Goal: Task Accomplishment & Management: Manage account settings

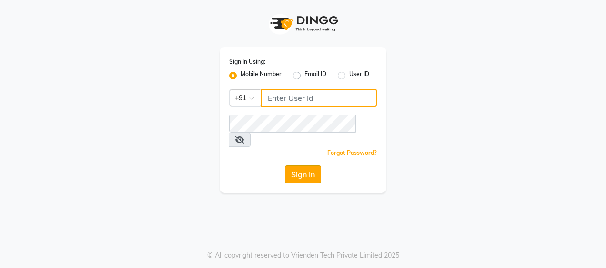
type input "7977244035"
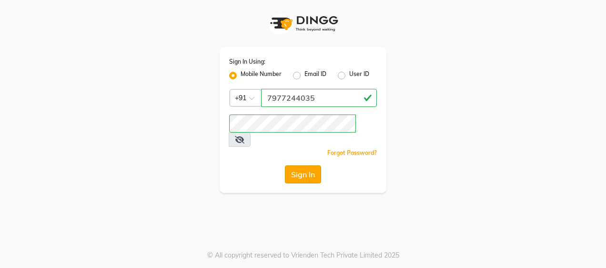
click at [302, 166] on button "Sign In" at bounding box center [303, 175] width 36 height 18
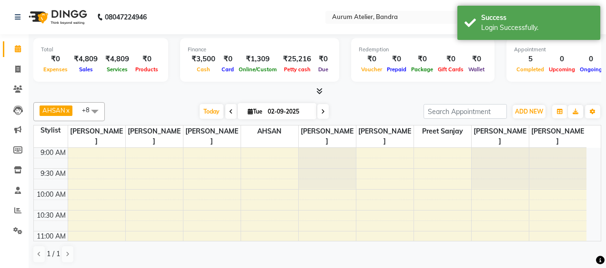
select select "en"
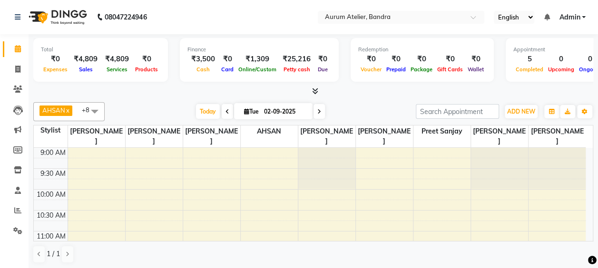
click at [96, 108] on span at bounding box center [94, 111] width 19 height 18
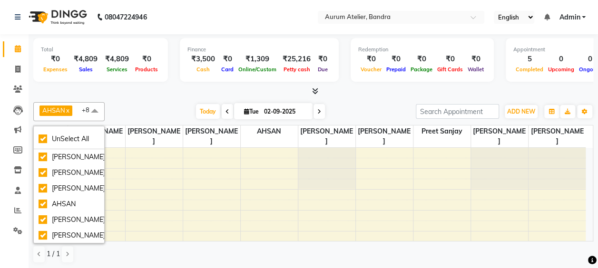
click at [174, 110] on div "[DATE] [DATE]" at bounding box center [260, 112] width 302 height 14
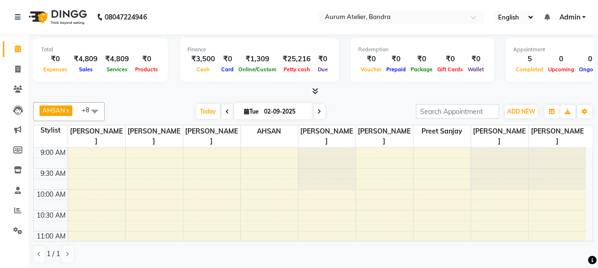
click at [97, 113] on span at bounding box center [94, 111] width 19 height 18
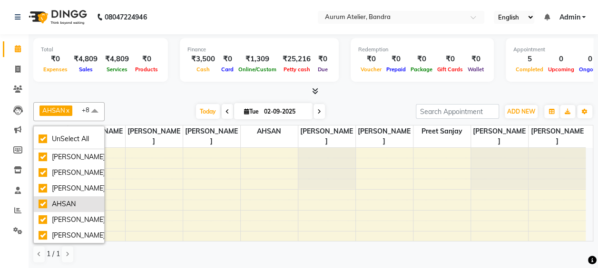
click at [44, 209] on div "AHSAN" at bounding box center [69, 204] width 61 height 10
checkbox input "false"
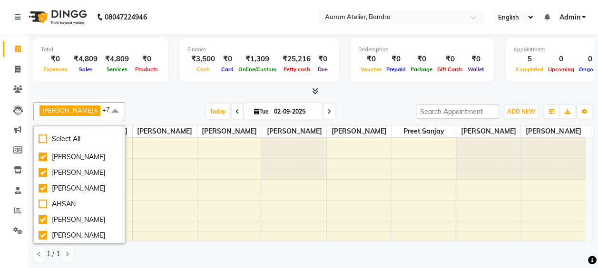
click at [161, 99] on div "[PERSON_NAME] [PERSON_NAME] x [PERSON_NAME] x Preet [PERSON_NAME] hawari x [PER…" at bounding box center [313, 183] width 560 height 169
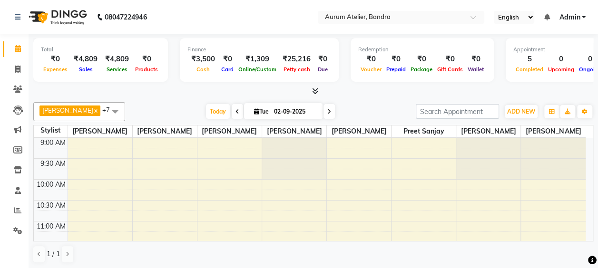
click at [160, 98] on div "Total ₹0 Expenses ₹4,809 Sales ₹4,809 Services ₹0 Products Finance ₹3,500 Cash …" at bounding box center [314, 152] width 570 height 236
click at [280, 117] on input "02-09-2025" at bounding box center [295, 112] width 48 height 14
select select "9"
select select "2025"
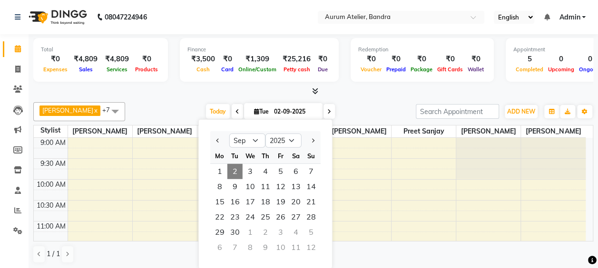
click at [277, 112] on input "02-09-2025" at bounding box center [295, 112] width 48 height 14
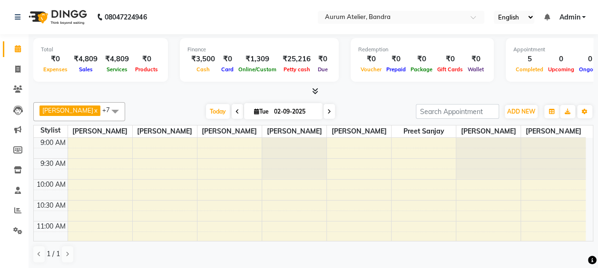
click at [277, 112] on input "02-09-2025" at bounding box center [295, 112] width 48 height 14
select select "9"
select select "2025"
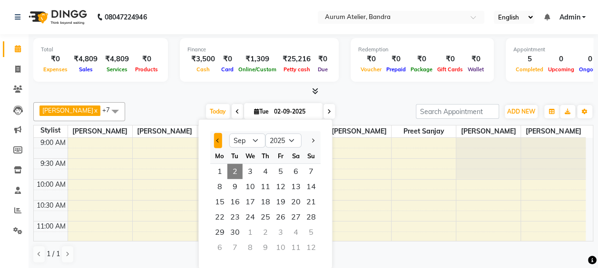
click at [219, 139] on button "Previous month" at bounding box center [218, 140] width 8 height 15
select select "8"
click at [308, 234] on span "31" at bounding box center [311, 232] width 15 height 15
type input "[DATE]"
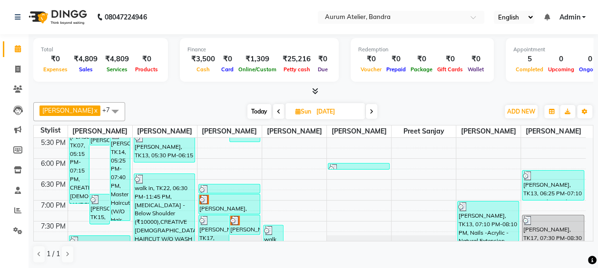
scroll to position [299, 0]
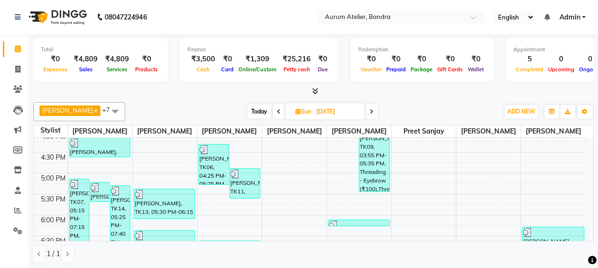
click at [351, 230] on div at bounding box center [359, 226] width 60 height 10
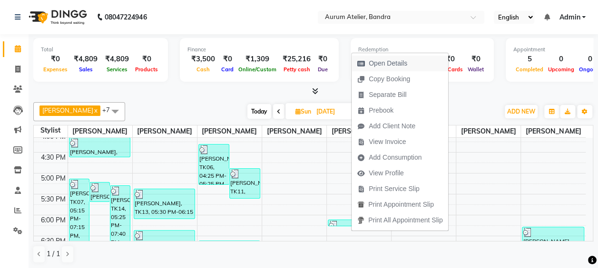
click at [397, 64] on span "Open Details" at bounding box center [388, 64] width 39 height 10
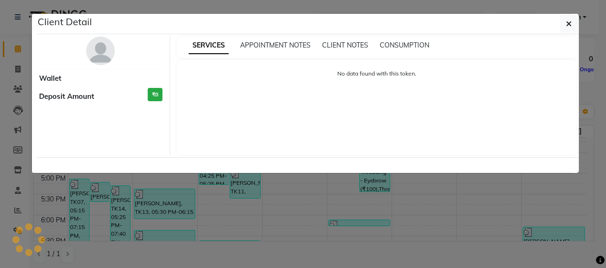
select select "3"
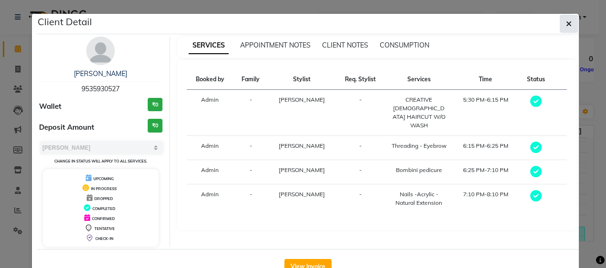
click at [566, 22] on icon "button" at bounding box center [569, 24] width 6 height 8
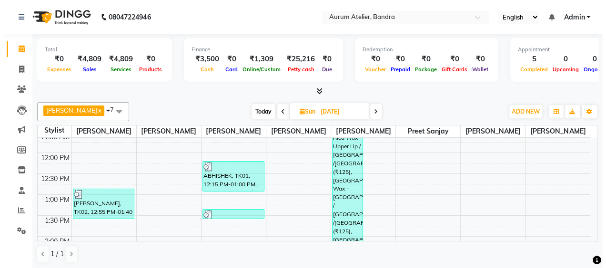
scroll to position [109, 0]
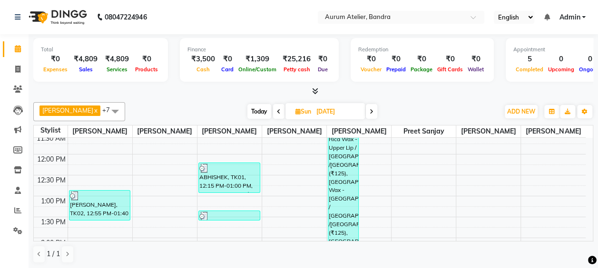
click at [339, 173] on div "[PERSON_NAME], TK05, 10:30 AM-04:15 PM, Rica Wax - Upper Lip / [GEOGRAPHIC_DATA…" at bounding box center [343, 209] width 30 height 236
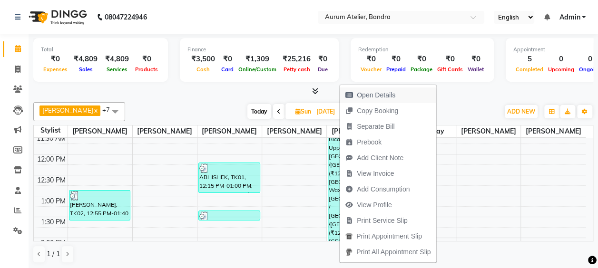
click at [379, 91] on span "Open Details" at bounding box center [376, 95] width 39 height 10
select select "3"
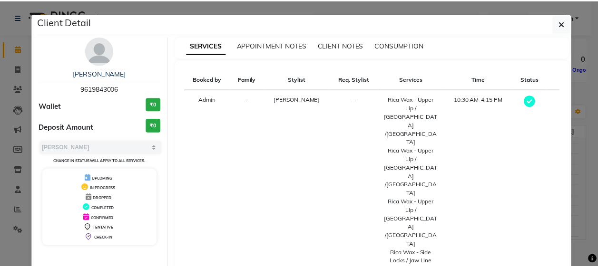
scroll to position [40, 0]
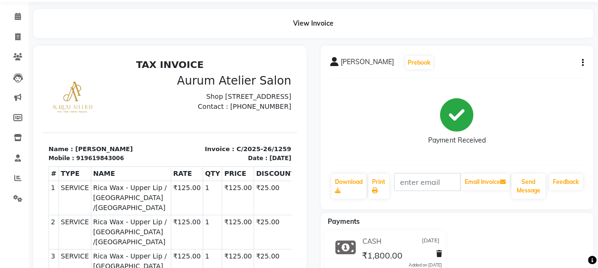
scroll to position [48, 0]
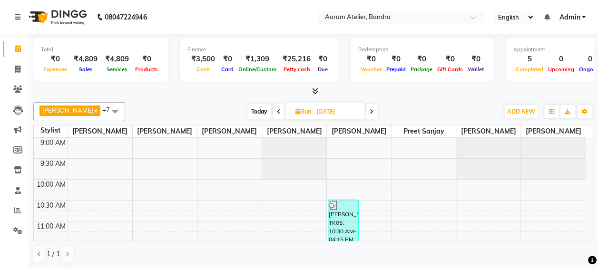
click at [273, 116] on span at bounding box center [278, 111] width 11 height 15
type input "[DATE]"
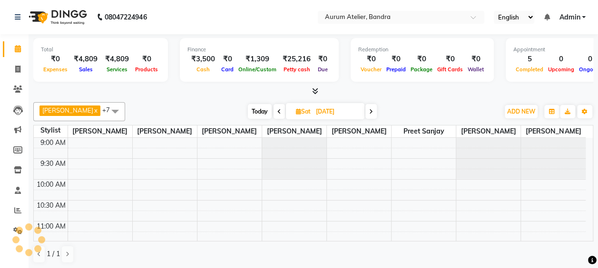
scroll to position [330, 0]
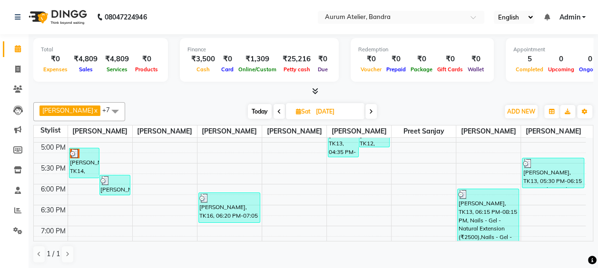
click at [302, 108] on span "Sat" at bounding box center [304, 111] width 20 height 7
select select "8"
select select "2025"
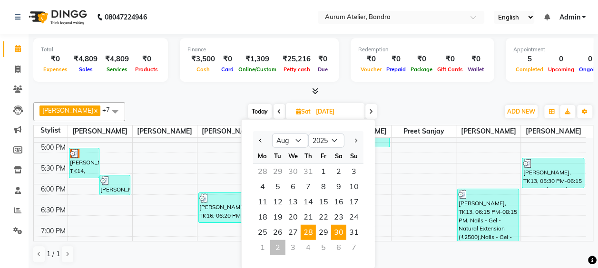
click at [304, 230] on span "28" at bounding box center [308, 232] width 15 height 15
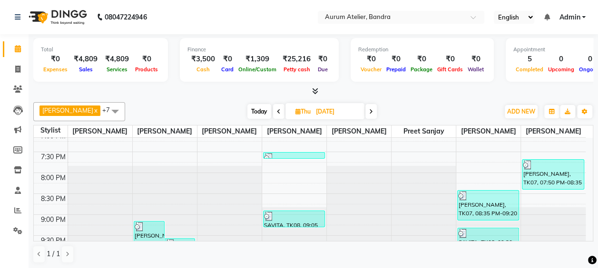
scroll to position [442, 0]
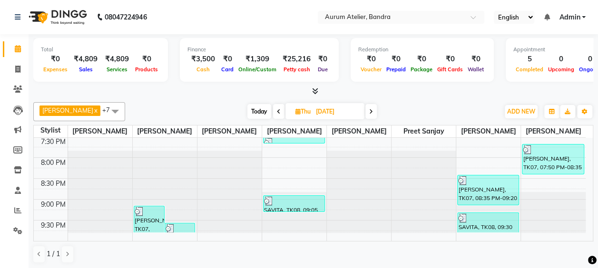
click at [369, 111] on icon at bounding box center [371, 112] width 4 height 6
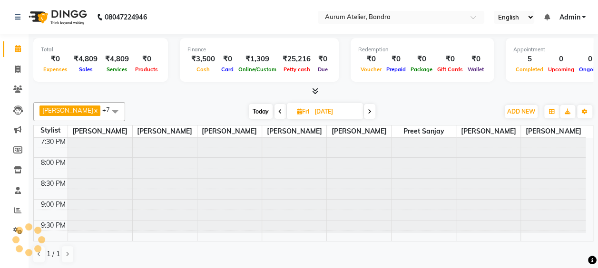
scroll to position [331, 0]
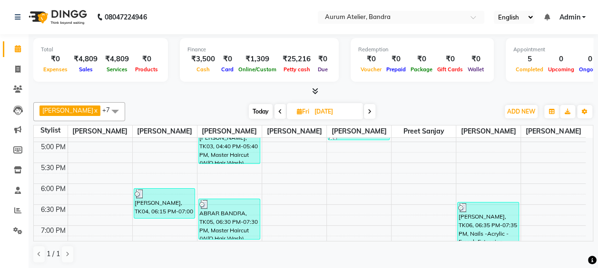
click at [368, 111] on icon at bounding box center [370, 112] width 4 height 6
type input "[DATE]"
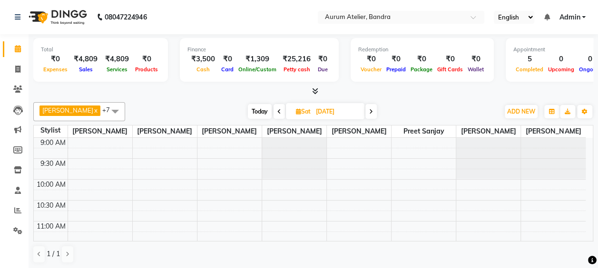
scroll to position [238, 0]
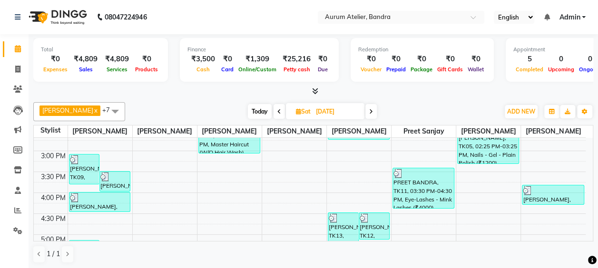
click at [313, 113] on input "[DATE]" at bounding box center [337, 112] width 48 height 14
select select "8"
select select "2025"
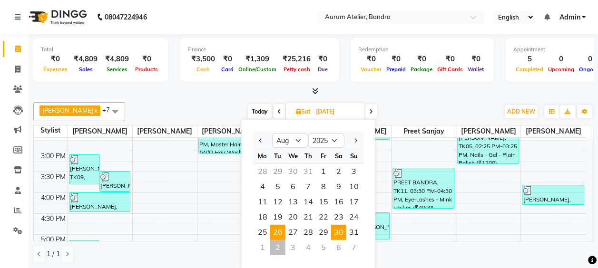
click at [278, 229] on span "26" at bounding box center [277, 232] width 15 height 15
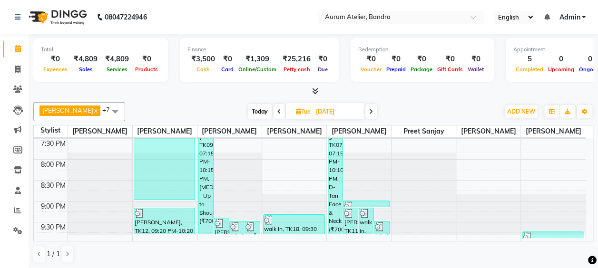
scroll to position [446, 0]
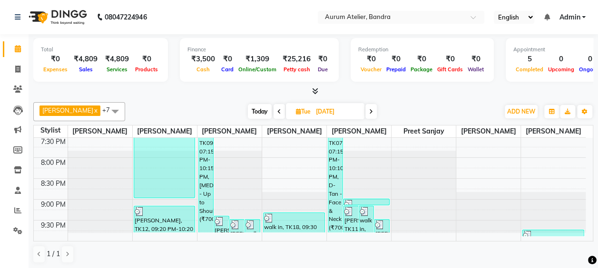
click at [369, 110] on icon at bounding box center [371, 112] width 4 height 6
type input "[DATE]"
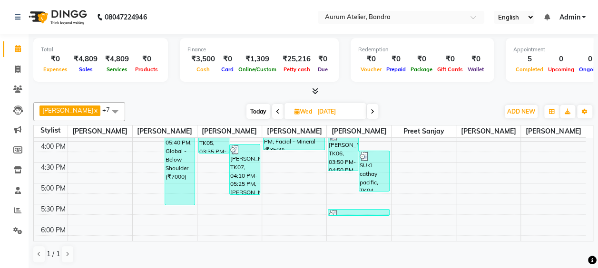
scroll to position [236, 0]
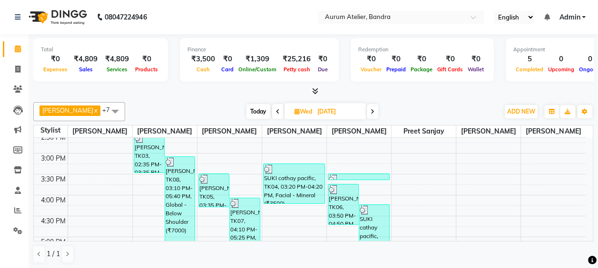
click at [352, 208] on div "[PERSON_NAME], TK06, 03:50 PM-04:50 PM, Make Up - Party Make up Women (₹3000)" at bounding box center [343, 205] width 30 height 40
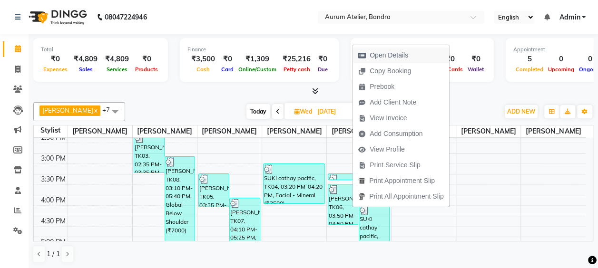
click at [374, 53] on span "Open Details" at bounding box center [389, 55] width 39 height 10
select select "3"
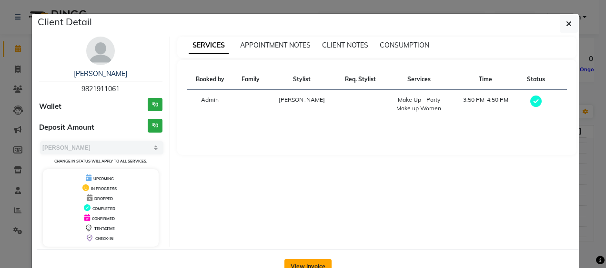
click at [298, 267] on button "View Invoice" at bounding box center [307, 266] width 47 height 15
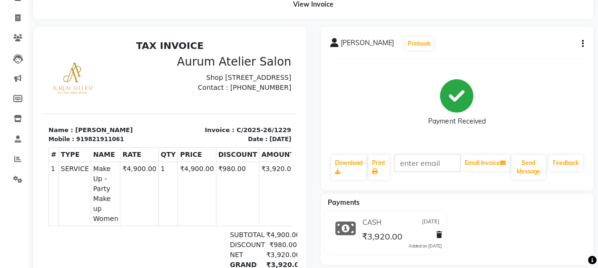
scroll to position [48, 0]
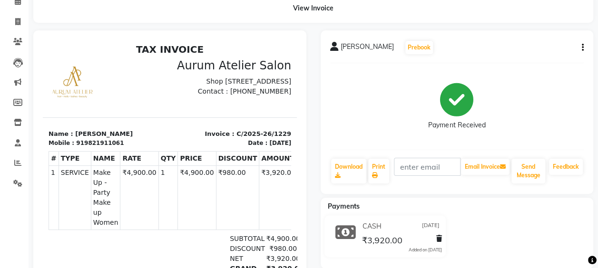
click at [582, 48] on icon "button" at bounding box center [583, 48] width 2 height 0
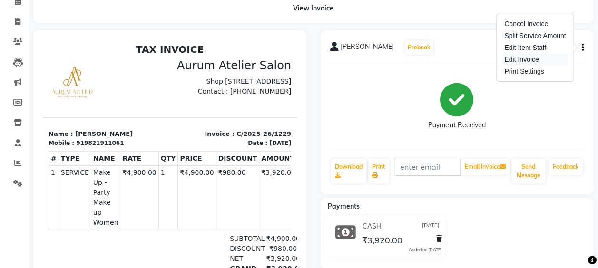
click at [517, 62] on div "Edit Invoice" at bounding box center [535, 60] width 65 height 12
select select "service"
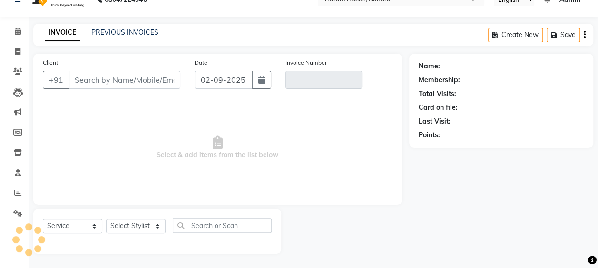
scroll to position [17, 0]
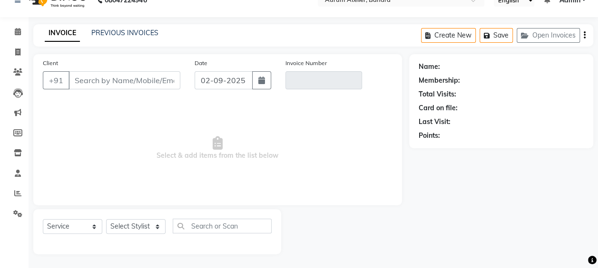
type input "9821911061"
type input "C/2025-26/1229"
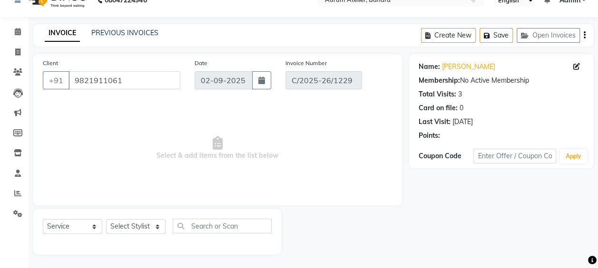
type input "[DATE]"
select select "select"
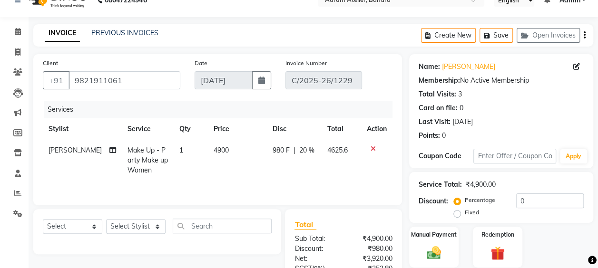
click at [142, 153] on span "Make Up - Party Make up Women" at bounding box center [148, 160] width 40 height 29
select select "66084"
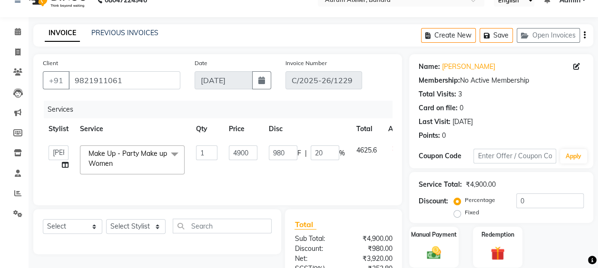
click at [142, 153] on span "Make Up - Party Make up Women" at bounding box center [128, 158] width 79 height 19
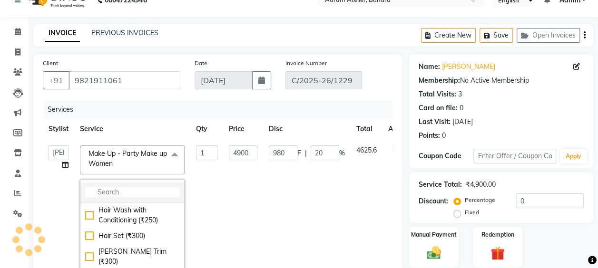
click at [130, 183] on li at bounding box center [132, 193] width 104 height 20
click at [124, 190] on input "multiselect-search" at bounding box center [132, 193] width 94 height 10
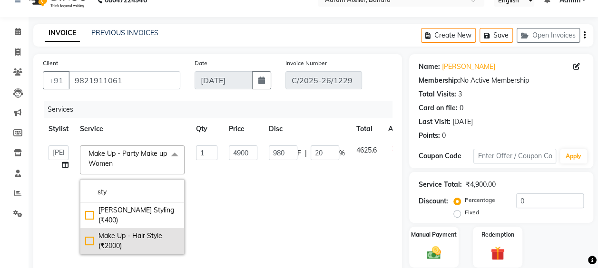
type input "sty"
click at [91, 231] on div "Make Up - Hair Style (₹2000)" at bounding box center [132, 241] width 94 height 20
checkbox input "true"
type input "2000"
type input "0"
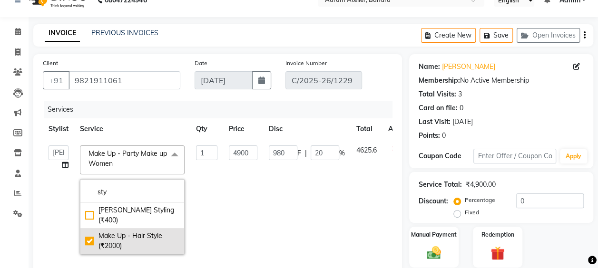
type input "0"
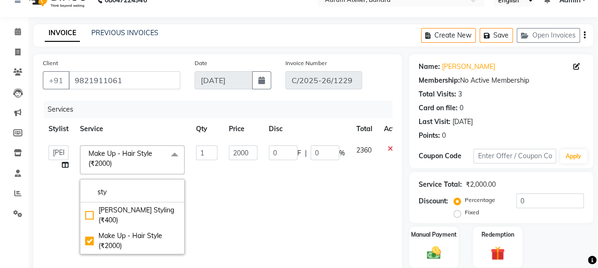
click at [507, 116] on div "Name: [PERSON_NAME] Membership: No Active Membership Total Visits: 3 Card on fi…" at bounding box center [501, 99] width 165 height 83
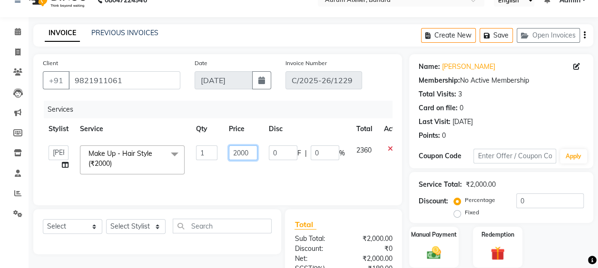
click at [254, 152] on input "2000" at bounding box center [243, 153] width 29 height 15
click at [253, 152] on input "2000" at bounding box center [243, 153] width 29 height 15
type input "4900"
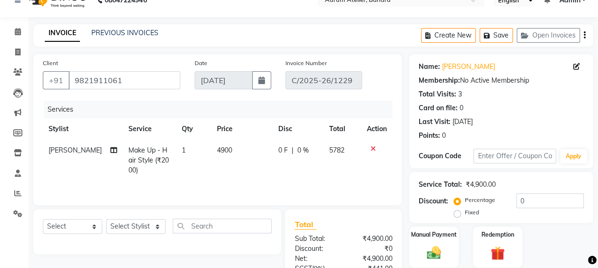
click at [575, 114] on div "Name: [PERSON_NAME] Membership: No Active Membership Total Visits: 3 Card on fi…" at bounding box center [501, 99] width 165 height 83
click at [363, 164] on td at bounding box center [376, 160] width 31 height 41
click at [584, 35] on icon "button" at bounding box center [585, 35] width 2 height 0
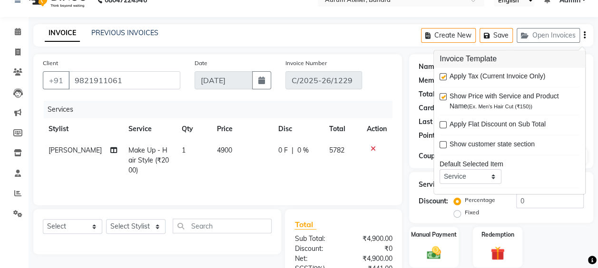
click at [445, 74] on label at bounding box center [443, 77] width 7 height 7
click at [445, 75] on input "checkbox" at bounding box center [443, 78] width 6 height 6
checkbox input "false"
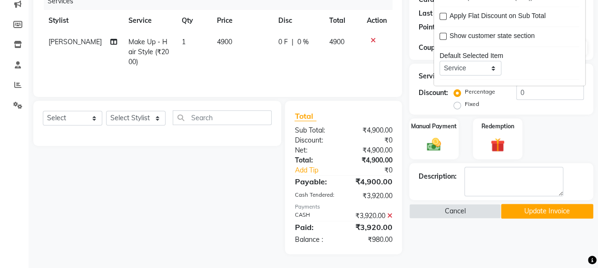
click at [392, 215] on icon at bounding box center [389, 216] width 5 height 7
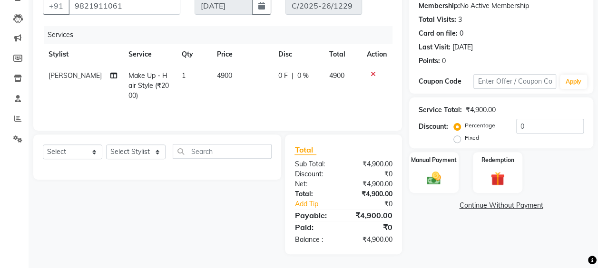
scroll to position [44, 0]
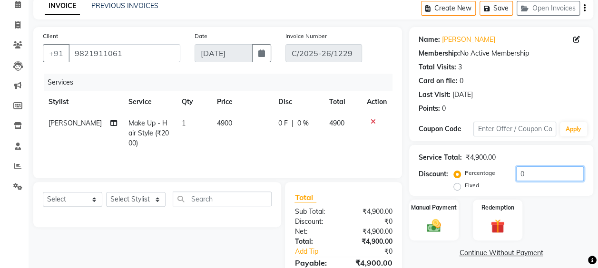
click at [537, 178] on input "0" at bounding box center [550, 174] width 68 height 15
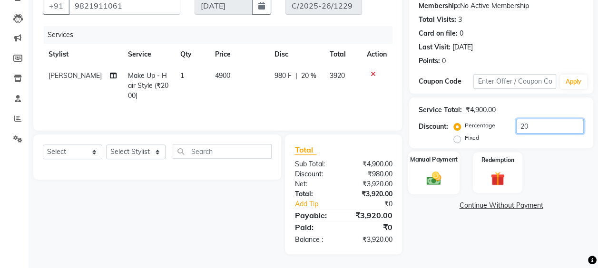
type input "20"
click at [437, 169] on div "Manual Payment" at bounding box center [434, 172] width 52 height 43
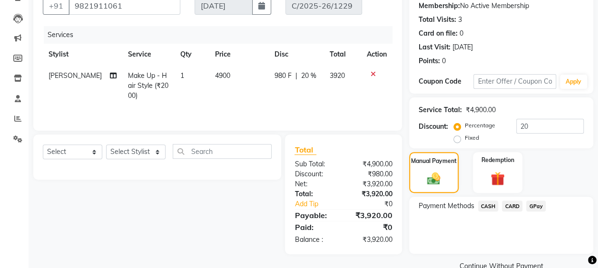
click at [491, 207] on span "CASH" at bounding box center [488, 206] width 20 height 11
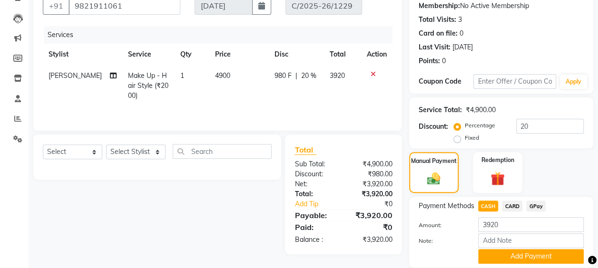
scroll to position [125, 0]
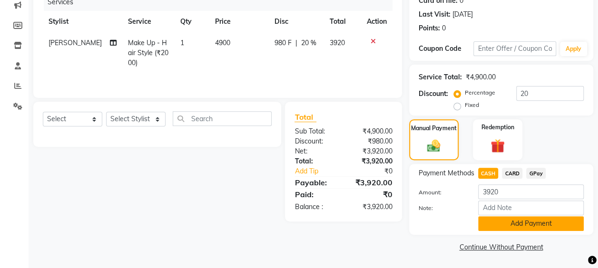
click at [515, 225] on button "Add Payment" at bounding box center [531, 224] width 106 height 15
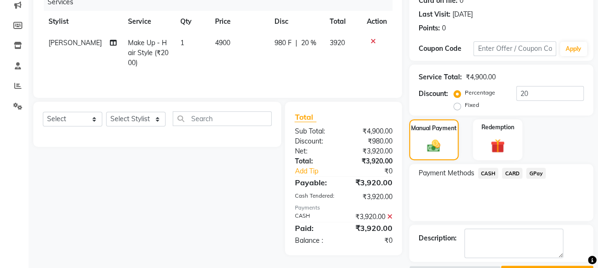
scroll to position [150, 0]
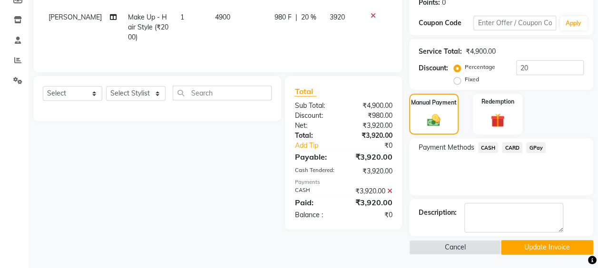
click at [525, 248] on button "Update Invoice" at bounding box center [547, 247] width 92 height 15
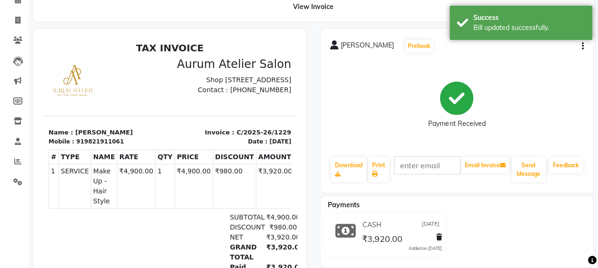
scroll to position [48, 0]
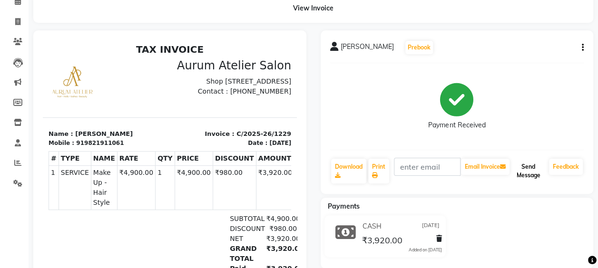
click at [540, 170] on button "Send Message" at bounding box center [529, 171] width 34 height 25
click at [16, 122] on icon at bounding box center [18, 122] width 8 height 7
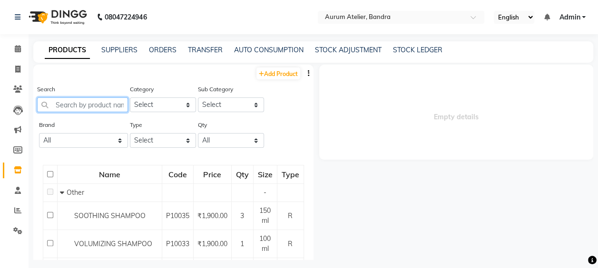
click at [83, 102] on input "text" at bounding box center [82, 105] width 91 height 15
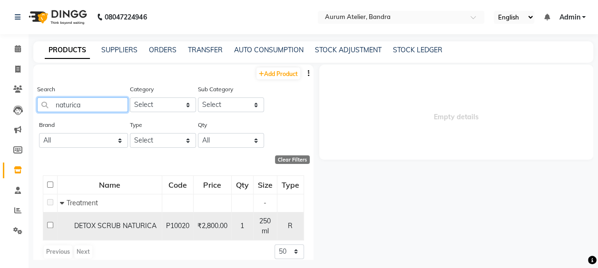
scroll to position [8, 0]
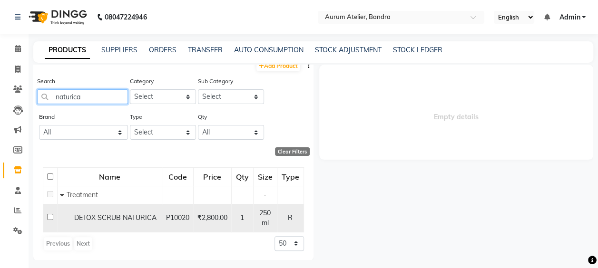
type input "naturica"
click at [236, 222] on div "1" at bounding box center [243, 218] width 14 height 10
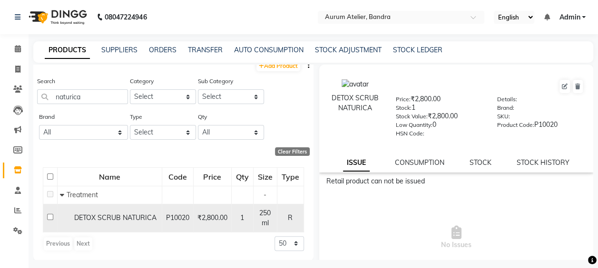
click at [50, 216] on input "checkbox" at bounding box center [50, 217] width 6 height 6
checkbox input "true"
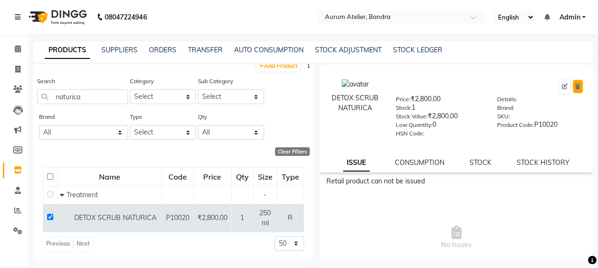
click at [576, 87] on icon at bounding box center [578, 87] width 5 height 6
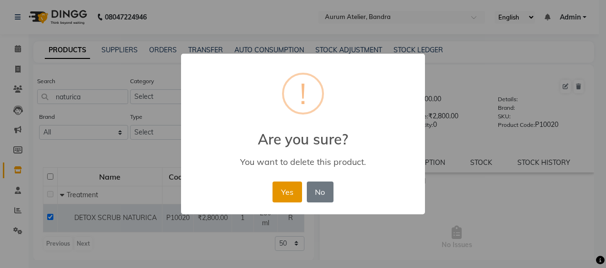
click at [292, 189] on button "Yes" at bounding box center [286, 192] width 29 height 21
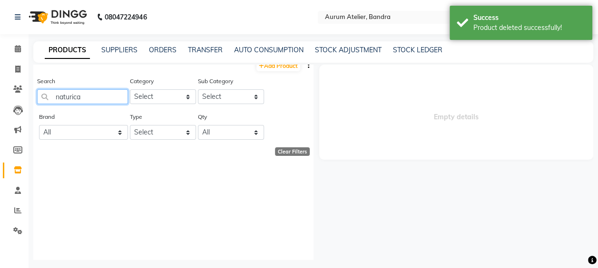
click at [103, 96] on input "naturica" at bounding box center [82, 96] width 91 height 15
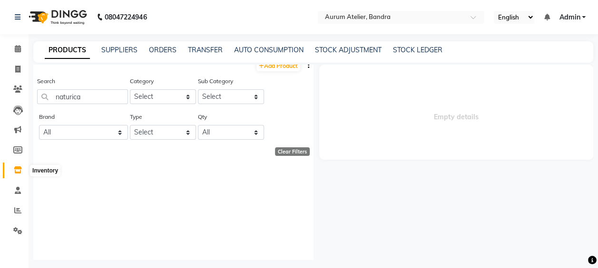
click at [18, 169] on icon at bounding box center [18, 170] width 8 height 7
click at [84, 92] on input "naturica" at bounding box center [82, 96] width 91 height 15
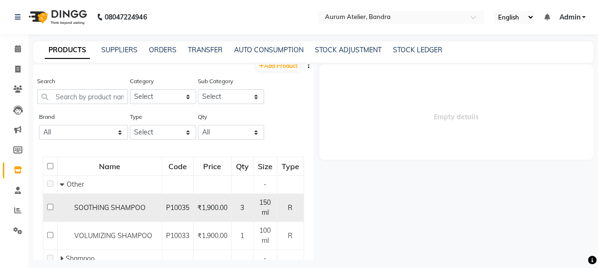
click at [50, 207] on input "checkbox" at bounding box center [50, 207] width 6 height 6
checkbox input "true"
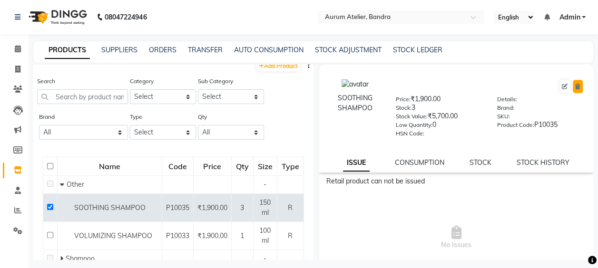
click at [575, 84] on button at bounding box center [578, 86] width 10 height 13
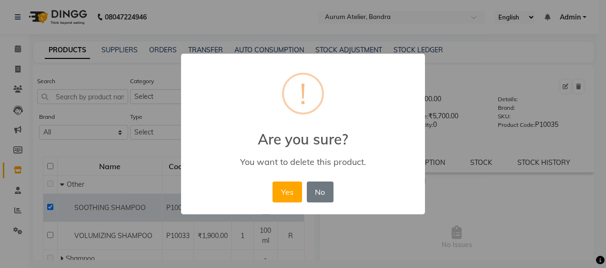
click at [260, 188] on div "× ! Are you sure? You want to delete this product. Yes No No" at bounding box center [303, 134] width 244 height 161
click at [289, 193] on button "Yes" at bounding box center [286, 192] width 29 height 21
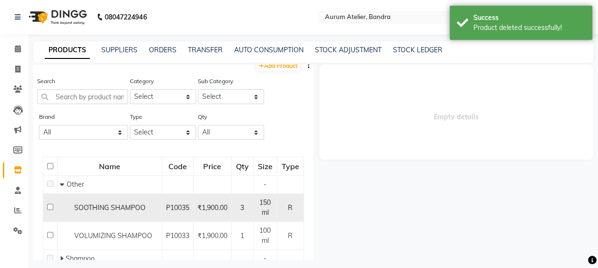
click at [50, 205] on input "checkbox" at bounding box center [50, 207] width 6 height 6
checkbox input "true"
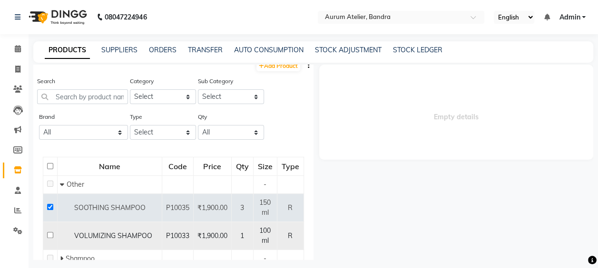
click at [49, 235] on input "checkbox" at bounding box center [50, 235] width 6 height 6
checkbox input "true"
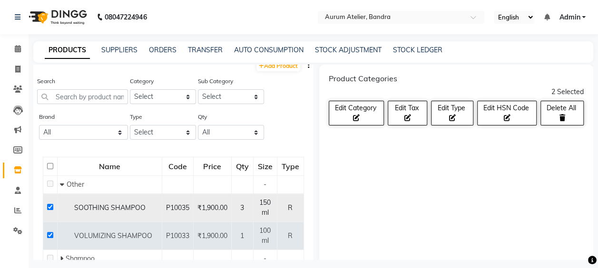
click at [49, 205] on input "checkbox" at bounding box center [50, 207] width 6 height 6
checkbox input "false"
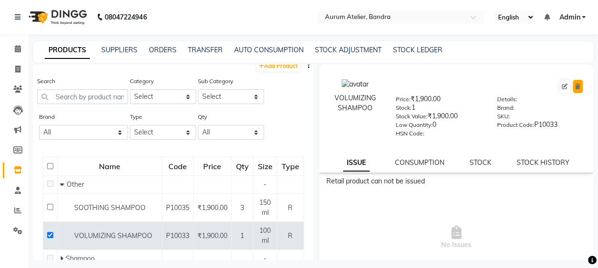
click at [576, 87] on icon at bounding box center [578, 87] width 5 height 6
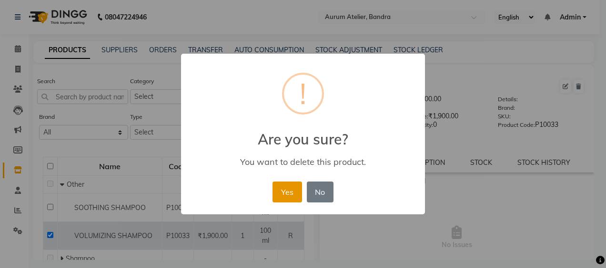
click at [291, 196] on button "Yes" at bounding box center [286, 192] width 29 height 21
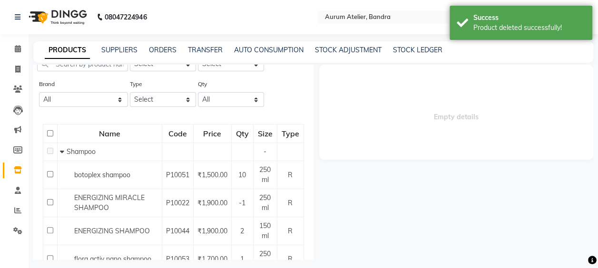
scroll to position [56, 0]
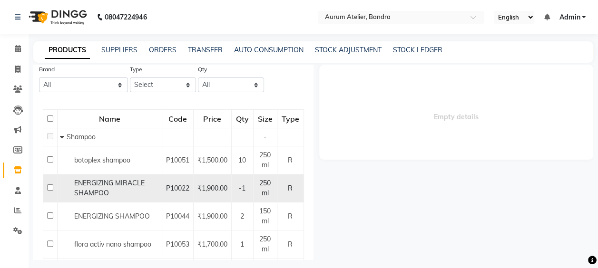
click at [49, 187] on input "checkbox" at bounding box center [50, 188] width 6 height 6
checkbox input "true"
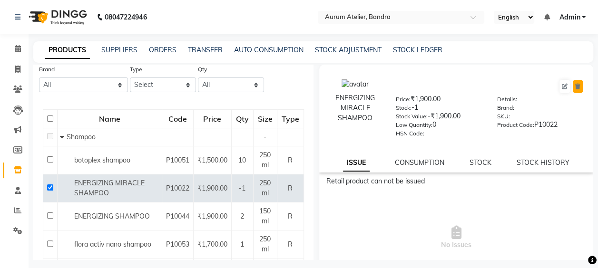
click at [576, 87] on icon at bounding box center [578, 87] width 5 height 6
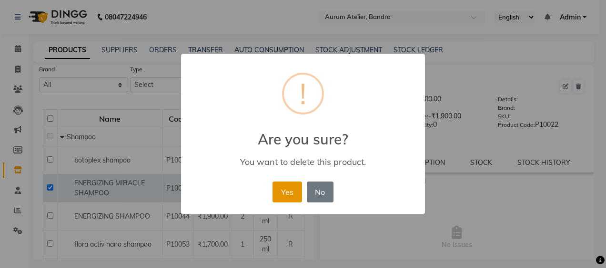
click at [281, 191] on button "Yes" at bounding box center [286, 192] width 29 height 21
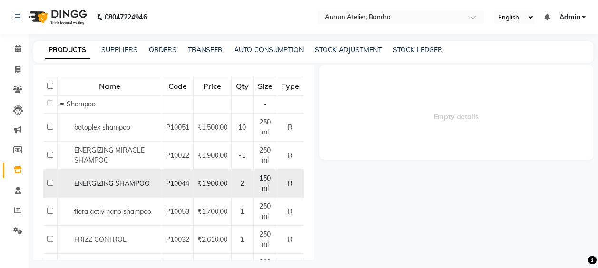
scroll to position [103, 0]
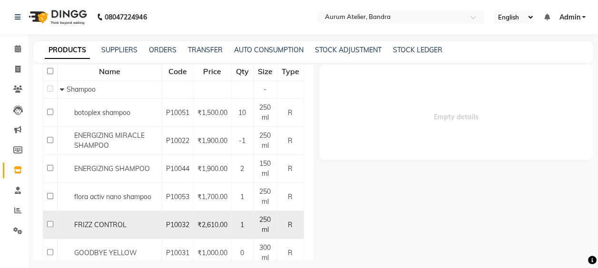
click at [48, 221] on input "checkbox" at bounding box center [50, 224] width 6 height 6
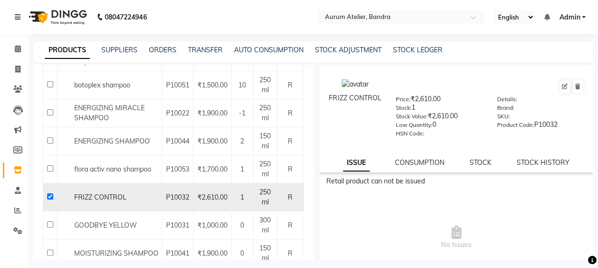
scroll to position [151, 0]
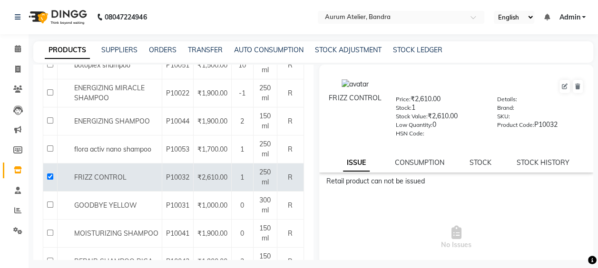
click at [482, 213] on span "No Issues" at bounding box center [457, 237] width 260 height 95
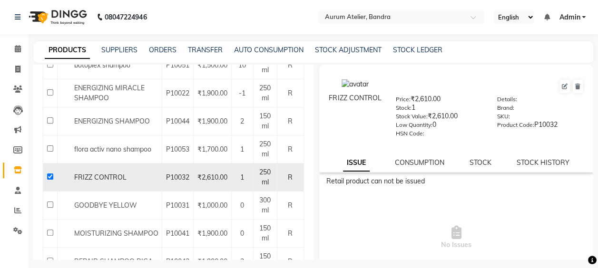
click at [50, 175] on input "checkbox" at bounding box center [50, 177] width 6 height 6
checkbox input "false"
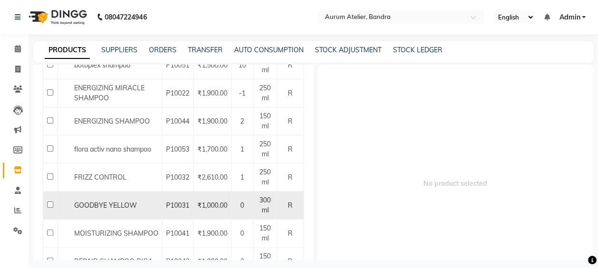
click at [49, 203] on input "checkbox" at bounding box center [50, 205] width 6 height 6
checkbox input "true"
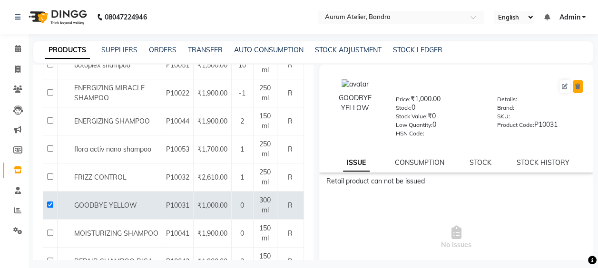
click at [573, 83] on button at bounding box center [578, 86] width 10 height 13
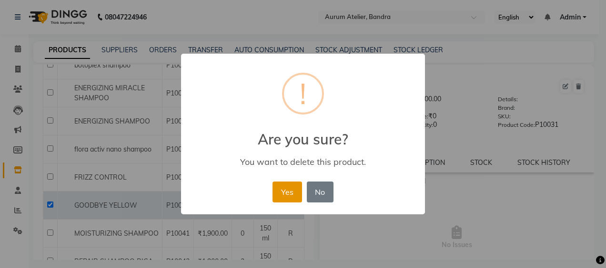
click at [283, 193] on button "Yes" at bounding box center [286, 192] width 29 height 21
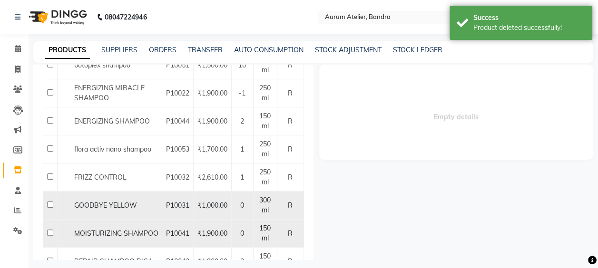
click at [54, 232] on td at bounding box center [50, 234] width 14 height 28
click at [50, 230] on input "checkbox" at bounding box center [50, 233] width 6 height 6
checkbox input "true"
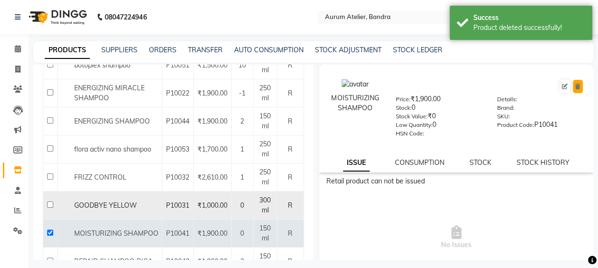
click at [576, 87] on icon at bounding box center [578, 87] width 5 height 6
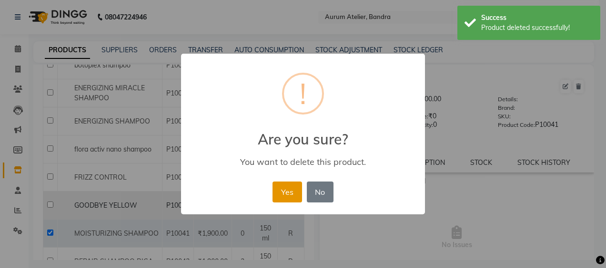
click at [293, 192] on button "Yes" at bounding box center [286, 192] width 29 height 21
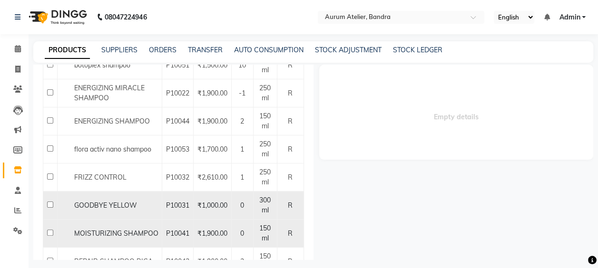
click at [50, 232] on input "checkbox" at bounding box center [50, 233] width 6 height 6
checkbox input "true"
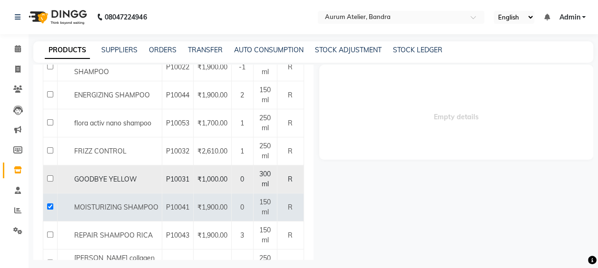
scroll to position [199, 0]
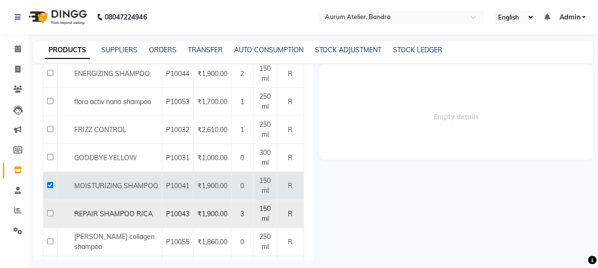
click at [47, 211] on input "checkbox" at bounding box center [50, 213] width 6 height 6
checkbox input "true"
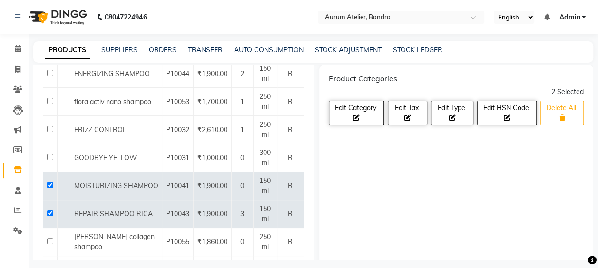
click at [565, 118] on button "Delete All" at bounding box center [562, 113] width 43 height 25
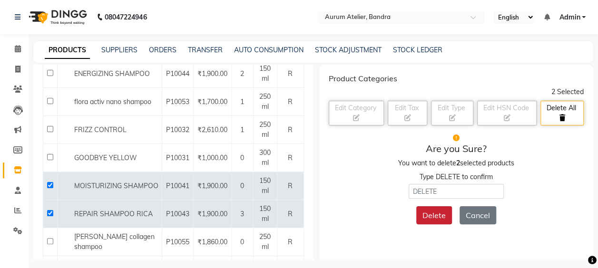
click at [438, 217] on button "Delete" at bounding box center [435, 216] width 36 height 18
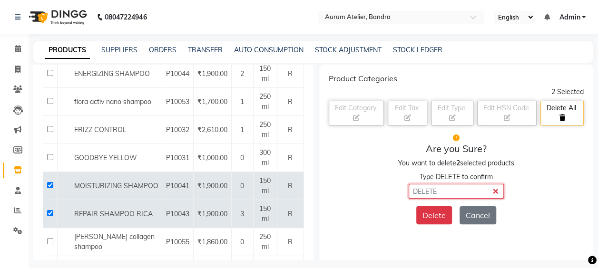
click at [492, 189] on input "text" at bounding box center [456, 191] width 95 height 15
click at [476, 210] on button "Cancel" at bounding box center [478, 216] width 37 height 18
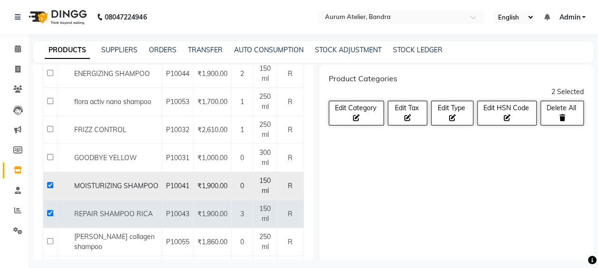
click at [50, 179] on td at bounding box center [50, 186] width 14 height 28
click at [50, 182] on input "checkbox" at bounding box center [50, 185] width 6 height 6
checkbox input "false"
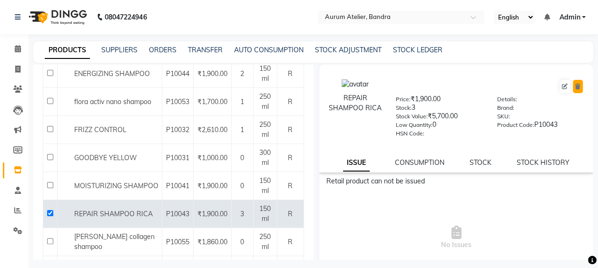
click at [576, 88] on icon at bounding box center [578, 87] width 5 height 6
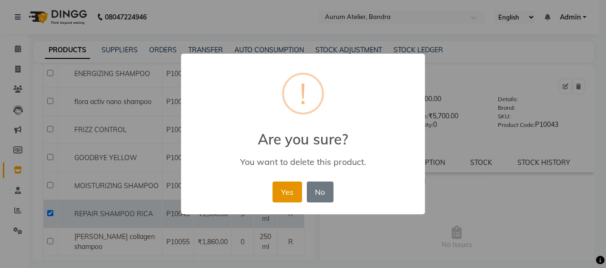
click at [275, 194] on button "Yes" at bounding box center [286, 192] width 29 height 21
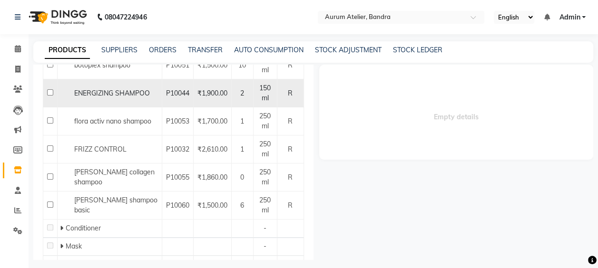
scroll to position [103, 0]
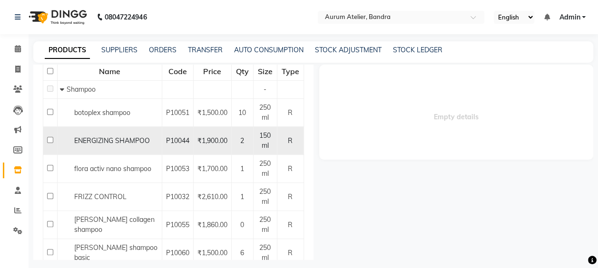
click at [46, 138] on td at bounding box center [50, 141] width 14 height 28
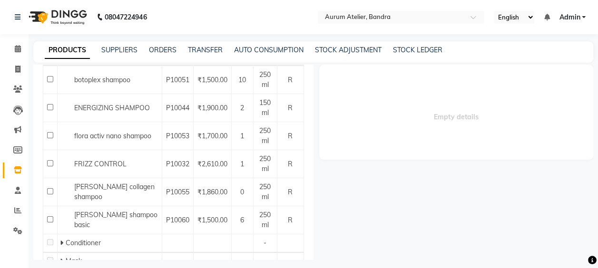
scroll to position [246, 0]
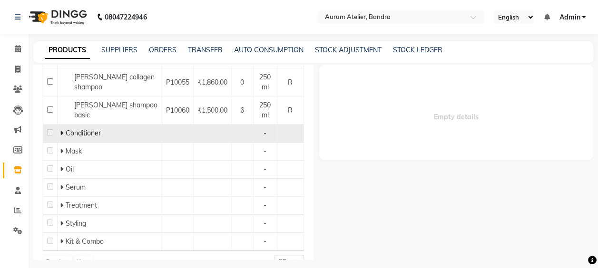
click at [81, 137] on div "Conditioner" at bounding box center [109, 134] width 99 height 10
click at [101, 136] on div "Conditioner" at bounding box center [109, 134] width 99 height 10
click at [263, 129] on div "-" at bounding box center [266, 134] width 16 height 10
click at [65, 132] on span at bounding box center [63, 133] width 6 height 9
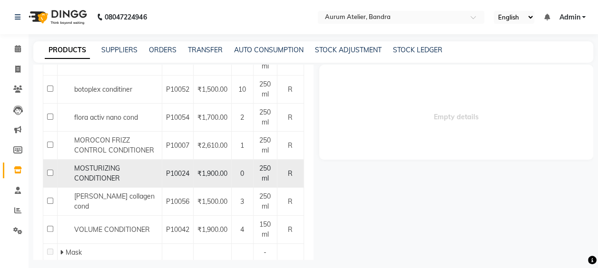
scroll to position [389, 0]
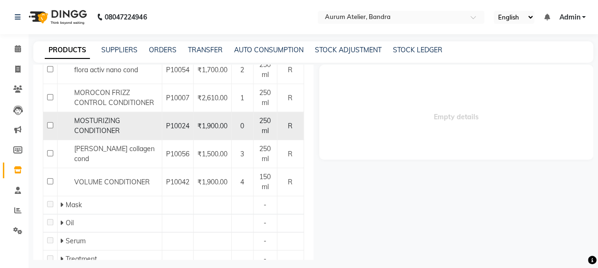
click at [48, 129] on input "checkbox" at bounding box center [50, 125] width 6 height 6
checkbox input "true"
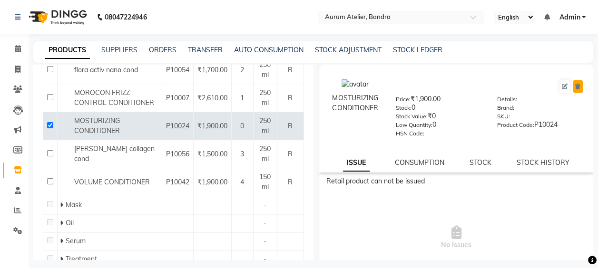
click at [576, 84] on icon at bounding box center [578, 87] width 5 height 6
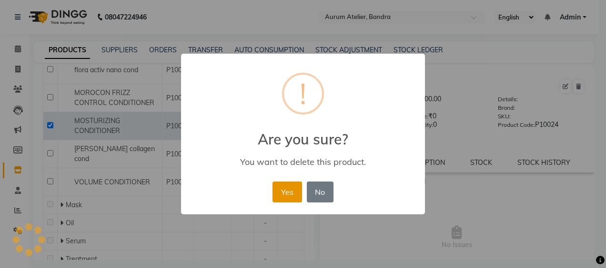
click at [288, 189] on button "Yes" at bounding box center [286, 192] width 29 height 21
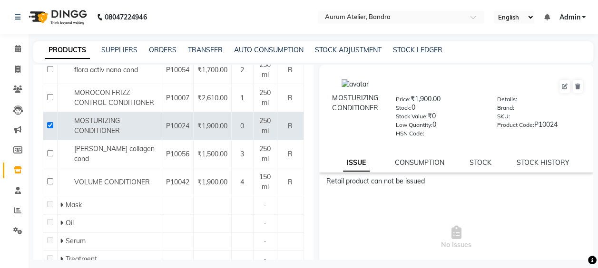
scroll to position [263, 0]
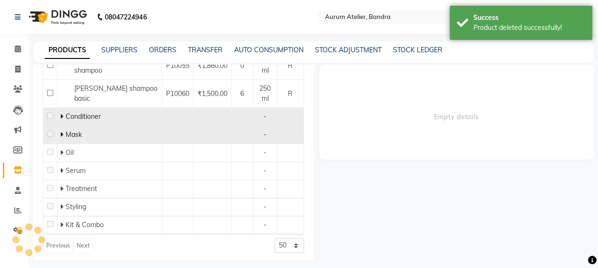
click at [68, 133] on span "Mask" at bounding box center [74, 134] width 16 height 9
click at [261, 133] on div "-" at bounding box center [266, 135] width 16 height 10
click at [75, 132] on span "Mask" at bounding box center [74, 134] width 16 height 9
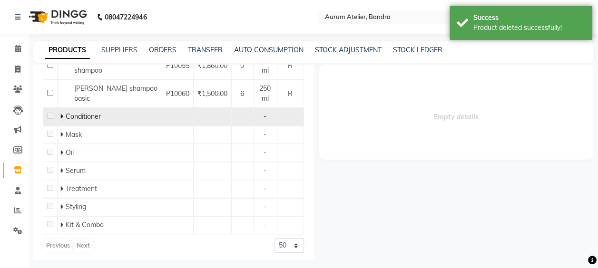
click at [82, 118] on span "Conditioner" at bounding box center [83, 116] width 35 height 9
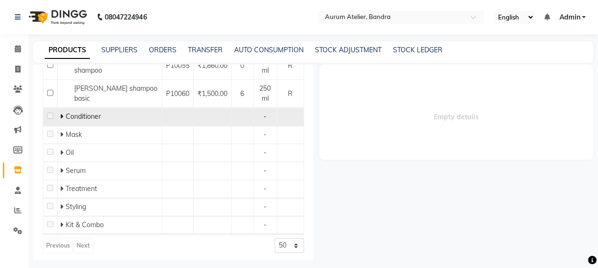
click at [63, 116] on icon at bounding box center [61, 116] width 3 height 7
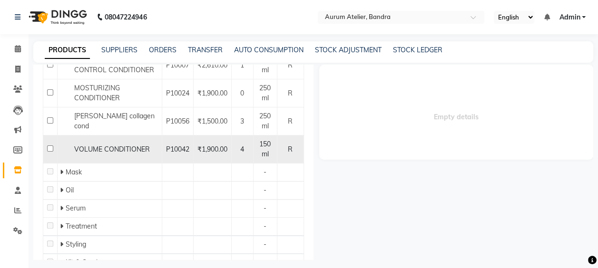
scroll to position [437, 0]
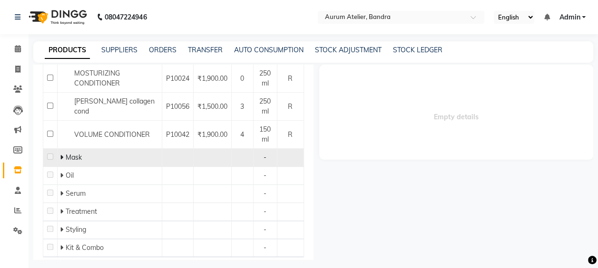
click at [76, 162] on span "Mask" at bounding box center [74, 157] width 16 height 9
click at [60, 161] on icon at bounding box center [61, 157] width 3 height 7
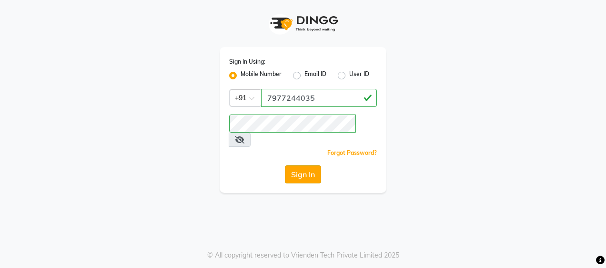
click at [305, 166] on button "Sign In" at bounding box center [303, 175] width 36 height 18
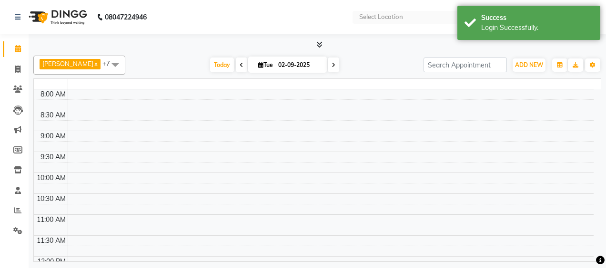
select select "en"
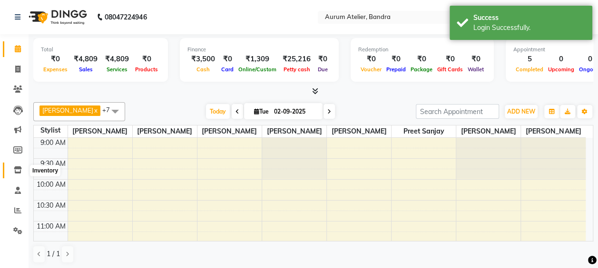
click at [17, 172] on icon at bounding box center [18, 170] width 8 height 7
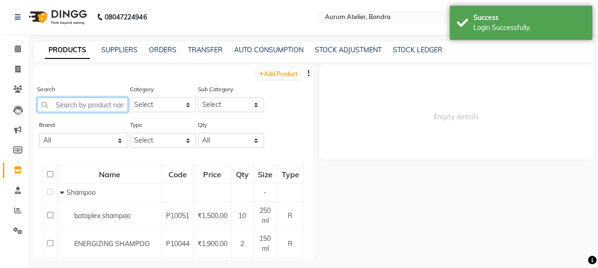
click at [82, 105] on input "text" at bounding box center [82, 105] width 91 height 15
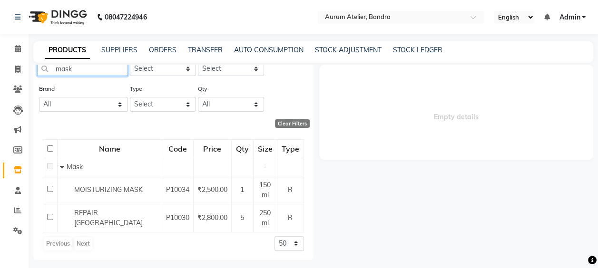
scroll to position [6, 0]
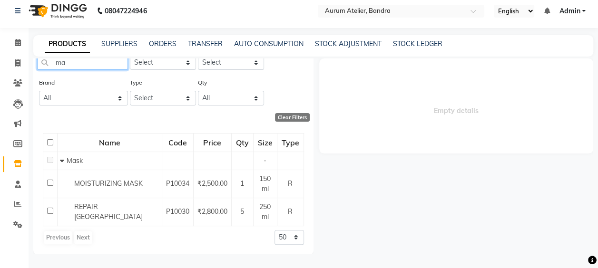
type input "m"
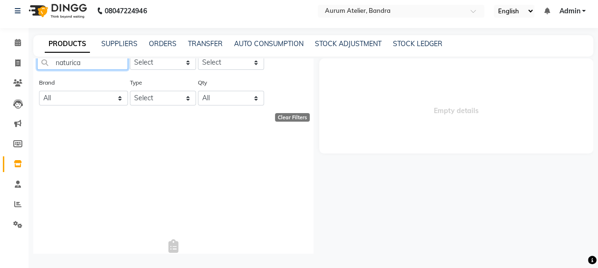
scroll to position [0, 0]
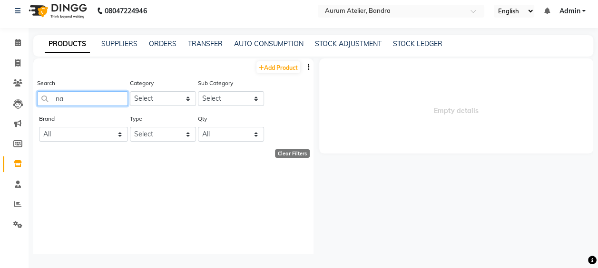
type input "n"
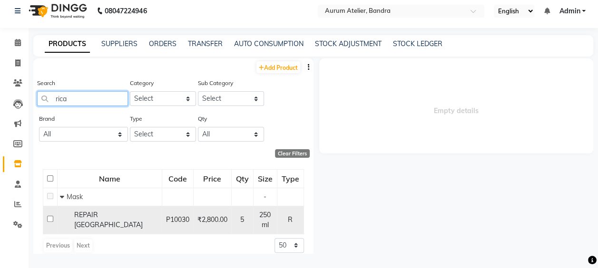
scroll to position [8, 0]
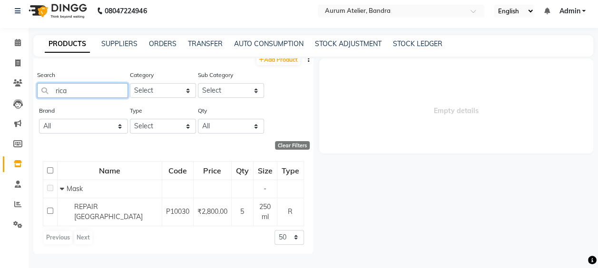
click at [85, 96] on input "rica" at bounding box center [82, 90] width 91 height 15
click at [89, 89] on input "rica" at bounding box center [82, 90] width 91 height 15
type input "r"
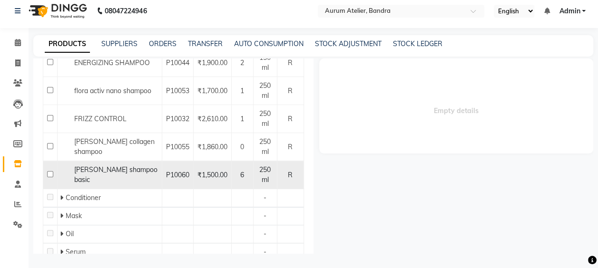
scroll to position [190, 0]
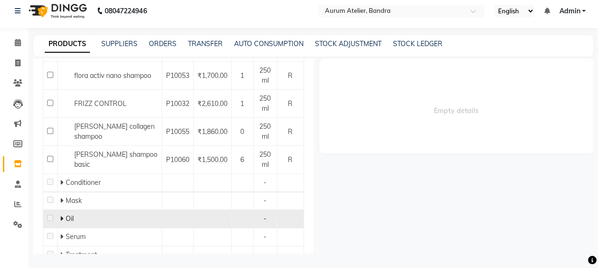
click at [62, 218] on icon at bounding box center [61, 219] width 3 height 7
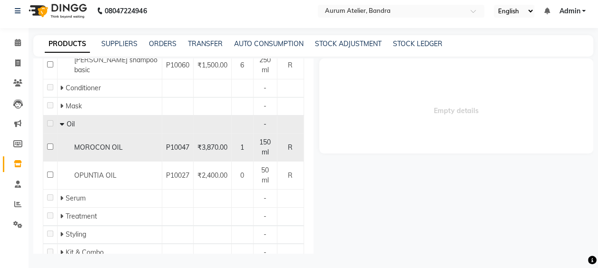
scroll to position [286, 0]
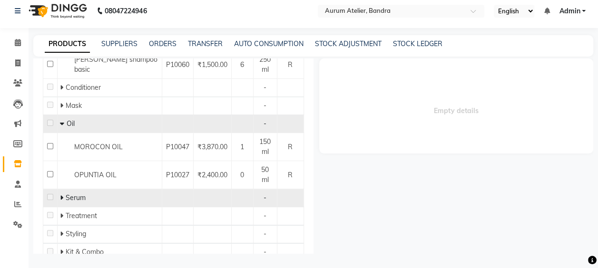
click at [63, 195] on span at bounding box center [63, 198] width 6 height 9
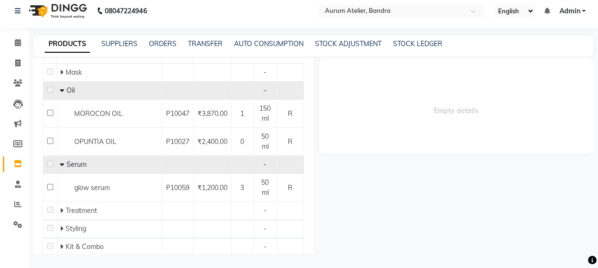
scroll to position [333, 0]
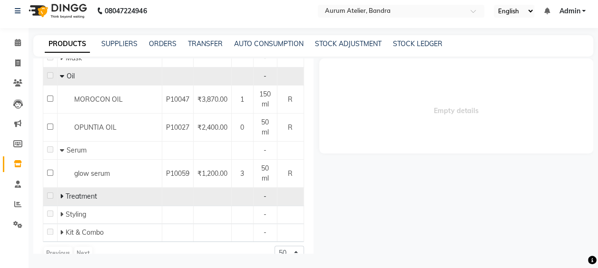
click at [69, 199] on div "Treatment" at bounding box center [109, 197] width 99 height 10
click at [60, 193] on icon at bounding box center [61, 196] width 3 height 7
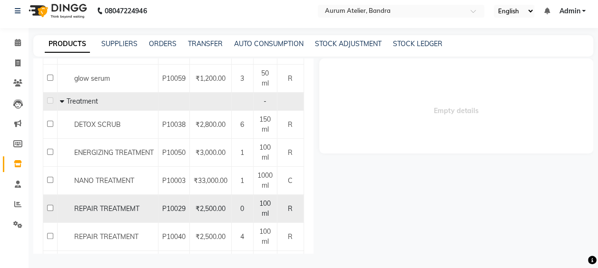
scroll to position [476, 0]
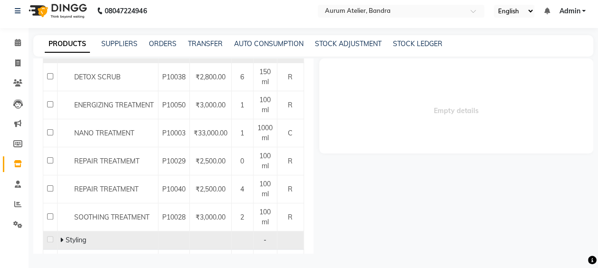
click at [66, 238] on span "Styling" at bounding box center [76, 240] width 20 height 9
click at [61, 238] on icon at bounding box center [61, 240] width 3 height 7
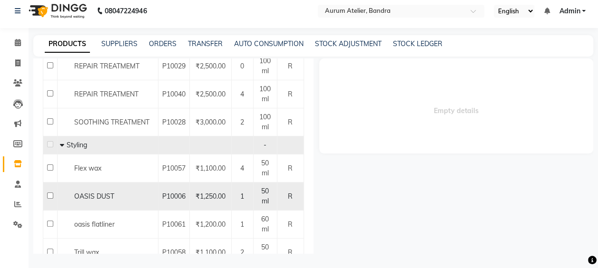
scroll to position [619, 0]
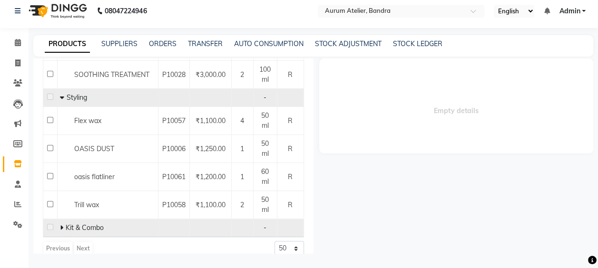
click at [60, 225] on icon at bounding box center [61, 228] width 3 height 7
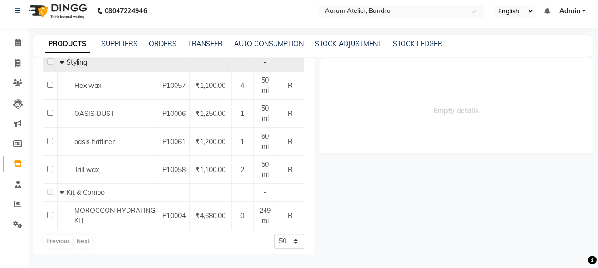
click at [435, 176] on div "Empty details" at bounding box center [454, 157] width 280 height 196
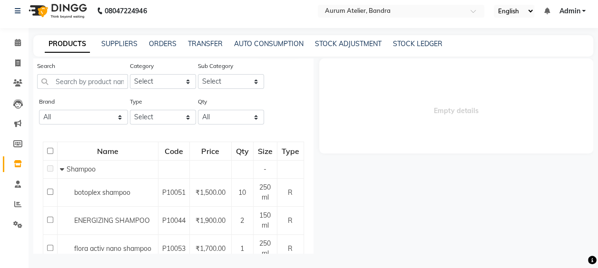
scroll to position [0, 0]
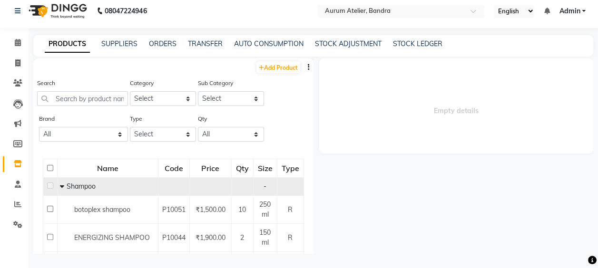
click at [63, 184] on icon at bounding box center [62, 186] width 4 height 7
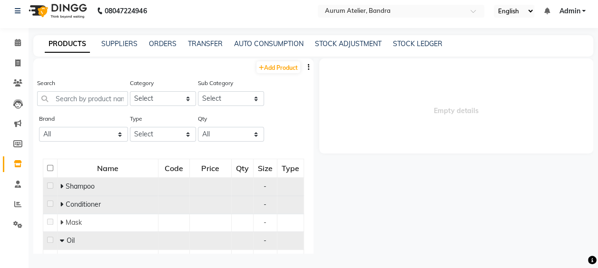
click at [63, 200] on span at bounding box center [63, 204] width 6 height 9
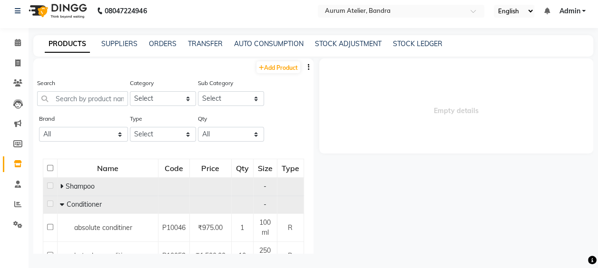
click at [355, 190] on div "Empty details" at bounding box center [454, 157] width 280 height 196
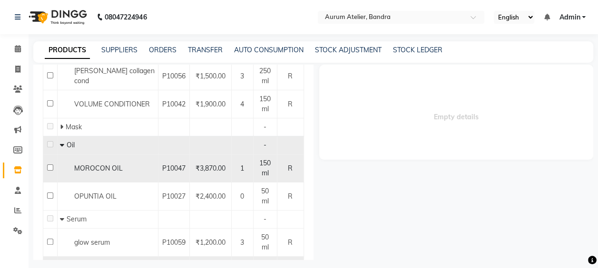
scroll to position [286, 0]
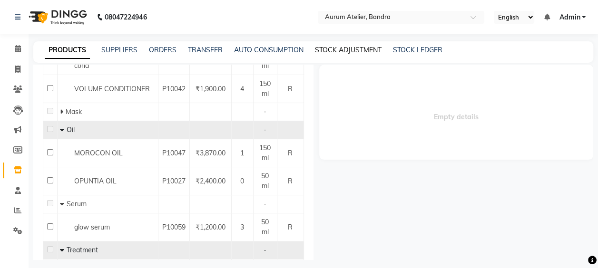
click at [369, 48] on link "STOCK ADJUSTMENT" at bounding box center [348, 50] width 67 height 9
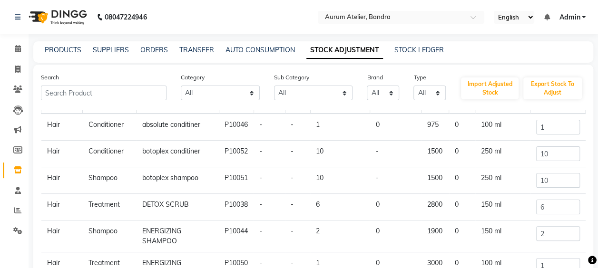
scroll to position [48, 0]
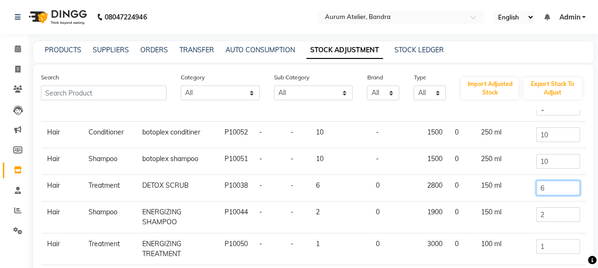
click at [552, 183] on input "6" at bounding box center [558, 188] width 44 height 15
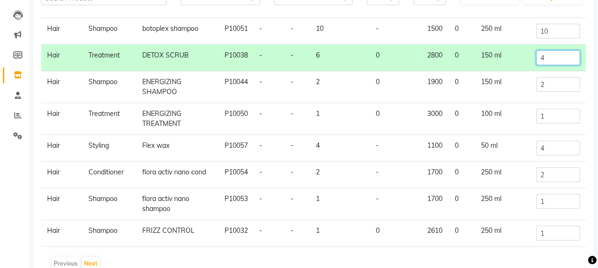
scroll to position [143, 0]
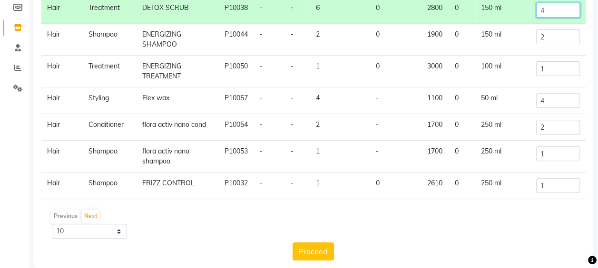
type input "4"
click at [114, 229] on select "10 50 100" at bounding box center [89, 231] width 75 height 15
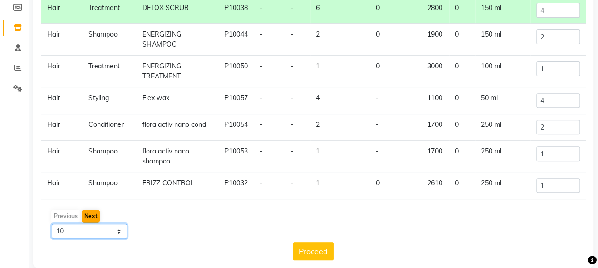
select select "50"
click at [52, 224] on select "10 50 100" at bounding box center [89, 231] width 75 height 15
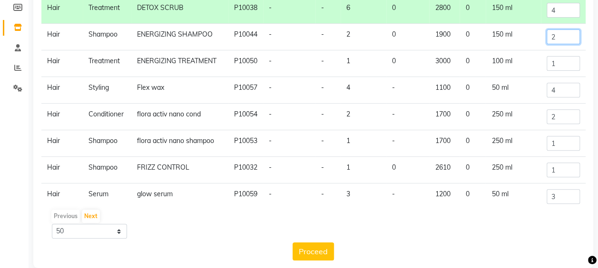
click at [547, 30] on input "2" at bounding box center [563, 37] width 33 height 15
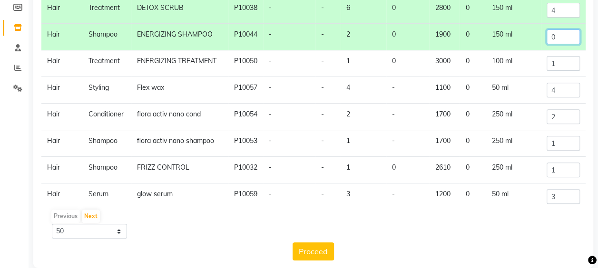
type input "0"
click at [548, 65] on input "1" at bounding box center [563, 63] width 33 height 15
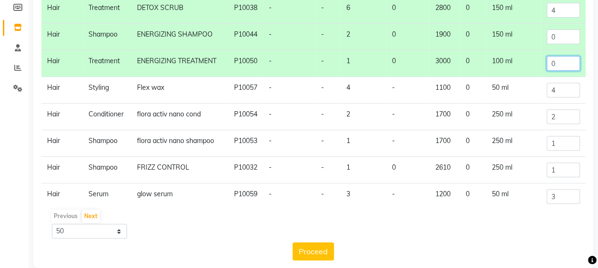
type input "0"
click at [554, 124] on input "2" at bounding box center [563, 116] width 33 height 15
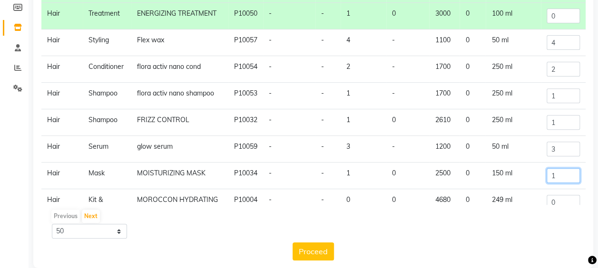
click at [547, 183] on input "1" at bounding box center [563, 176] width 33 height 15
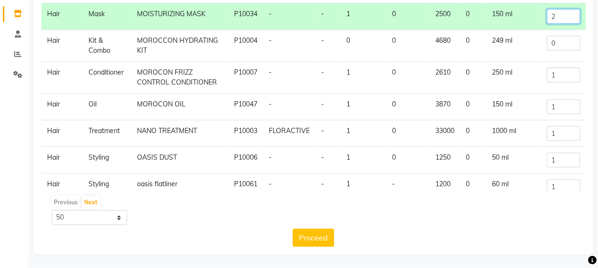
scroll to position [283, 0]
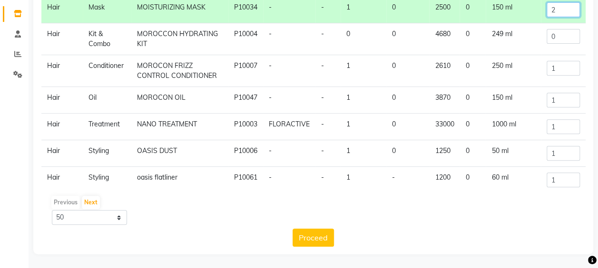
type input "2"
click at [559, 134] on input "1" at bounding box center [563, 126] width 33 height 15
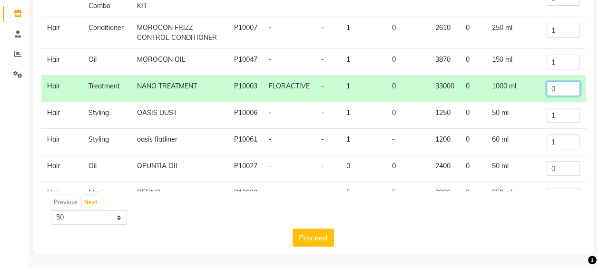
scroll to position [340, 0]
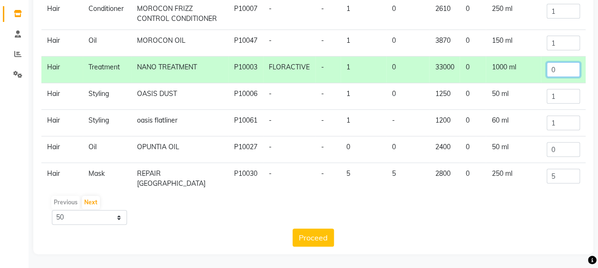
type input "0"
click at [547, 157] on input "0" at bounding box center [563, 149] width 33 height 15
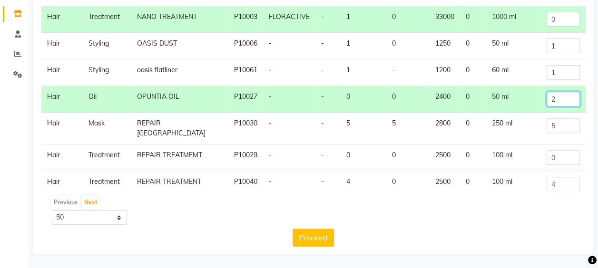
scroll to position [435, 0]
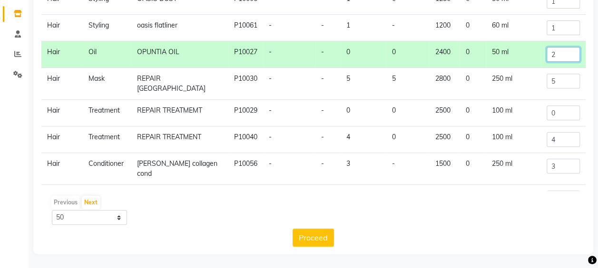
type input "2"
click at [557, 89] on input "5" at bounding box center [563, 81] width 33 height 15
click at [556, 89] on input "5" at bounding box center [563, 81] width 33 height 15
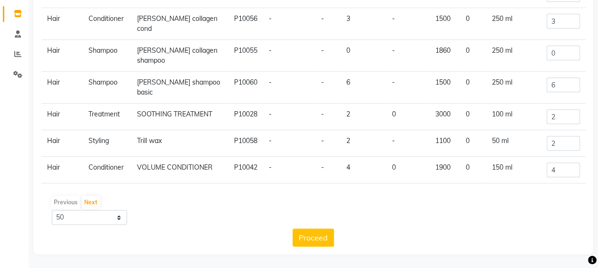
scroll to position [591, 0]
type input "0"
click at [120, 217] on select "10 50 100" at bounding box center [89, 217] width 75 height 15
select select "100"
click at [52, 210] on select "10 50 100" at bounding box center [89, 217] width 75 height 15
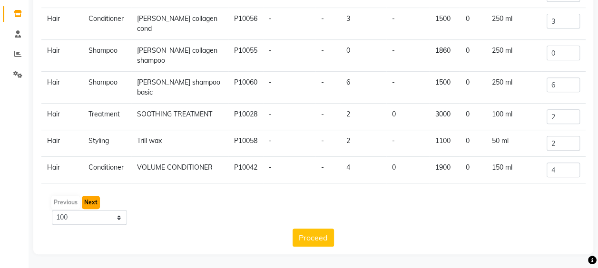
click at [93, 201] on button "Next" at bounding box center [91, 202] width 18 height 13
click at [316, 240] on button "Proceed" at bounding box center [313, 238] width 41 height 18
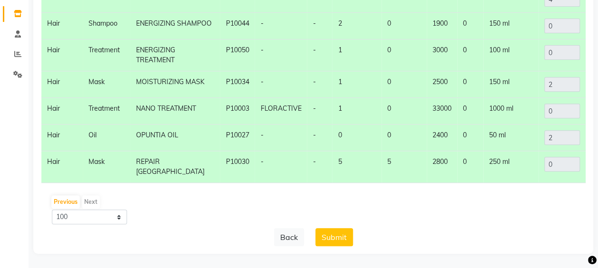
scroll to position [3, 0]
click at [441, 233] on div "Back Submit" at bounding box center [313, 237] width 545 height 18
click at [333, 236] on button "Submit" at bounding box center [335, 237] width 38 height 18
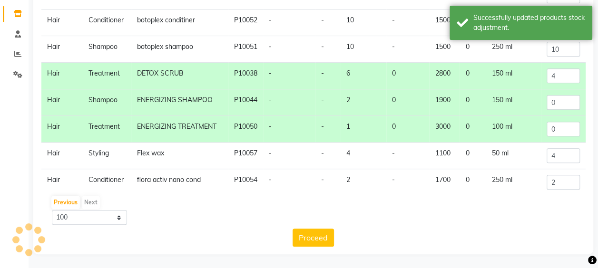
scroll to position [591, 0]
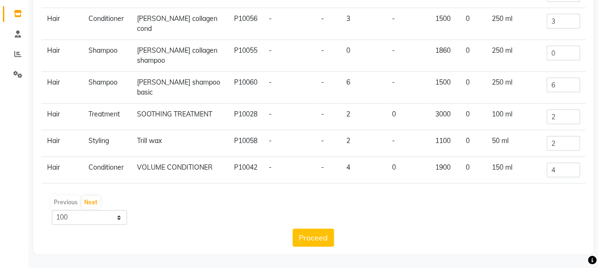
click at [396, 233] on div "Proceed" at bounding box center [313, 238] width 545 height 18
drag, startPoint x: 569, startPoint y: 185, endPoint x: 573, endPoint y: 182, distance: 4.9
click at [573, 182] on div "Category Sub Category Name Code Brand SKU Current Quantity Low Quantity Price C…" at bounding box center [313, 100] width 545 height 294
click at [573, 182] on td "4" at bounding box center [563, 170] width 44 height 27
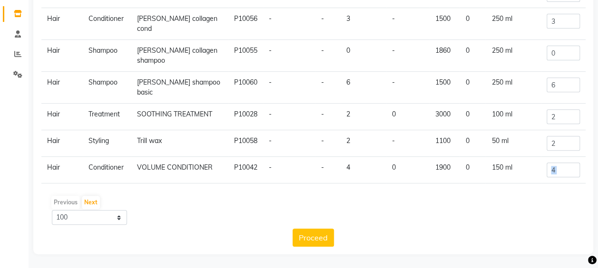
click at [573, 182] on td "4" at bounding box center [563, 170] width 44 height 27
click at [574, 182] on td "4" at bounding box center [563, 170] width 44 height 27
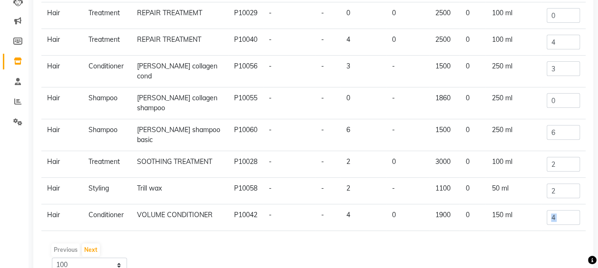
scroll to position [157, 0]
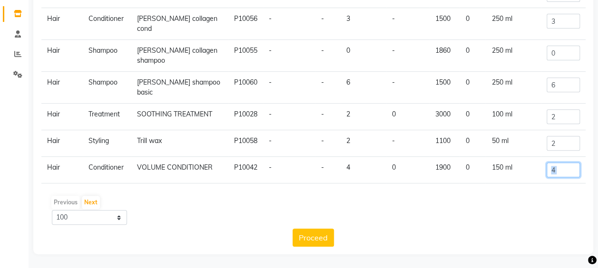
click at [563, 166] on input "4" at bounding box center [563, 170] width 33 height 15
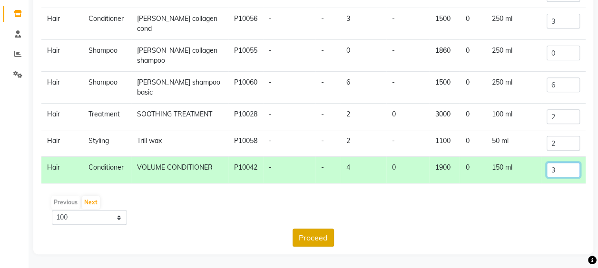
type input "3"
click at [322, 238] on button "Proceed" at bounding box center [313, 238] width 41 height 18
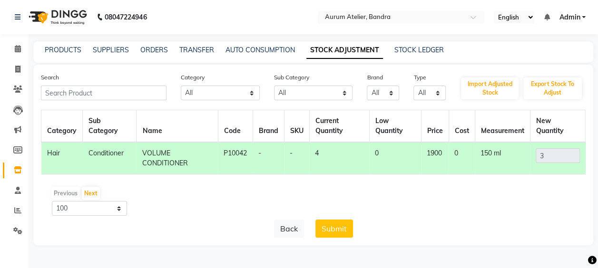
scroll to position [0, 0]
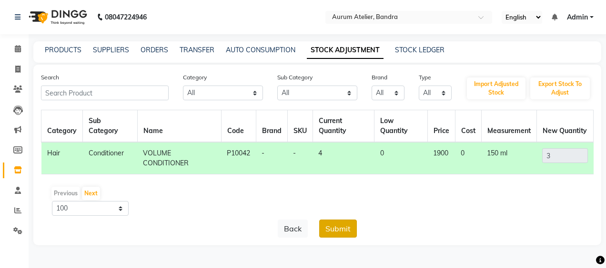
click at [327, 229] on button "Submit" at bounding box center [338, 229] width 38 height 18
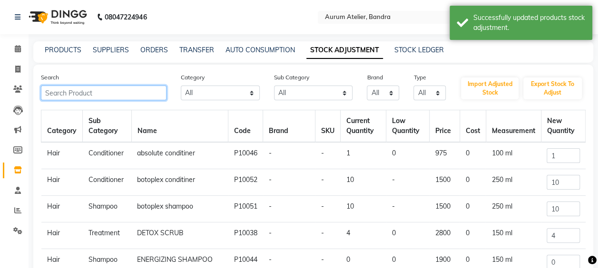
click at [94, 95] on input "text" at bounding box center [104, 93] width 126 height 15
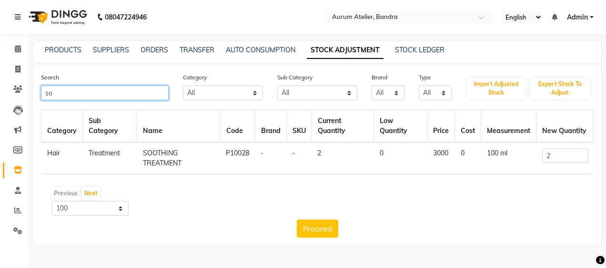
type input "s"
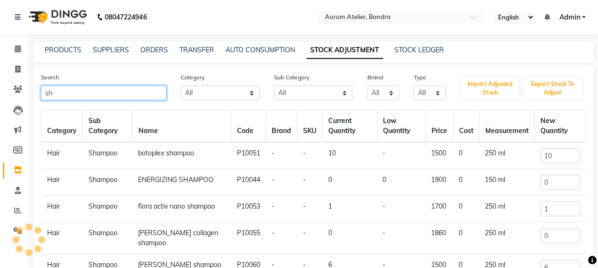
type input "s"
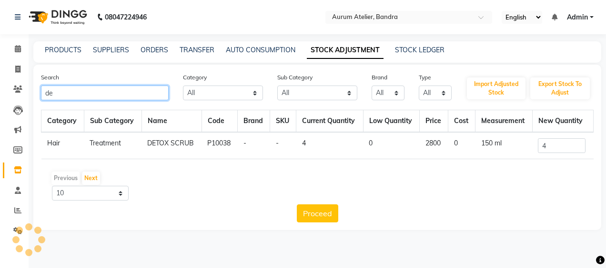
type input "d"
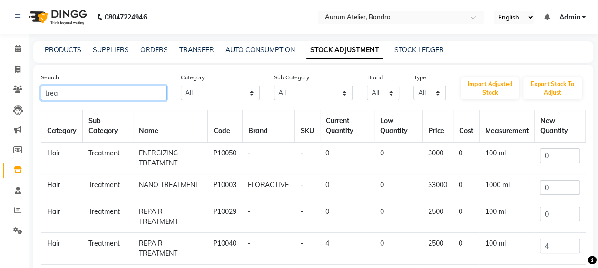
type input "treat"
click at [130, 98] on input "treat" at bounding box center [104, 93] width 126 height 15
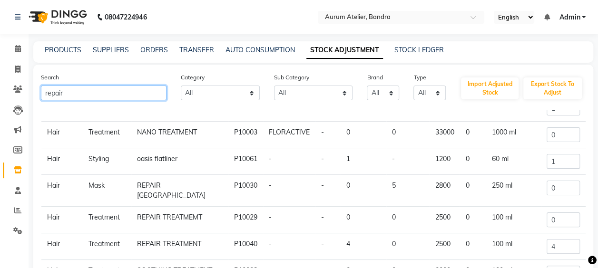
click at [100, 95] on input "repair" at bounding box center [104, 93] width 126 height 15
click at [99, 95] on input "repair" at bounding box center [104, 93] width 126 height 15
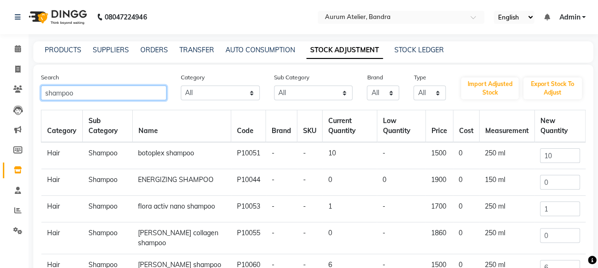
type input "shampoo"
click at [56, 54] on div "PRODUCTS" at bounding box center [63, 50] width 37 height 10
click at [65, 50] on link "PRODUCTS" at bounding box center [63, 50] width 37 height 9
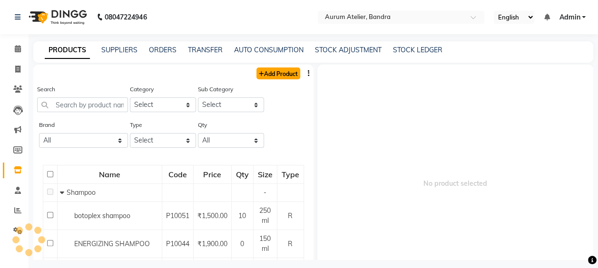
click at [279, 76] on link "Add Product" at bounding box center [279, 74] width 44 height 12
select select "true"
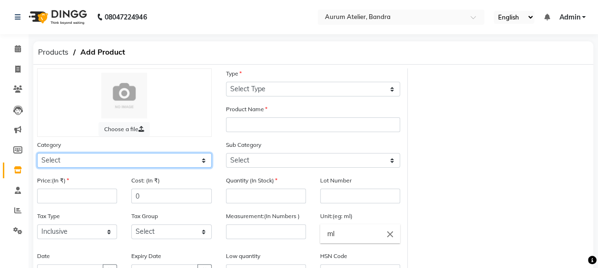
click at [76, 160] on select "Select Hair Skin Makeup Personal Care Appliances [PERSON_NAME] Waxing Disposabl…" at bounding box center [124, 160] width 175 height 15
select select "1100"
click at [37, 153] on select "Select Hair Skin Makeup Personal Care Appliances [PERSON_NAME] Waxing Disposabl…" at bounding box center [124, 160] width 175 height 15
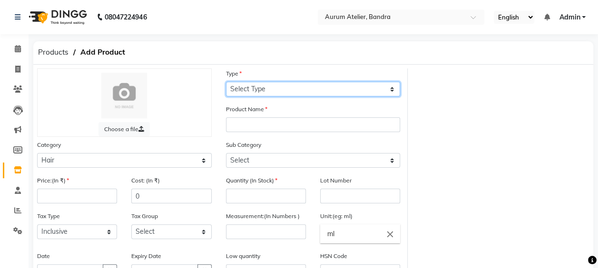
click at [268, 87] on select "Select Type Both Retail Consumable" at bounding box center [313, 89] width 175 height 15
select select "R"
click at [226, 82] on select "Select Type Both Retail Consumable" at bounding box center [313, 89] width 175 height 15
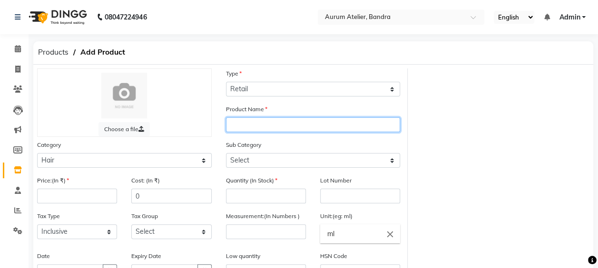
click at [244, 123] on input "text" at bounding box center [313, 125] width 175 height 15
type input "repair deep shampoo"
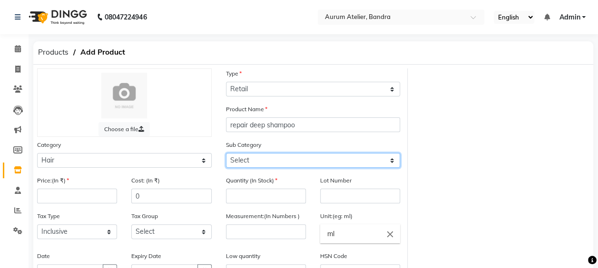
click at [268, 163] on select "Select Shampoo Conditioner Cream Mask Oil Serum Color Appliances Treatment Styl…" at bounding box center [313, 160] width 175 height 15
select select "1101"
click at [226, 153] on select "Select Shampoo Conditioner Cream Mask Oil Serum Color Appliances Treatment Styl…" at bounding box center [313, 160] width 175 height 15
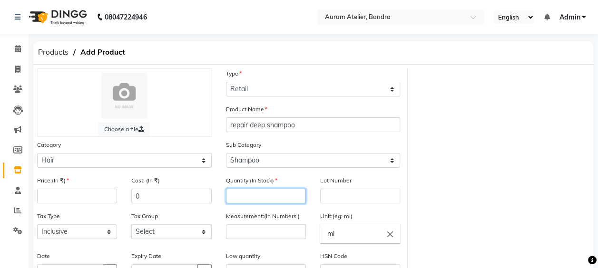
click at [254, 193] on input "number" at bounding box center [266, 196] width 80 height 15
type input "3"
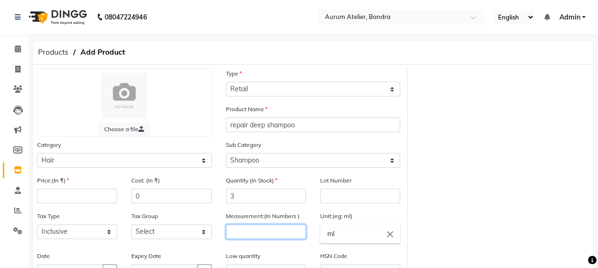
click at [251, 229] on input "number" at bounding box center [266, 232] width 80 height 15
type input "1"
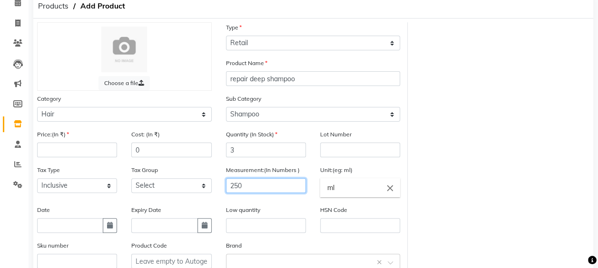
scroll to position [48, 0]
type input "250"
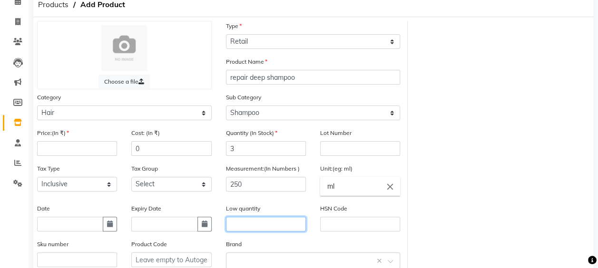
click at [254, 228] on input "text" at bounding box center [266, 224] width 80 height 15
type input "3"
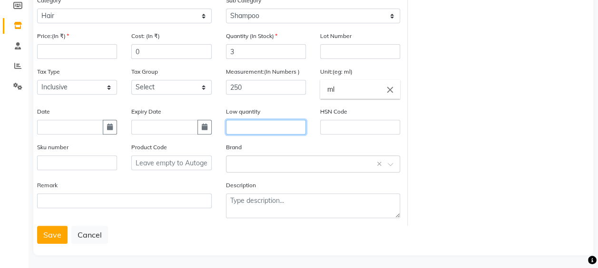
scroll to position [148, 0]
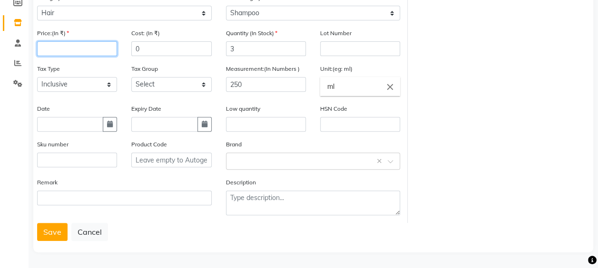
click at [78, 46] on input "number" at bounding box center [77, 48] width 80 height 15
type input "1900"
click at [55, 228] on button "Save" at bounding box center [52, 232] width 30 height 18
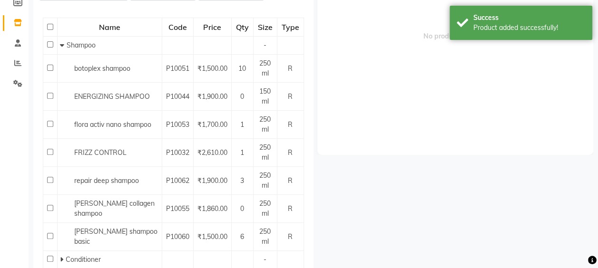
scroll to position [6, 0]
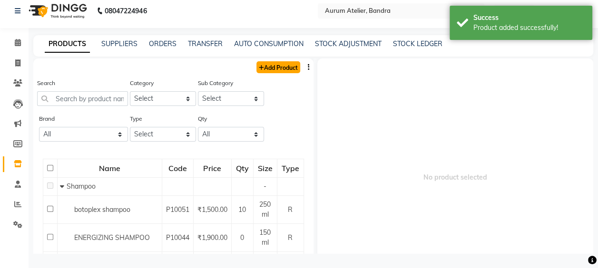
click at [278, 70] on link "Add Product" at bounding box center [279, 67] width 44 height 12
select select "true"
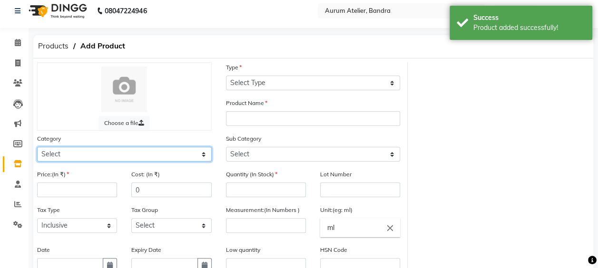
click at [140, 156] on select "Select Hair Skin Makeup Personal Care Appliances [PERSON_NAME] Waxing Disposabl…" at bounding box center [124, 154] width 175 height 15
select select "1100"
click at [37, 147] on select "Select Hair Skin Makeup Personal Care Appliances [PERSON_NAME] Waxing Disposabl…" at bounding box center [124, 154] width 175 height 15
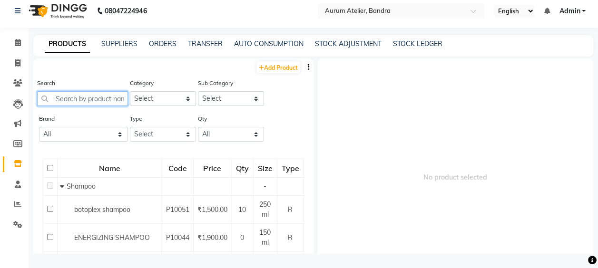
click at [92, 97] on input "text" at bounding box center [82, 98] width 91 height 15
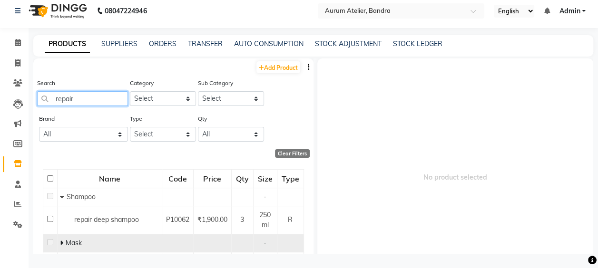
type input "repair"
click at [61, 241] on icon at bounding box center [61, 243] width 3 height 7
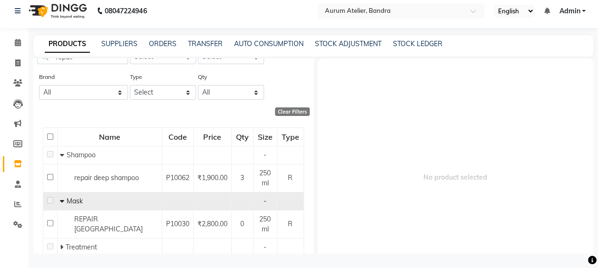
scroll to position [72, 0]
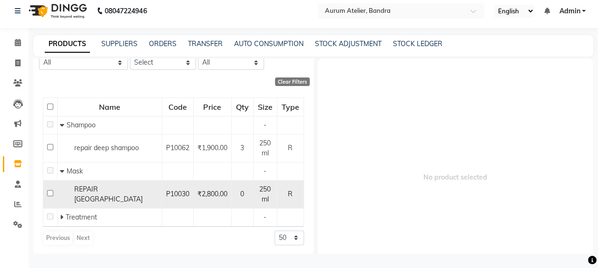
click at [51, 191] on input "checkbox" at bounding box center [50, 193] width 6 height 6
checkbox input "true"
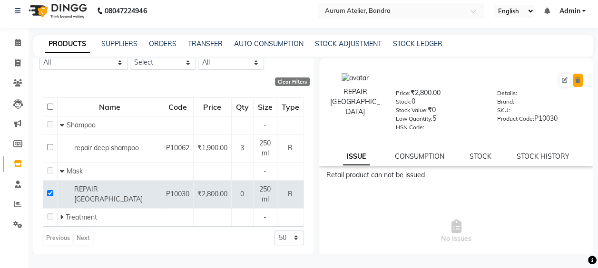
click at [573, 80] on button at bounding box center [578, 80] width 10 height 13
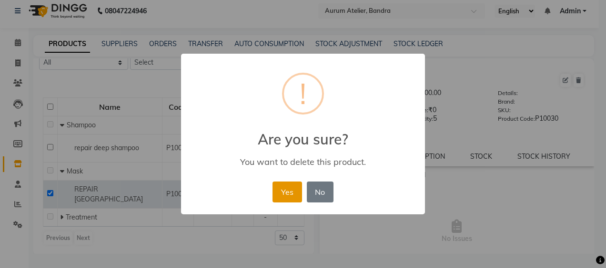
click at [282, 195] on button "Yes" at bounding box center [286, 192] width 29 height 21
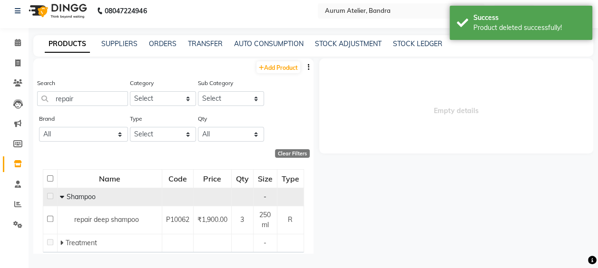
scroll to position [26, 0]
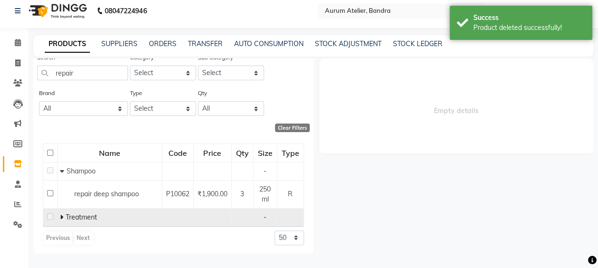
click at [62, 217] on icon at bounding box center [61, 217] width 3 height 7
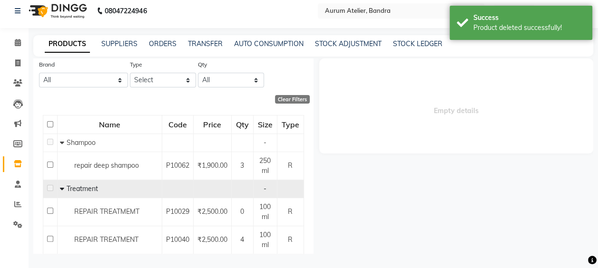
scroll to position [73, 0]
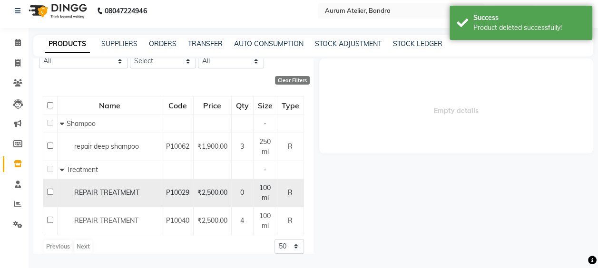
click at [50, 190] on input "checkbox" at bounding box center [50, 192] width 6 height 6
checkbox input "true"
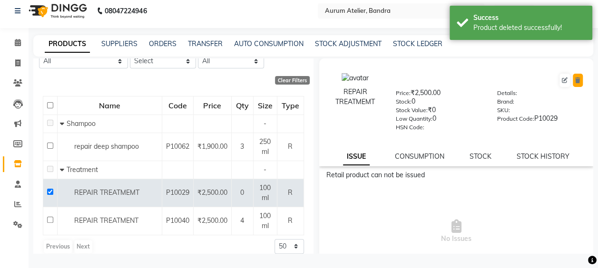
click at [576, 78] on icon at bounding box center [578, 81] width 5 height 6
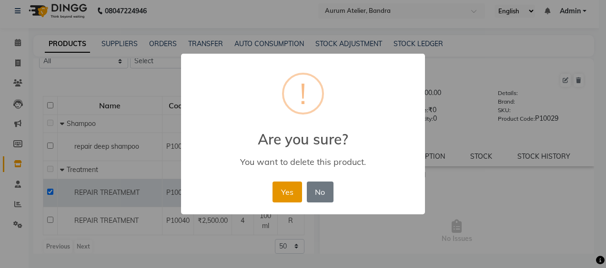
click at [284, 196] on button "Yes" at bounding box center [286, 192] width 29 height 21
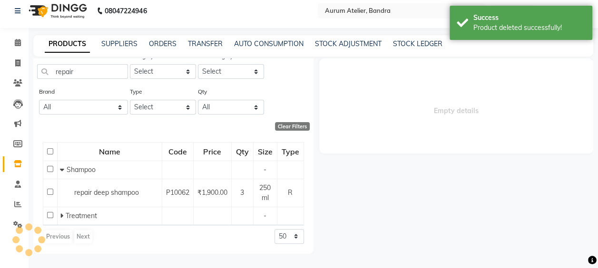
scroll to position [0, 0]
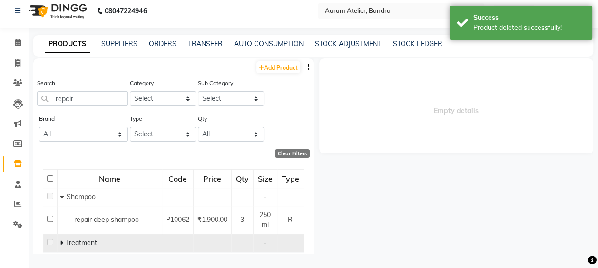
click at [62, 243] on icon at bounding box center [61, 243] width 3 height 7
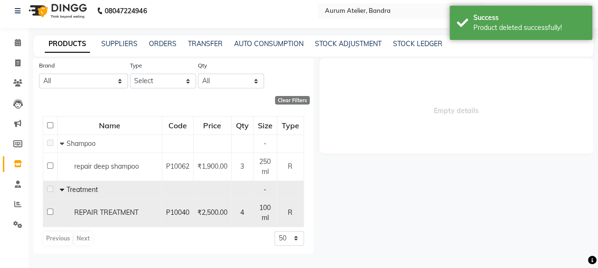
scroll to position [54, 0]
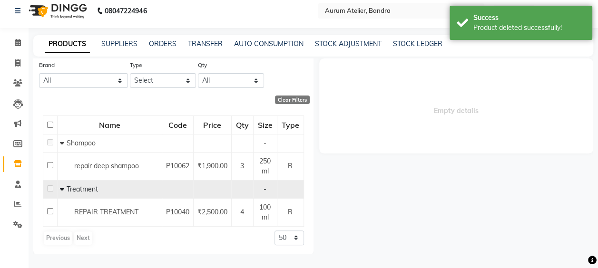
click at [407, 215] on div "Empty details" at bounding box center [454, 157] width 280 height 196
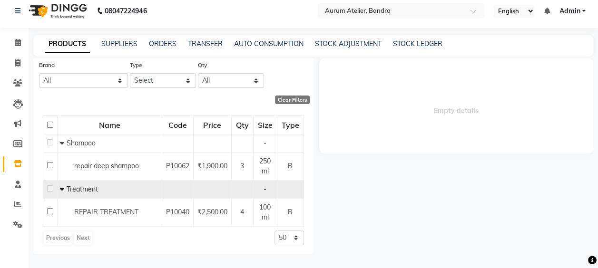
select select "true"
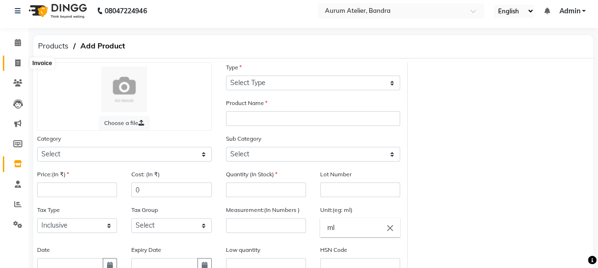
click at [15, 60] on icon at bounding box center [17, 63] width 5 height 7
select select "service"
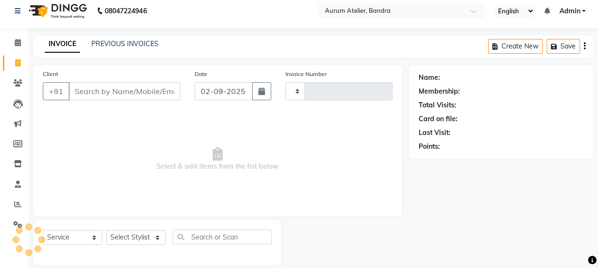
type input "0591"
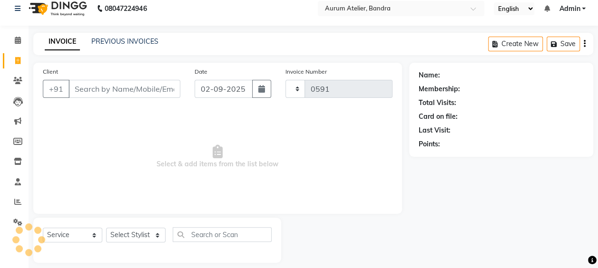
select select "7410"
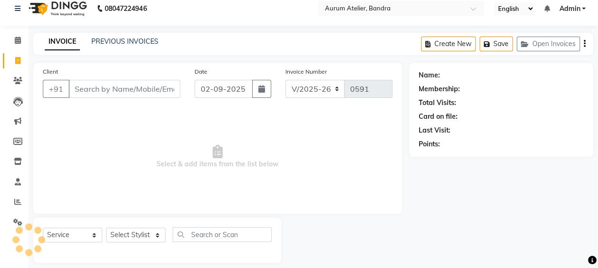
scroll to position [17, 0]
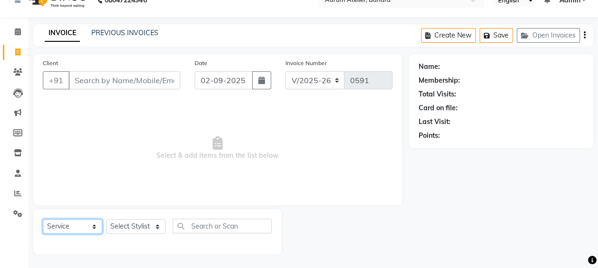
click at [67, 227] on select "Select Service Product Membership Package Voucher Prepaid Gift Card" at bounding box center [73, 226] width 60 height 15
select select "product"
click at [43, 219] on select "Select Service Product Membership Package Voucher Prepaid Gift Card" at bounding box center [73, 226] width 60 height 15
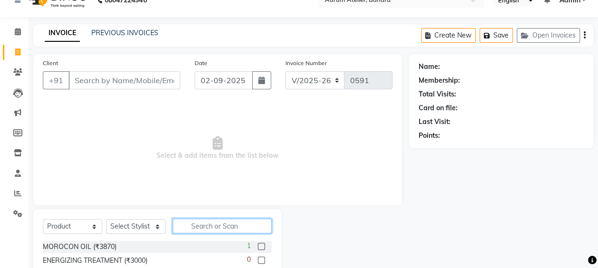
click at [226, 223] on input "text" at bounding box center [222, 226] width 99 height 15
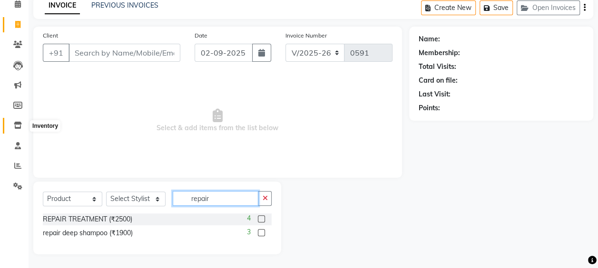
type input "repair"
click at [16, 121] on span at bounding box center [18, 125] width 17 height 11
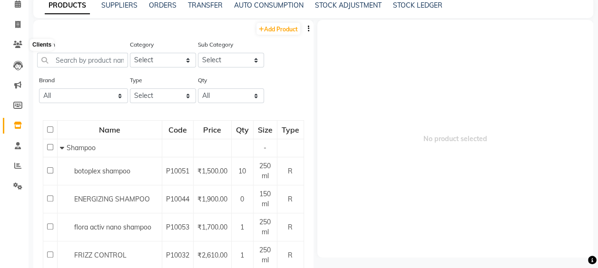
scroll to position [6, 0]
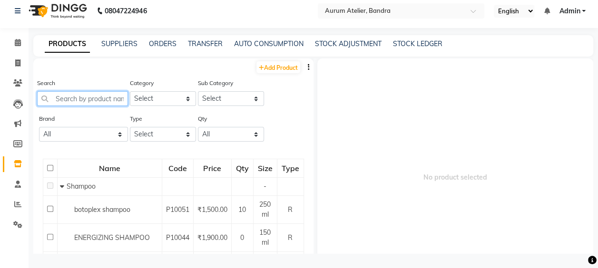
click at [81, 96] on input "text" at bounding box center [82, 98] width 91 height 15
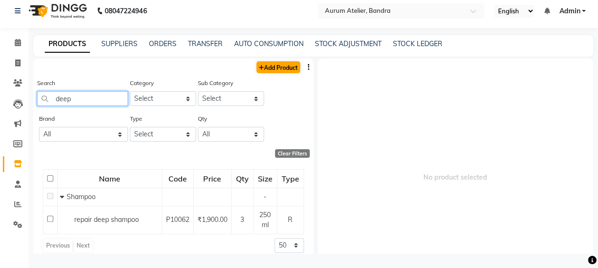
type input "deep"
click at [278, 67] on link "Add Product" at bounding box center [279, 67] width 44 height 12
select select "true"
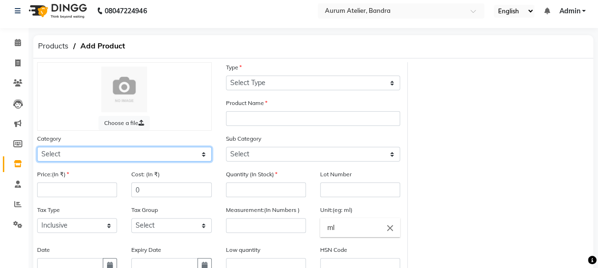
click at [42, 154] on select "Select Hair Skin Makeup Personal Care Appliances [PERSON_NAME] Waxing Disposabl…" at bounding box center [124, 154] width 175 height 15
select select "1100"
click at [37, 147] on select "Select Hair Skin Makeup Personal Care Appliances [PERSON_NAME] Waxing Disposabl…" at bounding box center [124, 154] width 175 height 15
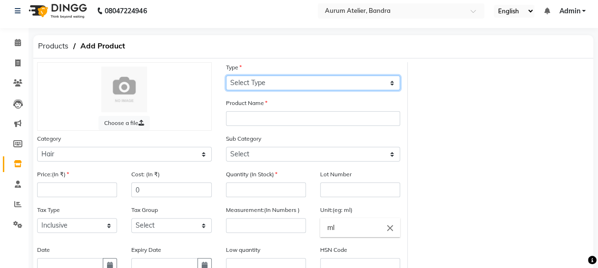
click at [285, 86] on select "Select Type Both Retail Consumable" at bounding box center [313, 83] width 175 height 15
select select "R"
click at [226, 76] on select "Select Type Both Retail Consumable" at bounding box center [313, 83] width 175 height 15
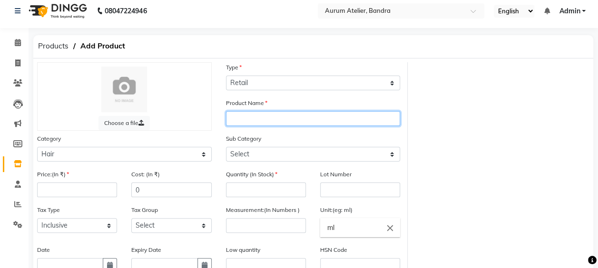
click at [240, 113] on input "text" at bounding box center [313, 118] width 175 height 15
type input "naturica deep treatment"
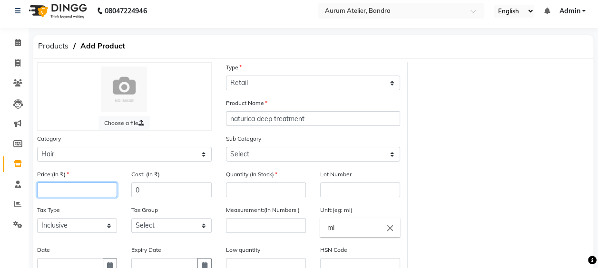
click at [99, 188] on input "number" at bounding box center [77, 190] width 80 height 15
type input "2500"
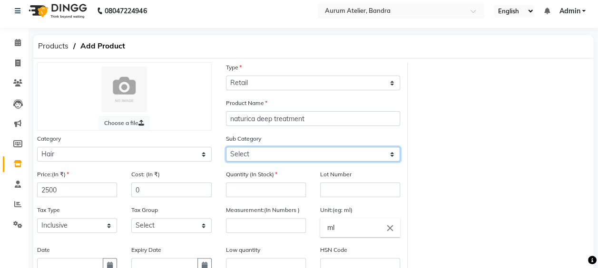
click at [250, 153] on select "Select Shampoo Conditioner Cream Mask Oil Serum Color Appliances Treatment Styl…" at bounding box center [313, 154] width 175 height 15
click at [247, 154] on select "Select Shampoo Conditioner Cream Mask Oil Serum Color Appliances Treatment Styl…" at bounding box center [313, 154] width 175 height 15
click at [242, 151] on select "Select Shampoo Conditioner Cream Mask Oil Serum Color Appliances Treatment Styl…" at bounding box center [313, 154] width 175 height 15
select select "1109"
click at [226, 147] on select "Select Shampoo Conditioner Cream Mask Oil Serum Color Appliances Treatment Styl…" at bounding box center [313, 154] width 175 height 15
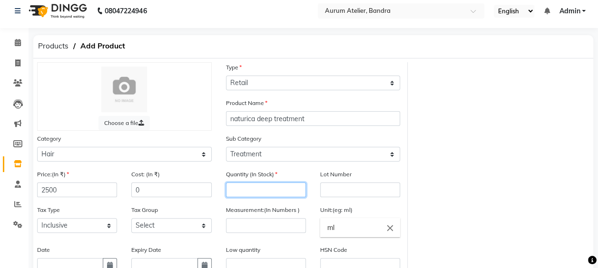
click at [231, 188] on input "number" at bounding box center [266, 190] width 80 height 15
type input "5"
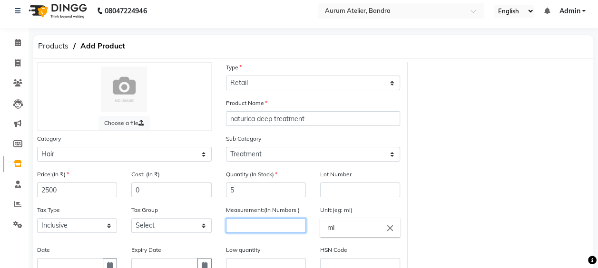
click at [262, 231] on input "number" at bounding box center [266, 226] width 80 height 15
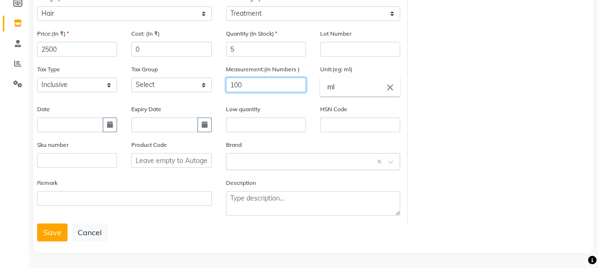
scroll to position [148, 0]
type input "100"
click at [60, 237] on button "Save" at bounding box center [52, 232] width 30 height 18
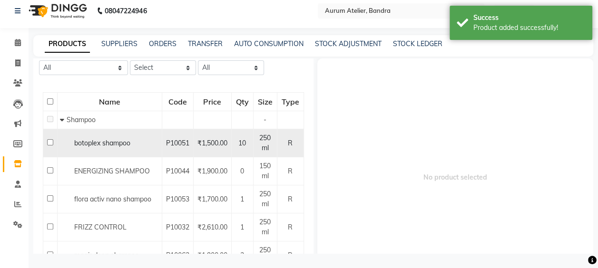
scroll to position [95, 0]
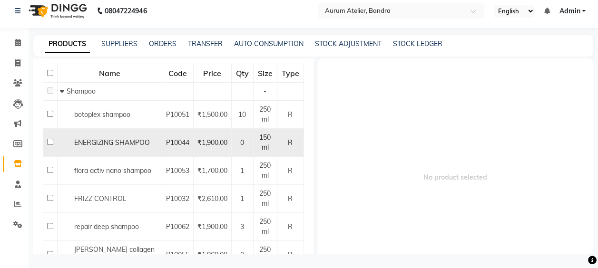
click at [50, 140] on input "checkbox" at bounding box center [50, 142] width 6 height 6
checkbox input "true"
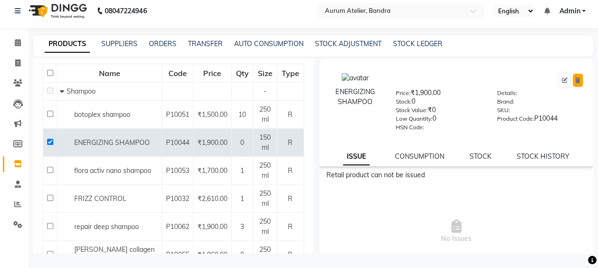
click at [576, 82] on icon at bounding box center [578, 81] width 5 height 6
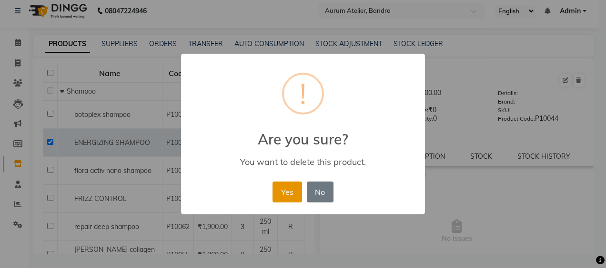
click at [282, 194] on button "Yes" at bounding box center [286, 192] width 29 height 21
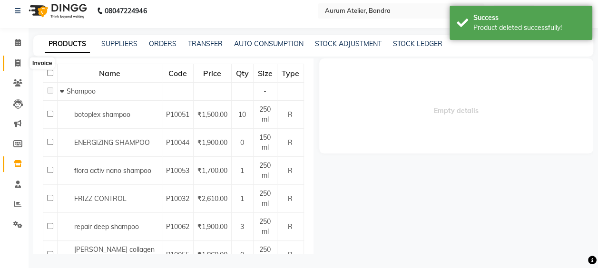
click at [17, 62] on icon at bounding box center [17, 63] width 5 height 7
select select "service"
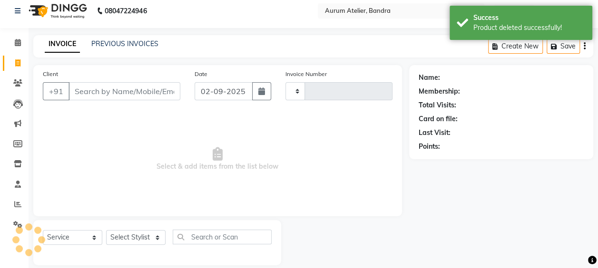
scroll to position [17, 0]
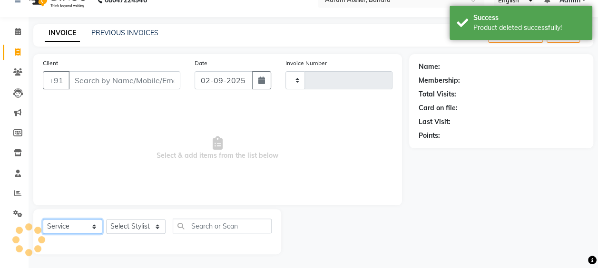
type input "0591"
click at [69, 226] on select "Select Service Product Membership Package Voucher Prepaid Gift Card" at bounding box center [73, 226] width 60 height 15
select select "7410"
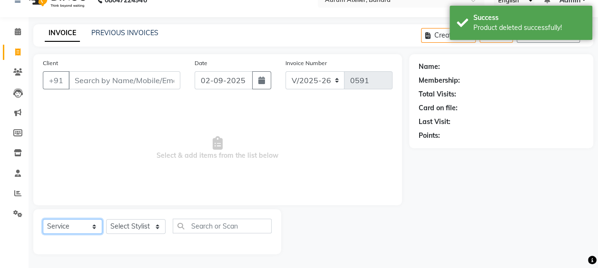
select select "product"
click at [43, 219] on select "Select Service Product Membership Package Voucher Prepaid Gift Card" at bounding box center [73, 226] width 60 height 15
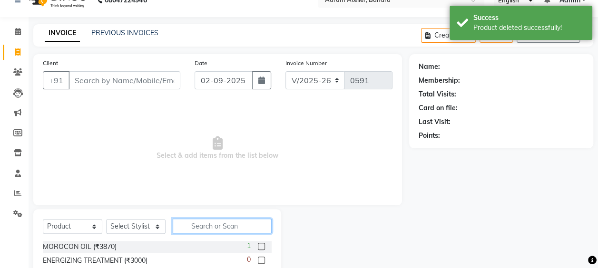
click at [224, 224] on input "text" at bounding box center [222, 226] width 99 height 15
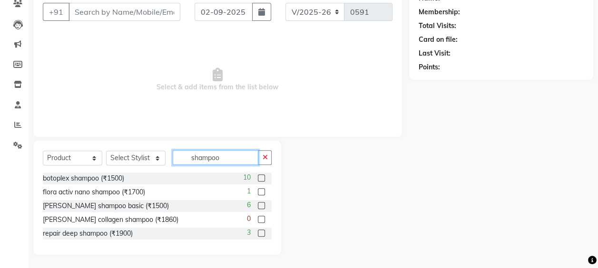
scroll to position [86, 0]
type input "s"
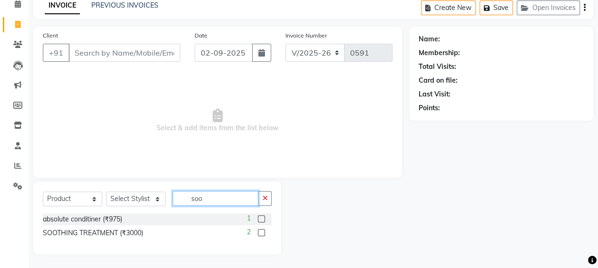
scroll to position [31, 0]
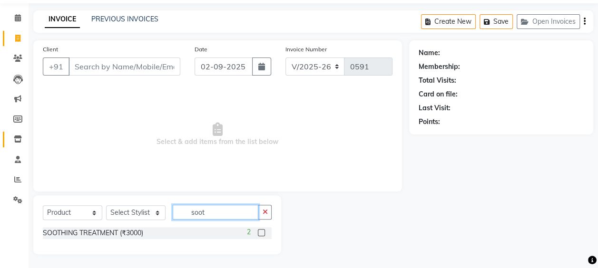
type input "soot"
click at [20, 145] on link "Inventory" at bounding box center [14, 140] width 23 height 16
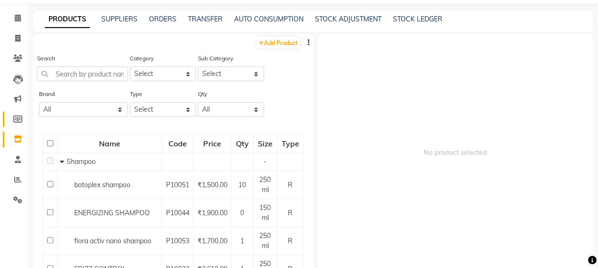
scroll to position [6, 0]
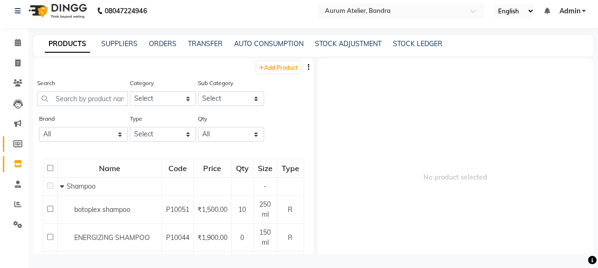
click at [16, 137] on link "Members" at bounding box center [14, 145] width 23 height 16
select select
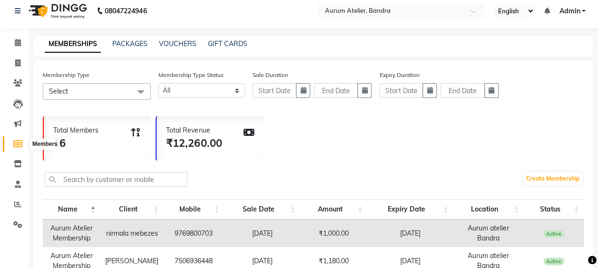
click at [18, 145] on icon at bounding box center [17, 143] width 9 height 7
click at [19, 166] on icon at bounding box center [18, 163] width 8 height 7
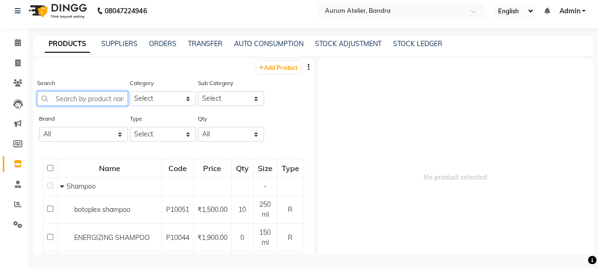
click at [101, 98] on input "text" at bounding box center [82, 98] width 91 height 15
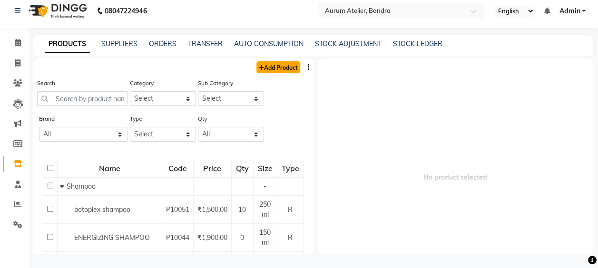
click at [274, 65] on link "Add Product" at bounding box center [279, 67] width 44 height 12
select select "true"
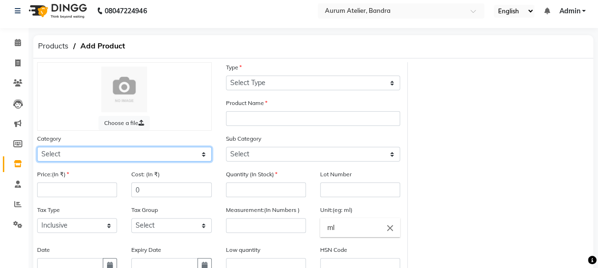
click at [89, 158] on select "Select Hair Skin Makeup Personal Care Appliances [PERSON_NAME] Waxing Disposabl…" at bounding box center [124, 154] width 175 height 15
select select "1100"
click at [37, 147] on select "Select Hair Skin Makeup Personal Care Appliances [PERSON_NAME] Waxing Disposabl…" at bounding box center [124, 154] width 175 height 15
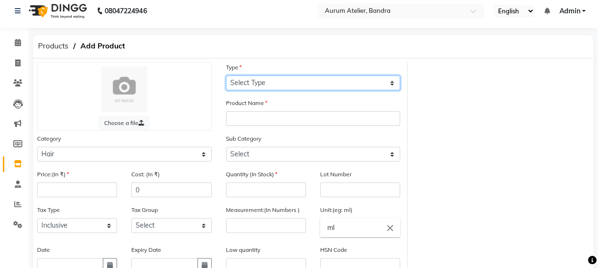
click at [272, 83] on select "Select Type Both Retail Consumable" at bounding box center [313, 83] width 175 height 15
select select "R"
click at [226, 76] on select "Select Type Both Retail Consumable" at bounding box center [313, 83] width 175 height 15
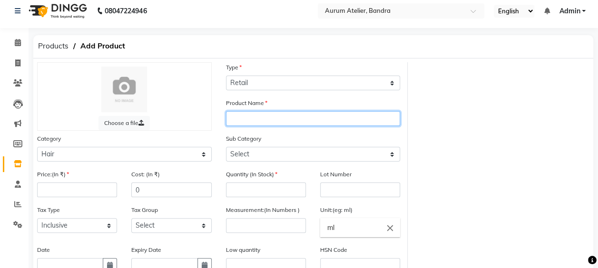
click at [245, 120] on input "text" at bounding box center [313, 118] width 175 height 15
type input "soothing shampoo"
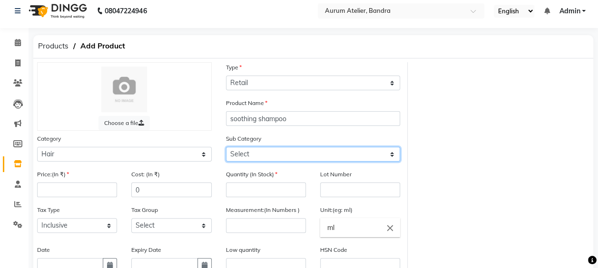
click at [254, 157] on select "Select Shampoo Conditioner Cream Mask Oil Serum Color Appliances Treatment Styl…" at bounding box center [313, 154] width 175 height 15
select select "1101"
click at [226, 147] on select "Select Shampoo Conditioner Cream Mask Oil Serum Color Appliances Treatment Styl…" at bounding box center [313, 154] width 175 height 15
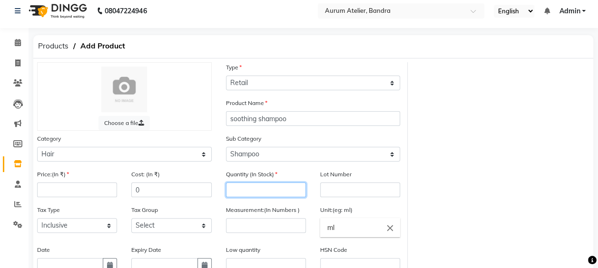
click at [268, 184] on input "number" at bounding box center [266, 190] width 80 height 15
type input "4"
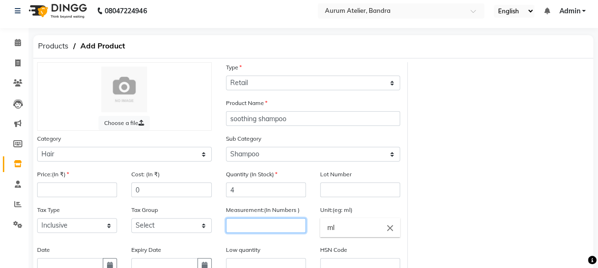
click at [287, 226] on input "number" at bounding box center [266, 226] width 80 height 15
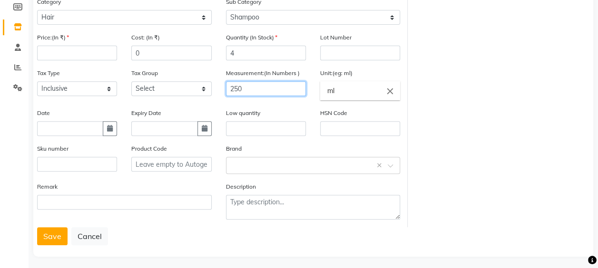
scroll to position [148, 0]
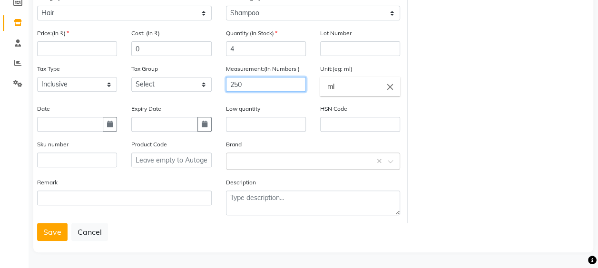
type input "250"
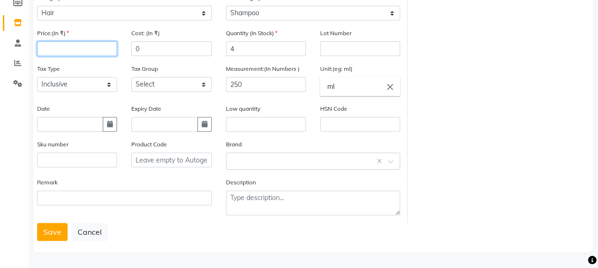
click at [64, 52] on input "number" at bounding box center [77, 48] width 80 height 15
type input "1900"
click at [50, 231] on button "Save" at bounding box center [52, 232] width 30 height 18
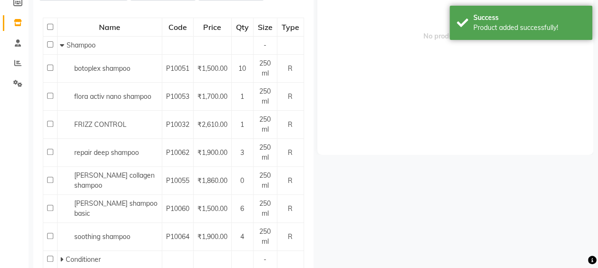
scroll to position [6, 0]
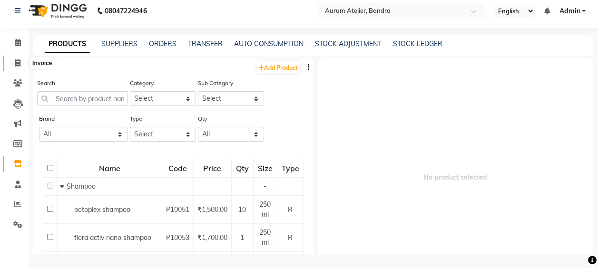
click at [14, 60] on span at bounding box center [18, 63] width 17 height 11
select select "service"
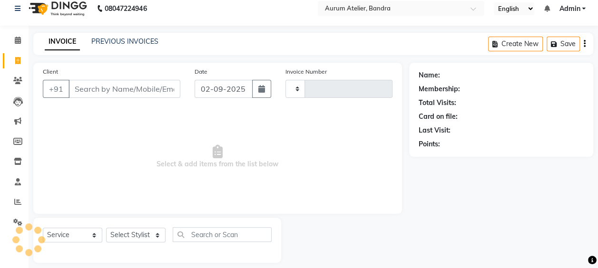
type input "0591"
select select "7410"
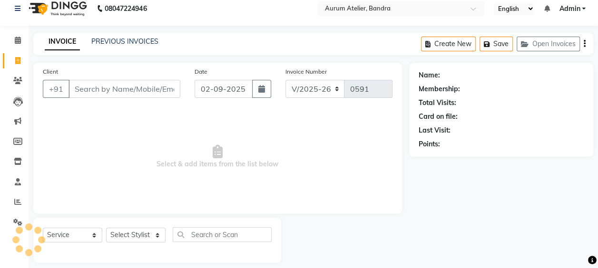
scroll to position [17, 0]
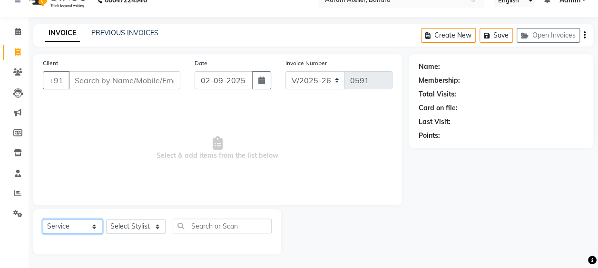
click at [70, 228] on select "Select Service Product Membership Package Voucher Prepaid Gift Card" at bounding box center [73, 226] width 60 height 15
select select "product"
click at [43, 219] on select "Select Service Product Membership Package Voucher Prepaid Gift Card" at bounding box center [73, 226] width 60 height 15
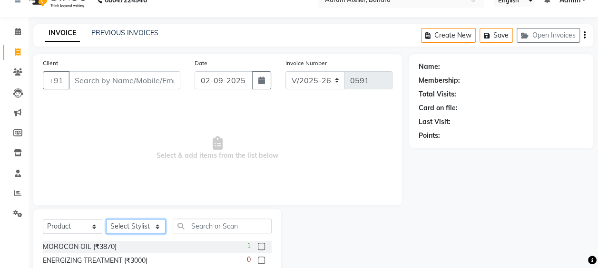
click at [155, 224] on select "Select Stylist [PERSON_NAME] chariya [PERSON_NAME] [PERSON_NAME] [PERSON_NAME] …" at bounding box center [136, 226] width 60 height 15
select select "66080"
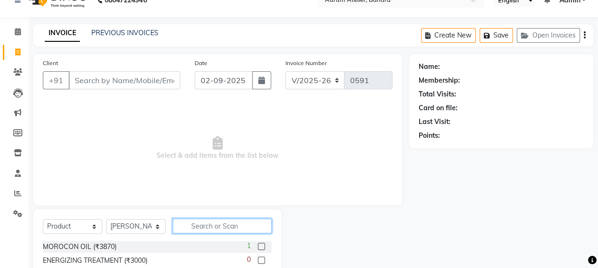
click at [187, 225] on input "text" at bounding box center [222, 226] width 99 height 15
type input "soot"
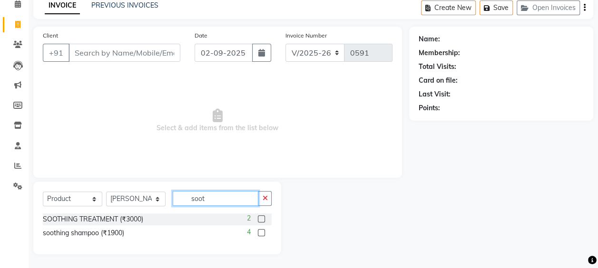
click at [213, 198] on input "soot" at bounding box center [216, 198] width 86 height 15
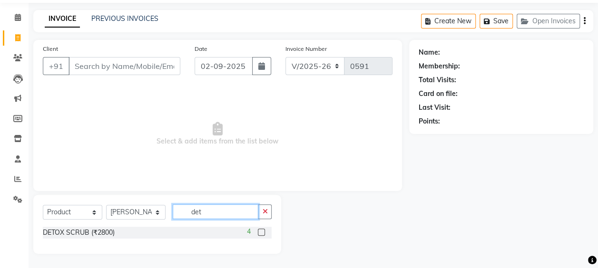
scroll to position [31, 0]
type input "d"
type input "m"
type input "v"
type input "opun"
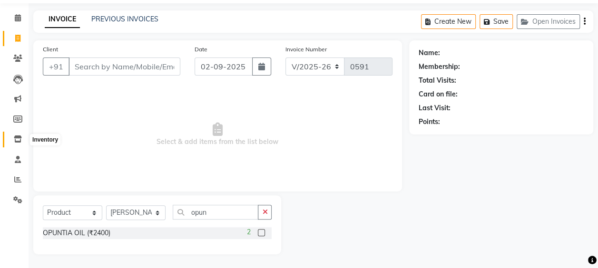
click at [18, 139] on icon at bounding box center [18, 139] width 8 height 7
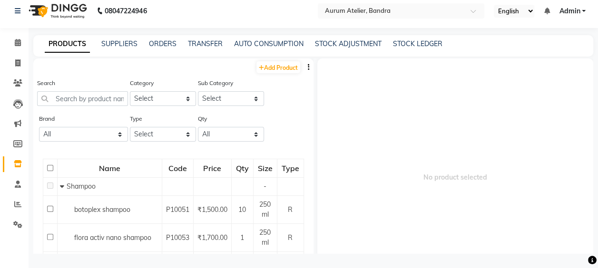
scroll to position [6, 0]
click at [17, 41] on icon at bounding box center [18, 42] width 6 height 7
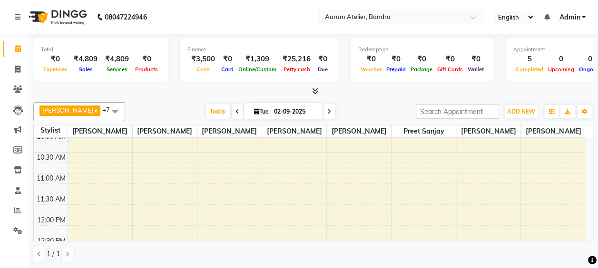
scroll to position [95, 0]
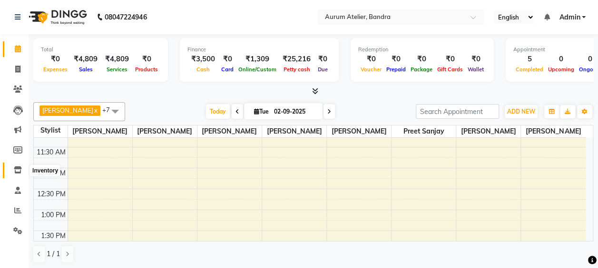
click at [21, 169] on icon at bounding box center [18, 170] width 8 height 7
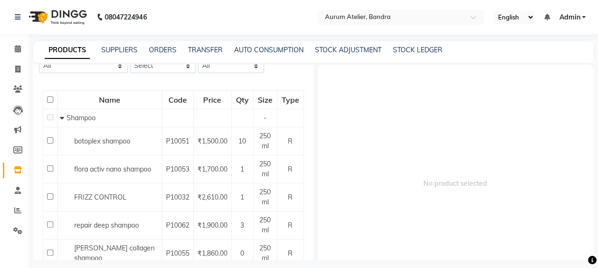
scroll to position [95, 0]
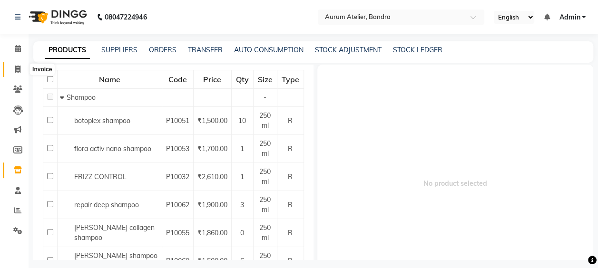
click at [20, 73] on span at bounding box center [18, 69] width 17 height 11
select select "7410"
select select "service"
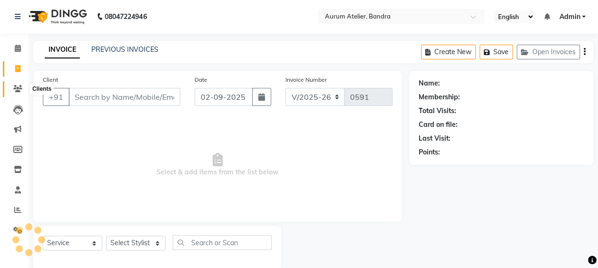
scroll to position [17, 0]
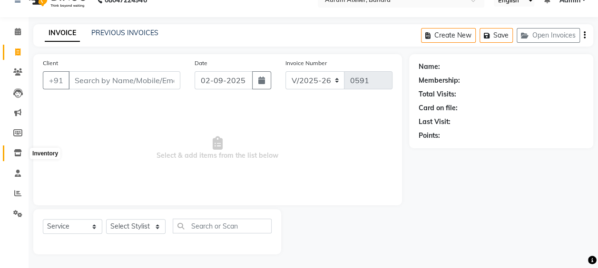
click at [18, 151] on icon at bounding box center [18, 152] width 8 height 7
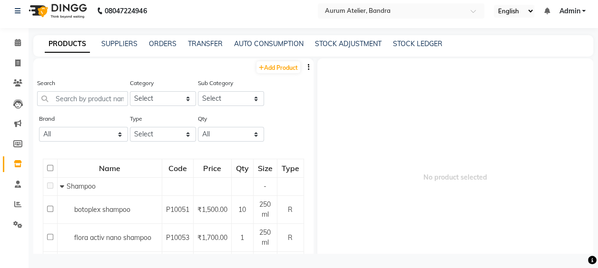
scroll to position [6, 0]
click at [87, 83] on div "Search" at bounding box center [82, 92] width 91 height 28
click at [85, 97] on input "text" at bounding box center [82, 98] width 91 height 15
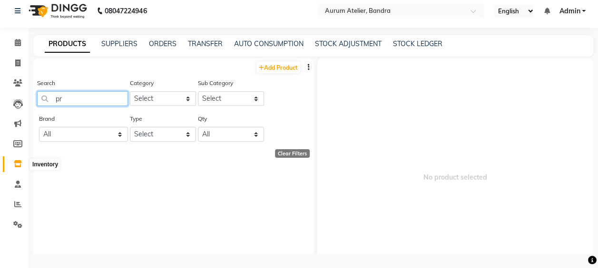
type input "p"
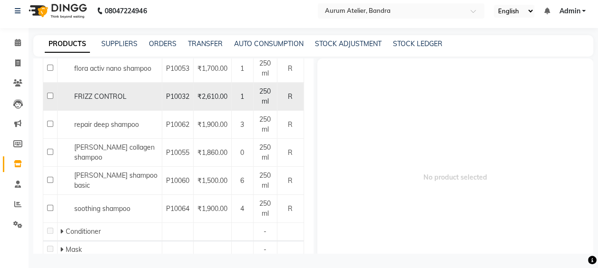
scroll to position [190, 0]
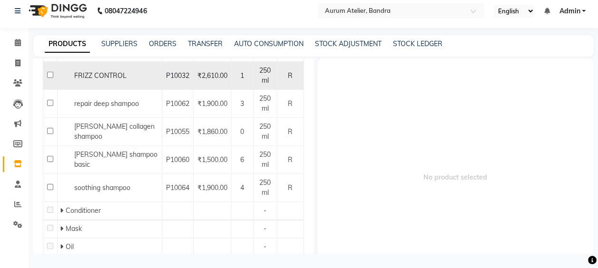
click at [112, 213] on div "Conditioner" at bounding box center [109, 211] width 99 height 10
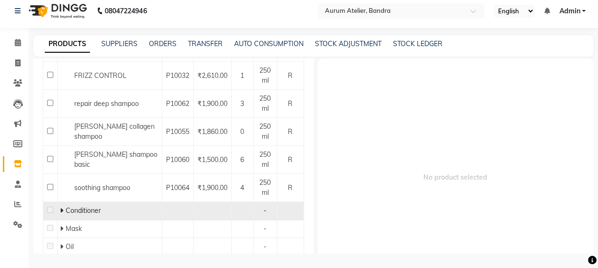
click at [62, 209] on icon at bounding box center [61, 211] width 3 height 7
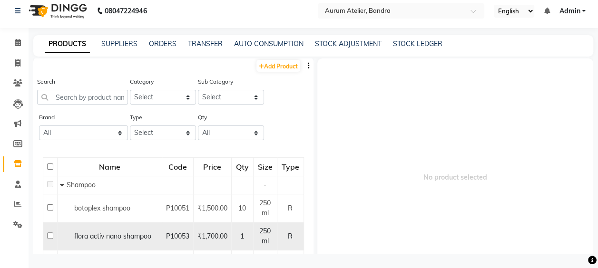
scroll to position [0, 0]
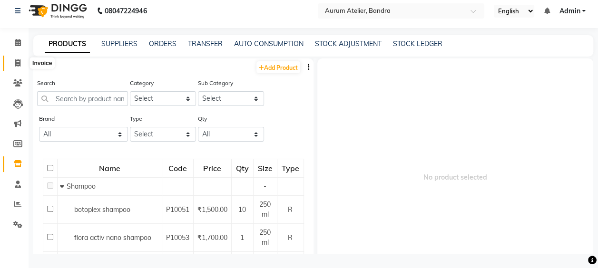
click at [18, 64] on icon at bounding box center [17, 63] width 5 height 7
select select "service"
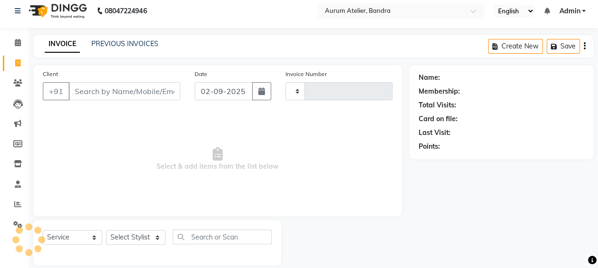
type input "0591"
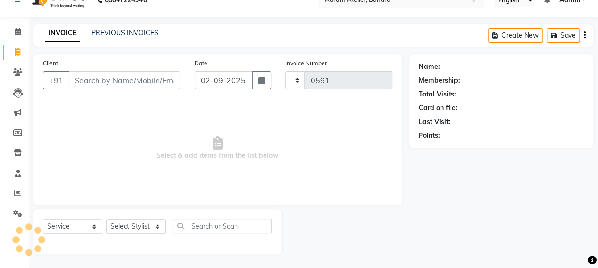
select select "7410"
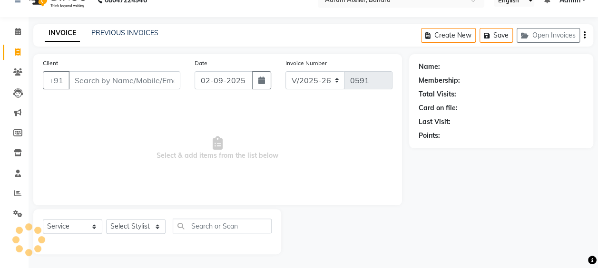
click at [89, 242] on div "Client +91 Date [DATE] Invoice Number C/2025-26 V/2025 V/[PHONE_NUMBER] Select …" at bounding box center [217, 154] width 383 height 200
click at [419, 229] on div "Name: Membership: Total Visits: Card on file: Last Visit: Points:" at bounding box center [504, 154] width 191 height 200
click at [76, 230] on select "Select Service Product Membership Package Voucher Prepaid Gift Card" at bounding box center [73, 226] width 60 height 15
select select "product"
click at [43, 219] on select "Select Service Product Membership Package Voucher Prepaid Gift Card" at bounding box center [73, 226] width 60 height 15
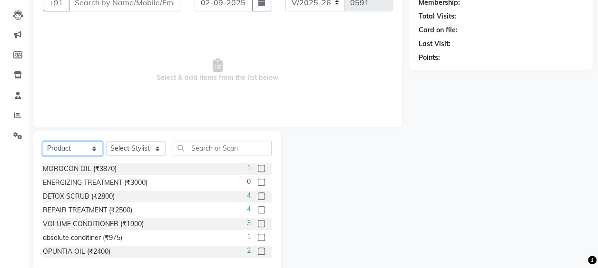
scroll to position [48, 0]
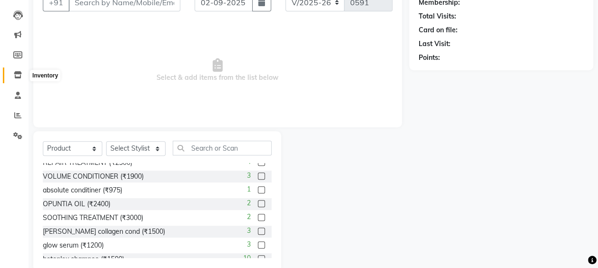
click at [20, 77] on icon at bounding box center [18, 74] width 8 height 7
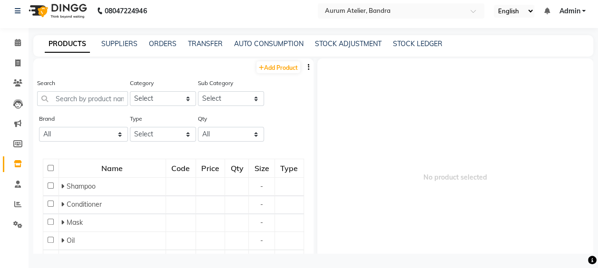
scroll to position [6, 0]
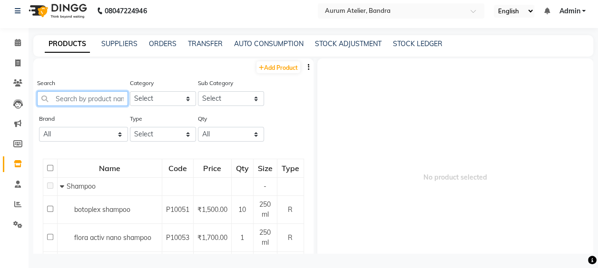
click at [99, 101] on input "text" at bounding box center [82, 98] width 91 height 15
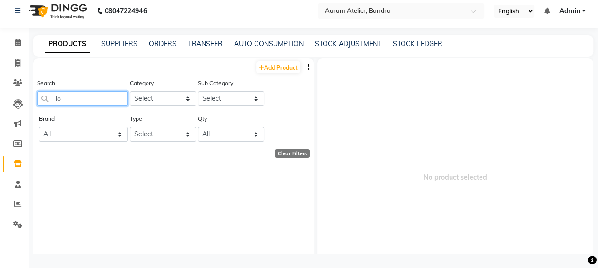
type input "l"
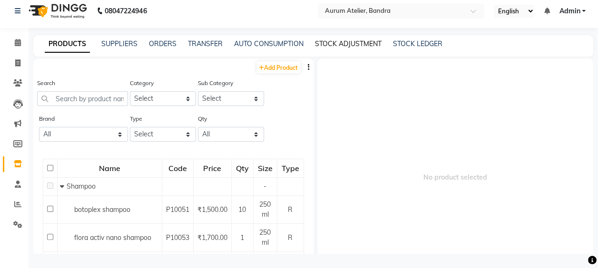
click at [339, 47] on link "STOCK ADJUSTMENT" at bounding box center [348, 44] width 67 height 9
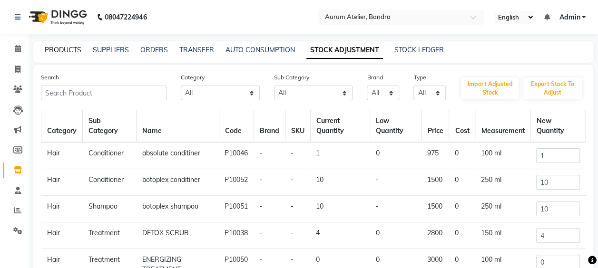
click at [61, 51] on link "PRODUCTS" at bounding box center [63, 50] width 37 height 9
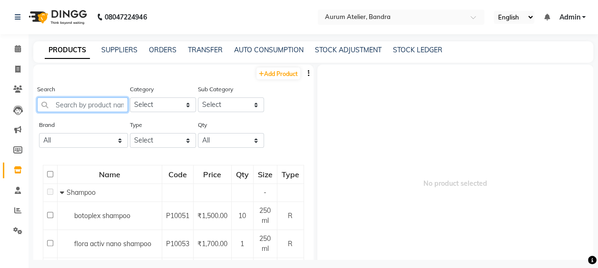
click at [95, 102] on input "text" at bounding box center [82, 105] width 91 height 15
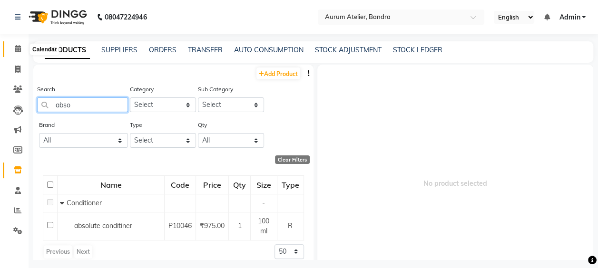
type input "abso"
click at [20, 50] on icon at bounding box center [18, 48] width 6 height 7
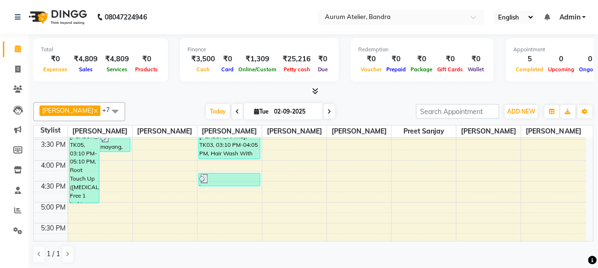
scroll to position [286, 0]
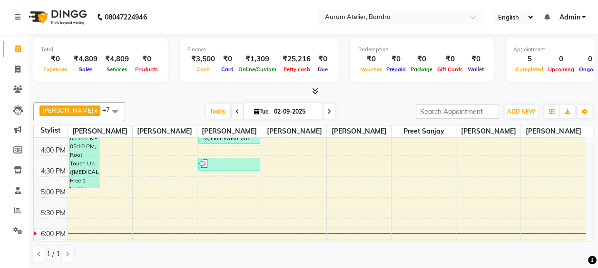
click at [239, 169] on div at bounding box center [229, 164] width 60 height 10
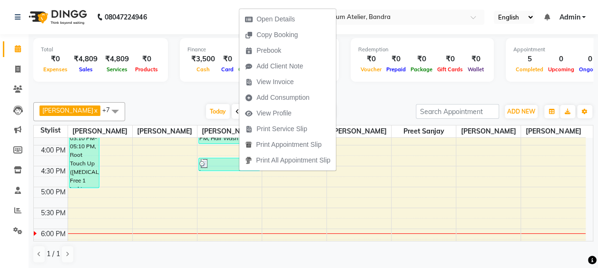
click at [217, 169] on div at bounding box center [229, 164] width 60 height 10
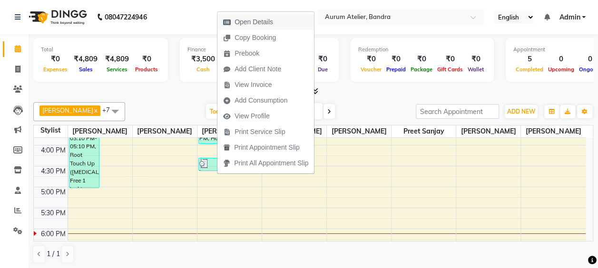
click at [263, 22] on span "Open Details" at bounding box center [254, 22] width 39 height 10
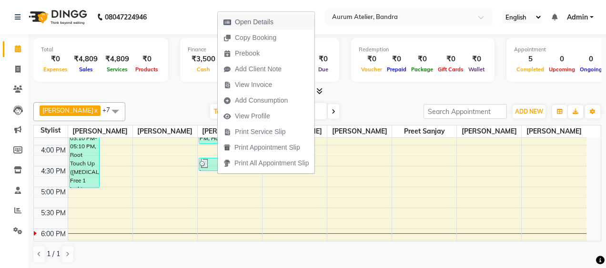
select select "3"
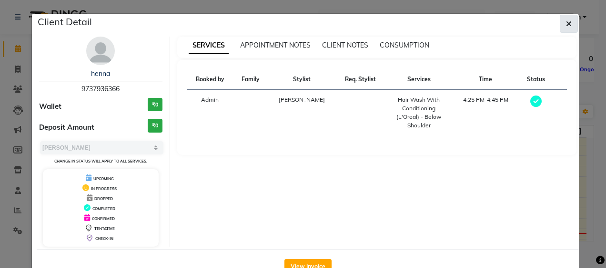
click at [566, 24] on icon "button" at bounding box center [569, 24] width 6 height 8
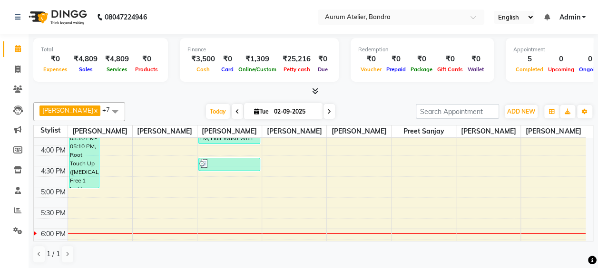
click at [85, 182] on div "[PERSON_NAME], TK05, 03:10 PM-05:10 PM, Root Touch Up ([MEDICAL_DATA] Free 1 in…" at bounding box center [85, 147] width 30 height 81
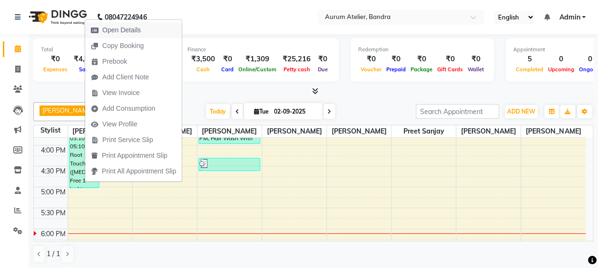
click at [146, 31] on span "Open Details" at bounding box center [115, 30] width 61 height 16
select select "3"
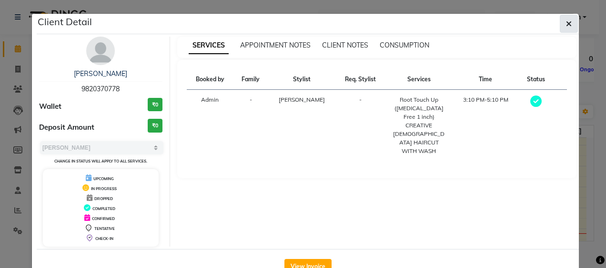
click at [566, 23] on icon "button" at bounding box center [569, 24] width 6 height 8
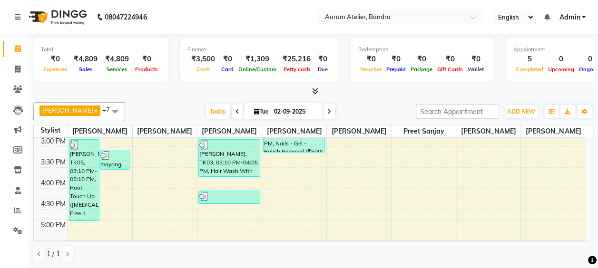
scroll to position [238, 0]
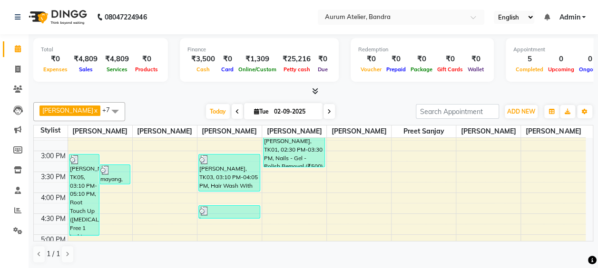
click at [296, 113] on input "02-09-2025" at bounding box center [295, 112] width 48 height 14
select select "9"
select select "2025"
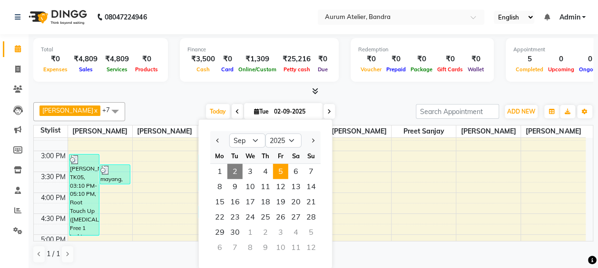
click at [282, 172] on span "5" at bounding box center [280, 171] width 15 height 15
type input "[DATE]"
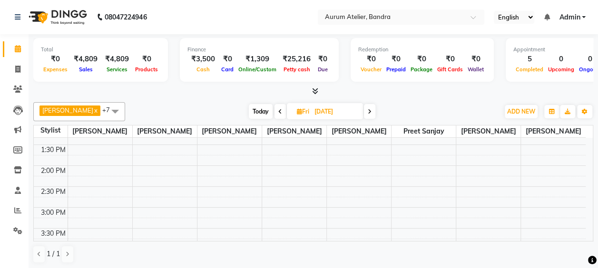
scroll to position [134, 0]
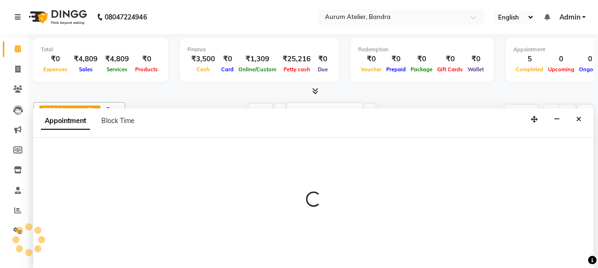
scroll to position [0, 0]
select select "66084"
select select "750"
select select "tentative"
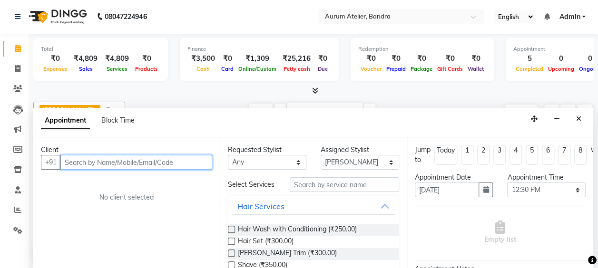
click at [120, 159] on input "text" at bounding box center [136, 162] width 152 height 15
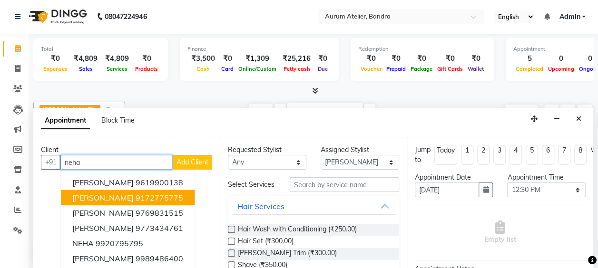
click at [136, 193] on ngb-highlight "9172775775" at bounding box center [160, 198] width 48 height 10
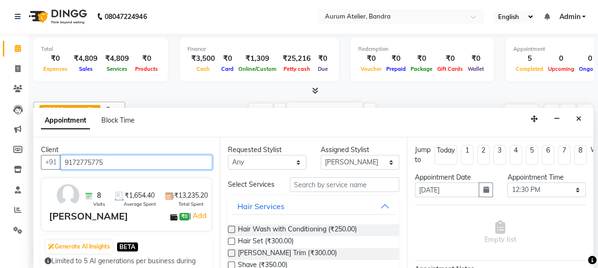
type input "9172775775"
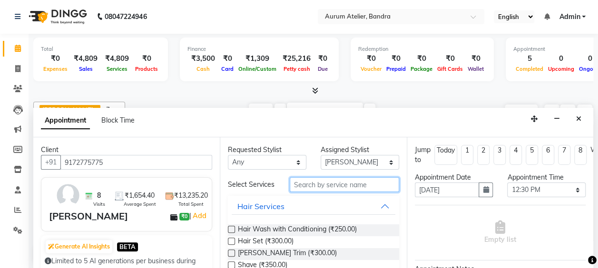
click at [338, 189] on input "text" at bounding box center [344, 185] width 109 height 15
click at [335, 189] on input "text" at bounding box center [344, 185] width 109 height 15
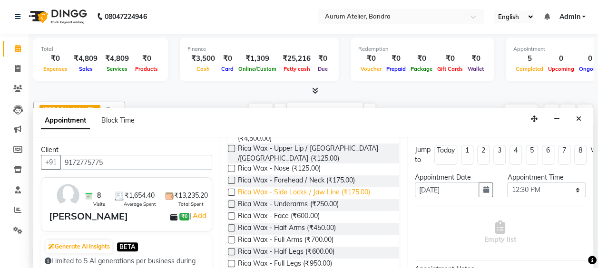
scroll to position [428, 0]
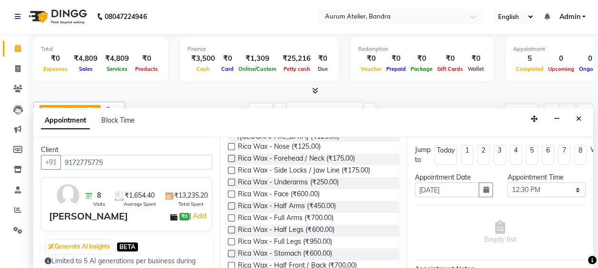
type input "wax"
click at [231, 222] on label at bounding box center [231, 218] width 7 height 7
click at [231, 222] on input "checkbox" at bounding box center [231, 219] width 6 height 6
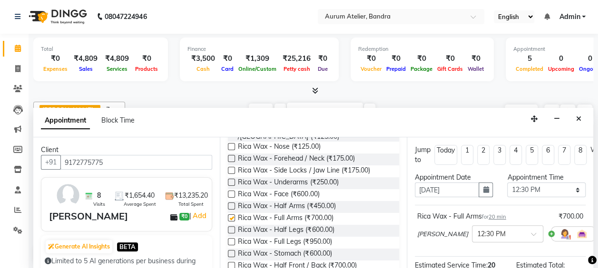
checkbox input "false"
click at [231, 234] on label at bounding box center [231, 230] width 7 height 7
click at [231, 234] on input "checkbox" at bounding box center [231, 231] width 6 height 6
checkbox input "false"
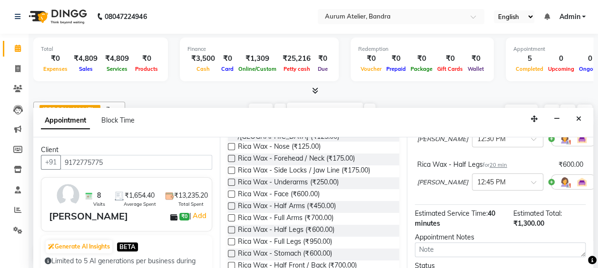
scroll to position [181, 0]
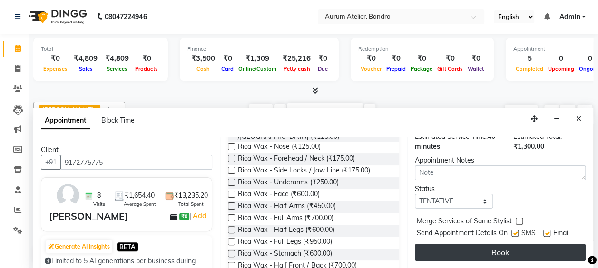
click at [526, 244] on button "Book" at bounding box center [500, 252] width 171 height 17
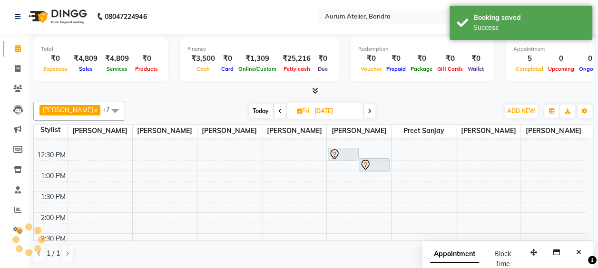
scroll to position [0, 0]
click at [251, 108] on span "Today" at bounding box center [261, 111] width 24 height 15
type input "02-09-2025"
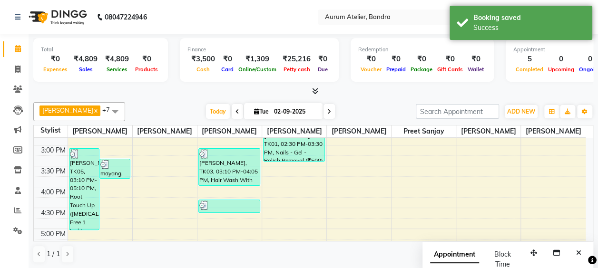
scroll to position [229, 0]
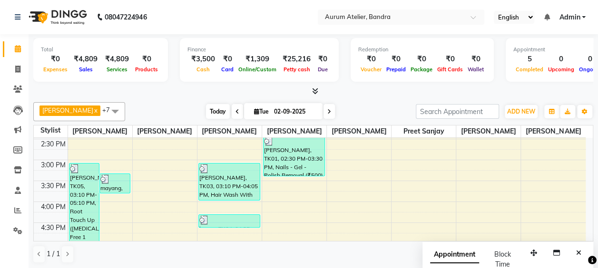
click at [212, 110] on span "Today" at bounding box center [218, 111] width 24 height 15
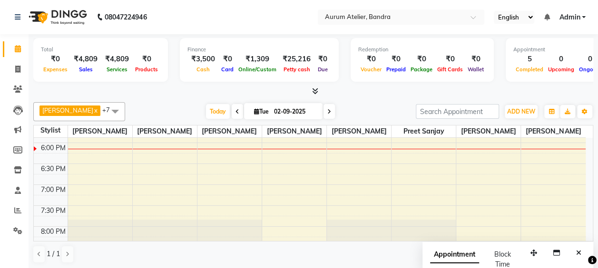
click at [344, 112] on div "[DATE] [DATE]" at bounding box center [270, 112] width 281 height 14
click at [434, 98] on div "Total ₹0 Expenses ₹4,809 Sales ₹4,809 Services ₹0 Products Finance ₹3,500 Cash …" at bounding box center [314, 152] width 570 height 236
click at [106, 109] on span at bounding box center [115, 111] width 19 height 18
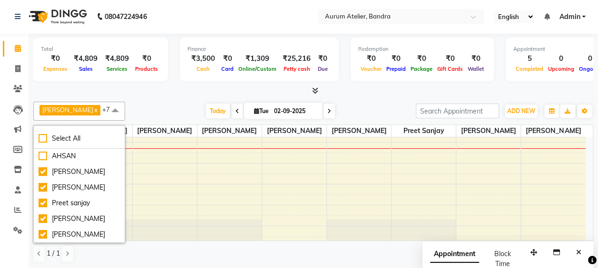
scroll to position [88, 0]
click at [41, 199] on div "Preet sanjay" at bounding box center [79, 204] width 81 height 10
checkbox input "false"
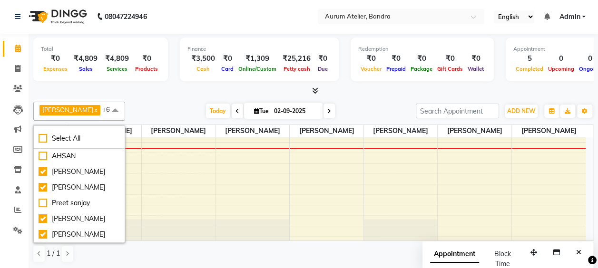
click at [363, 92] on div at bounding box center [313, 91] width 560 height 10
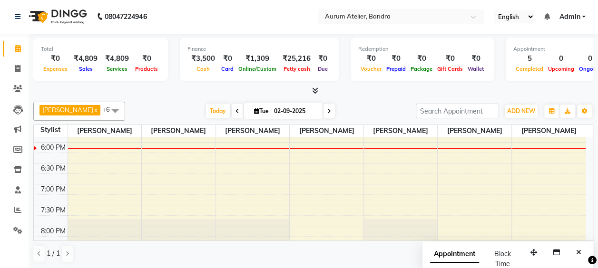
click at [21, 47] on span at bounding box center [18, 48] width 17 height 11
click at [19, 209] on icon at bounding box center [17, 210] width 7 height 7
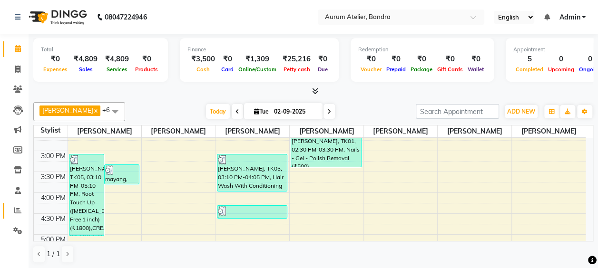
scroll to position [286, 0]
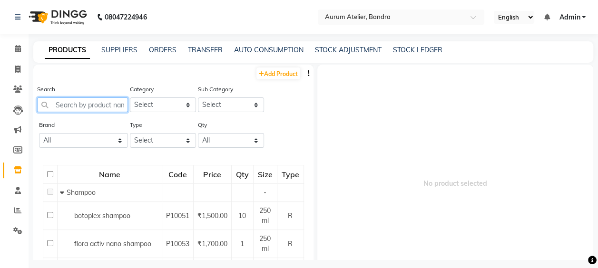
click at [102, 104] on input "text" at bounding box center [82, 105] width 91 height 15
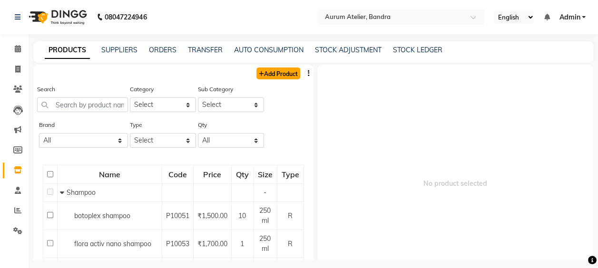
click at [260, 72] on link "Add Product" at bounding box center [279, 74] width 44 height 12
select select "true"
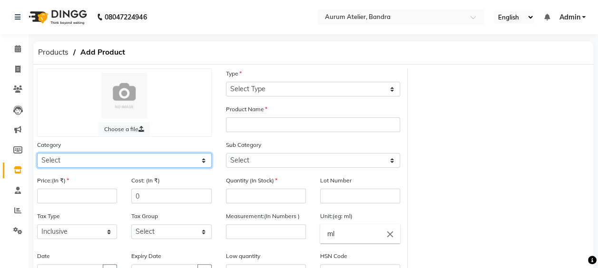
click at [113, 162] on select "Select Hair Skin Makeup Personal Care Appliances [PERSON_NAME] Waxing Disposabl…" at bounding box center [124, 160] width 175 height 15
select select "1650"
click at [37, 153] on select "Select Hair Skin Makeup Personal Care Appliances [PERSON_NAME] Waxing Disposabl…" at bounding box center [124, 160] width 175 height 15
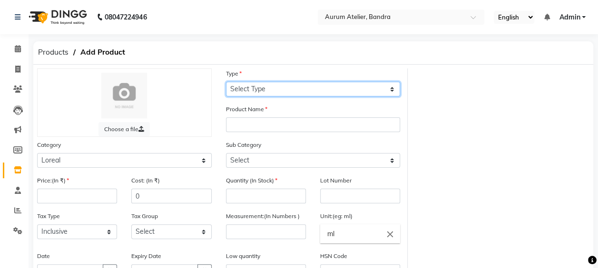
click at [270, 84] on select "Select Type Both Retail Consumable" at bounding box center [313, 89] width 175 height 15
select select "R"
click at [226, 82] on select "Select Type Both Retail Consumable" at bounding box center [313, 89] width 175 height 15
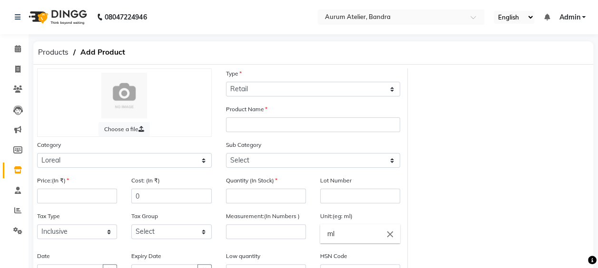
click at [250, 118] on div "Product Name" at bounding box center [313, 118] width 175 height 28
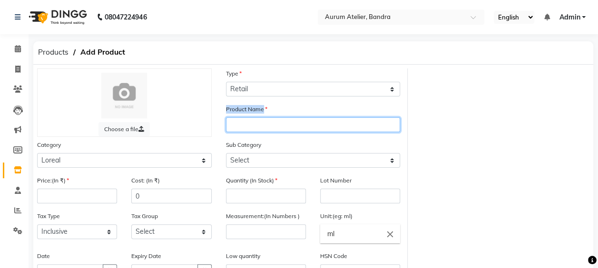
click at [250, 120] on input "text" at bounding box center [313, 125] width 175 height 15
type input "prolong shampoo"
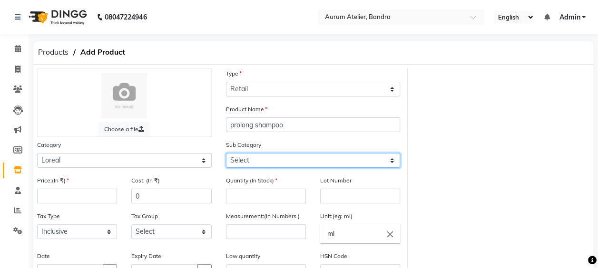
click at [269, 162] on select "Select Loreal Retail Loreal Salon Use Hair Colour Salon Use Matrix Salon Use Ma…" at bounding box center [313, 160] width 175 height 15
select select "1651"
click at [226, 153] on select "Select Loreal Retail Loreal Salon Use Hair Colour Salon Use Matrix Salon Use Ma…" at bounding box center [313, 160] width 175 height 15
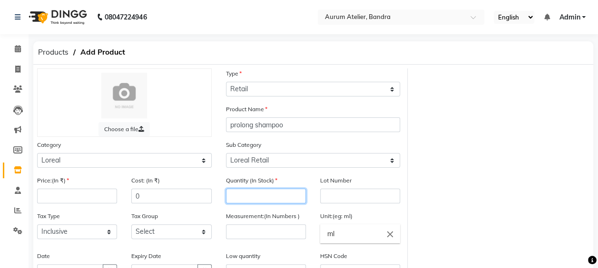
click at [260, 189] on input "number" at bounding box center [266, 196] width 80 height 15
type input "2"
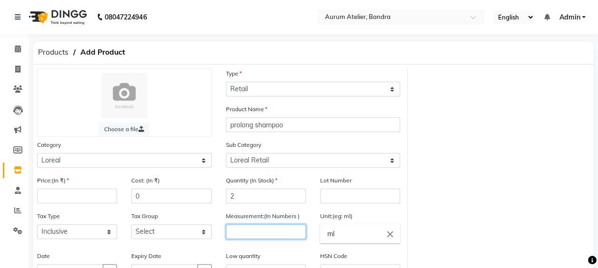
click at [285, 233] on input "number" at bounding box center [266, 232] width 80 height 15
type input "250"
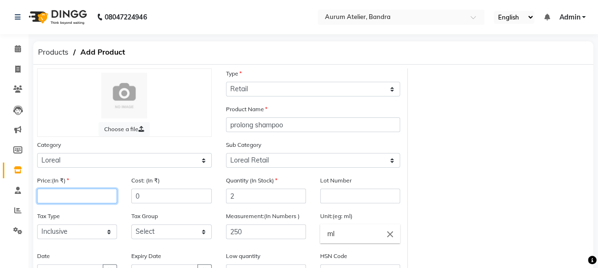
click at [68, 196] on input "number" at bounding box center [77, 196] width 80 height 15
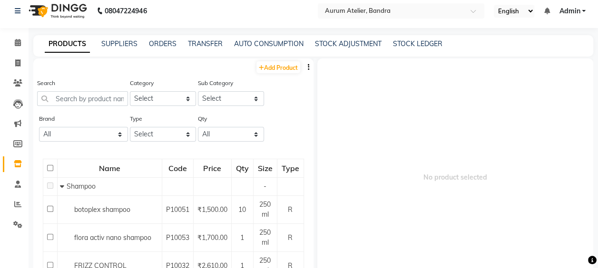
select select "7410"
select select "service"
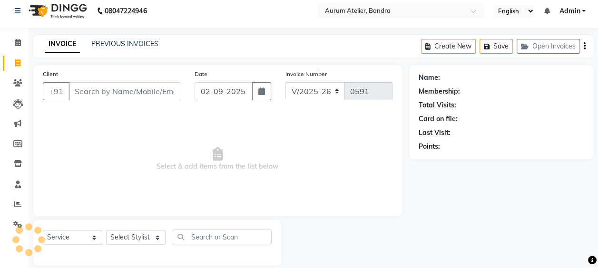
scroll to position [17, 0]
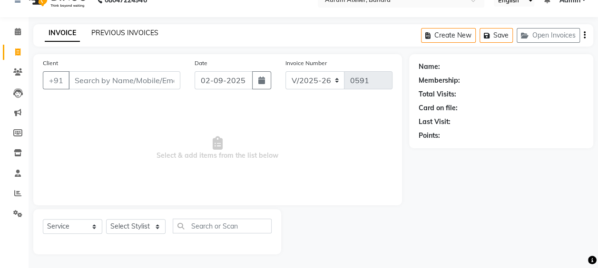
click at [122, 36] on link "PREVIOUS INVOICES" at bounding box center [124, 33] width 67 height 9
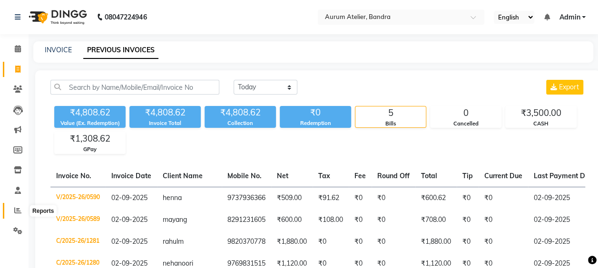
click at [16, 208] on icon at bounding box center [17, 210] width 7 height 7
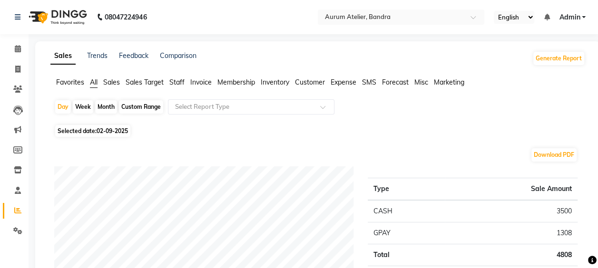
click at [140, 112] on div "Custom Range" at bounding box center [141, 106] width 44 height 13
select select "9"
select select "2025"
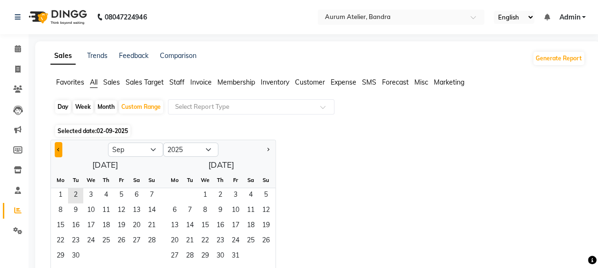
click at [59, 149] on span "Previous month" at bounding box center [58, 149] width 3 height 3
select select "6"
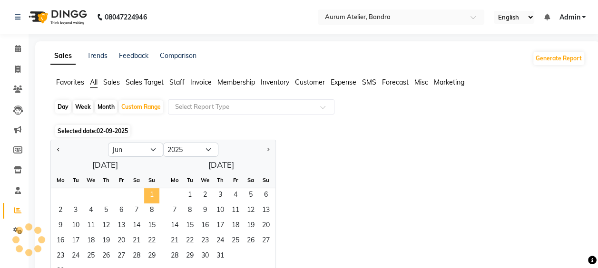
click at [149, 194] on span "1" at bounding box center [151, 196] width 15 height 15
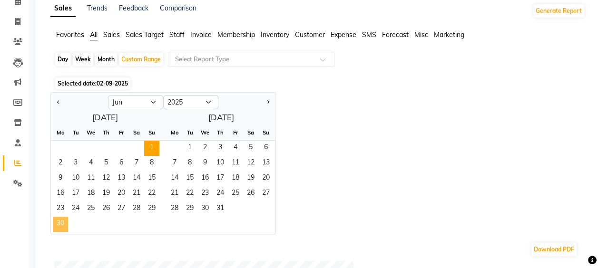
click at [61, 226] on span "30" at bounding box center [60, 224] width 15 height 15
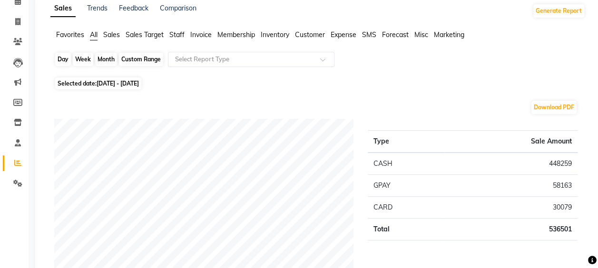
click at [154, 62] on div "Custom Range" at bounding box center [141, 59] width 44 height 13
select select "6"
select select "2025"
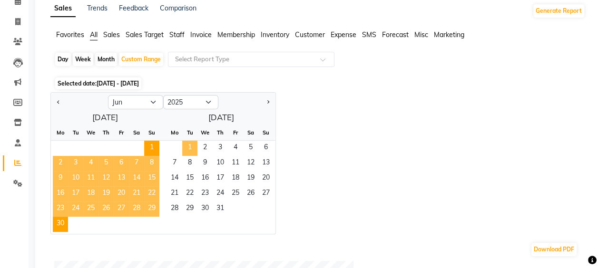
click at [194, 146] on span "1" at bounding box center [189, 148] width 15 height 15
select select "7"
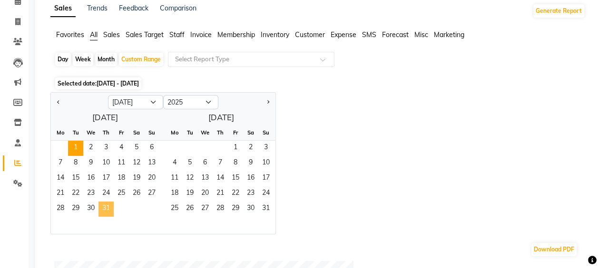
click at [106, 207] on span "31" at bounding box center [106, 209] width 15 height 15
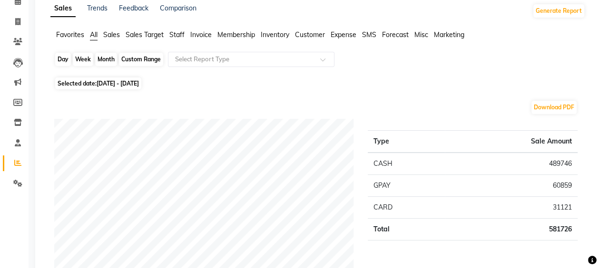
click at [133, 59] on div "Custom Range" at bounding box center [141, 59] width 44 height 13
select select "7"
select select "2025"
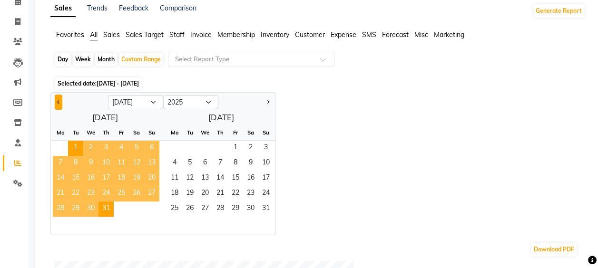
click at [59, 101] on span "Previous month" at bounding box center [58, 101] width 3 height 3
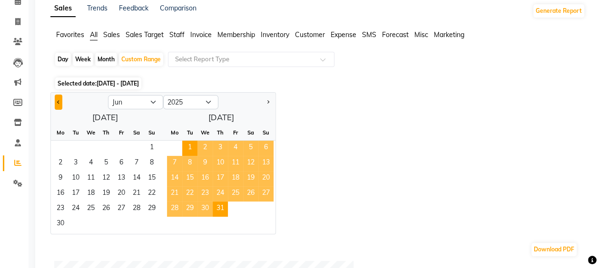
click at [59, 101] on span "Previous month" at bounding box center [58, 101] width 3 height 3
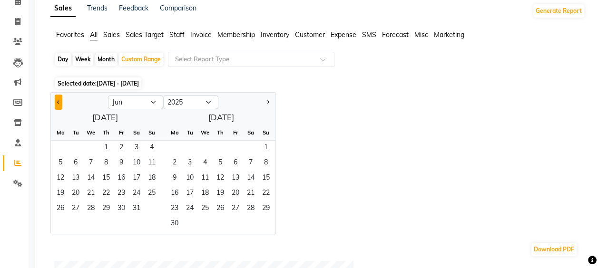
select select "5"
click at [106, 146] on span "1" at bounding box center [106, 148] width 15 height 15
click at [142, 208] on span "31" at bounding box center [136, 209] width 15 height 15
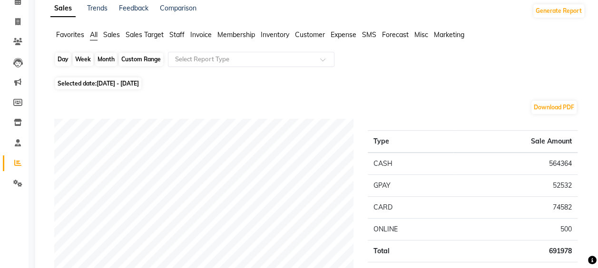
click at [129, 62] on div "Custom Range" at bounding box center [141, 59] width 44 height 13
select select "5"
select select "2025"
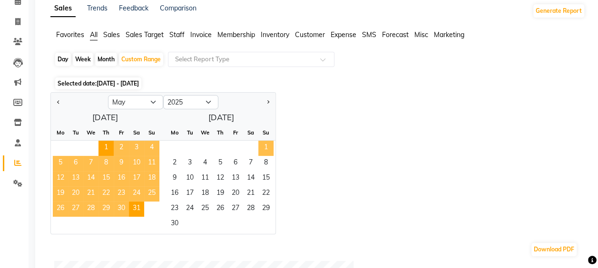
click at [267, 145] on span "1" at bounding box center [265, 148] width 15 height 15
select select "6"
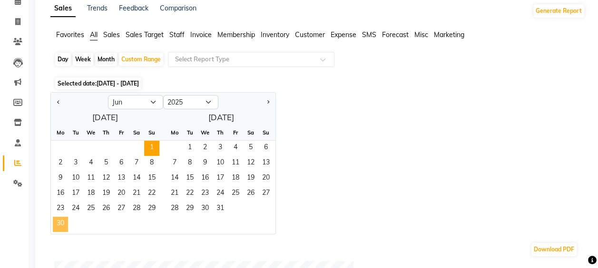
click at [60, 225] on span "30" at bounding box center [60, 224] width 15 height 15
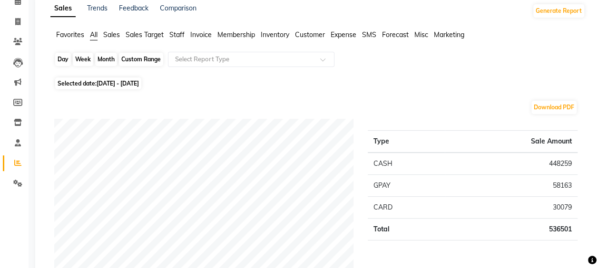
click at [137, 59] on div "Custom Range" at bounding box center [141, 59] width 44 height 13
select select "6"
select select "2025"
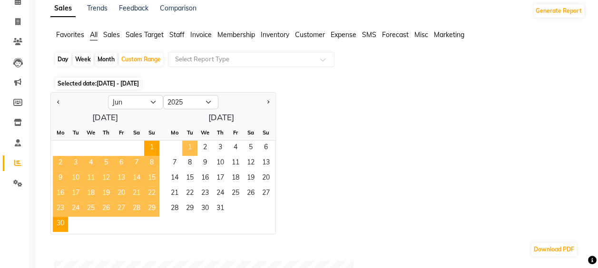
click at [191, 147] on span "1" at bounding box center [189, 148] width 15 height 15
select select "7"
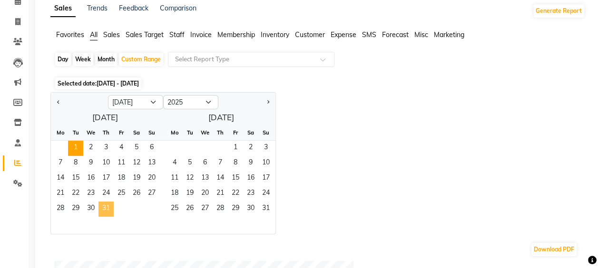
click at [110, 207] on span "31" at bounding box center [106, 209] width 15 height 15
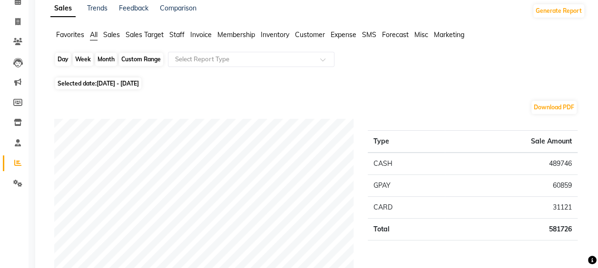
click at [134, 66] on div "Custom Range" at bounding box center [141, 59] width 44 height 13
select select "7"
select select "2025"
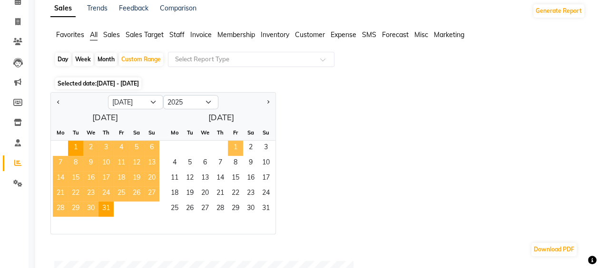
click at [235, 152] on span "1" at bounding box center [235, 148] width 15 height 15
select select "8"
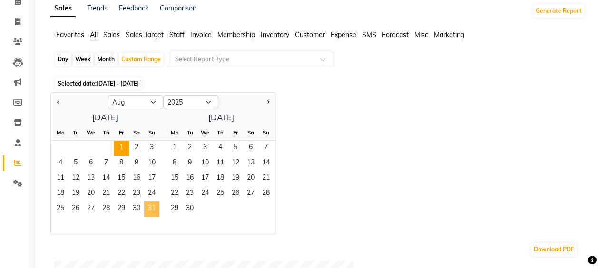
click at [155, 205] on span "31" at bounding box center [151, 209] width 15 height 15
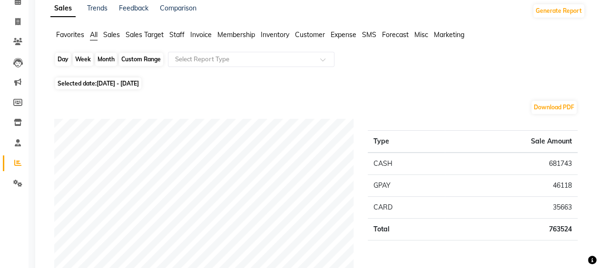
click at [131, 60] on div "Custom Range" at bounding box center [141, 59] width 44 height 13
select select "8"
select select "2025"
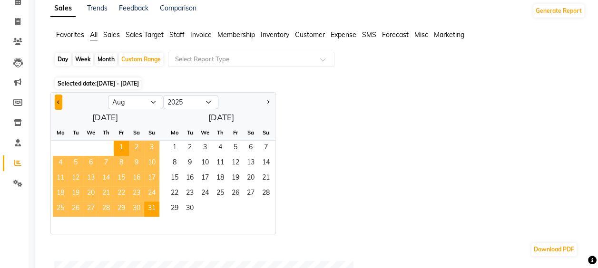
click at [59, 98] on button "Previous month" at bounding box center [59, 102] width 8 height 15
select select "7"
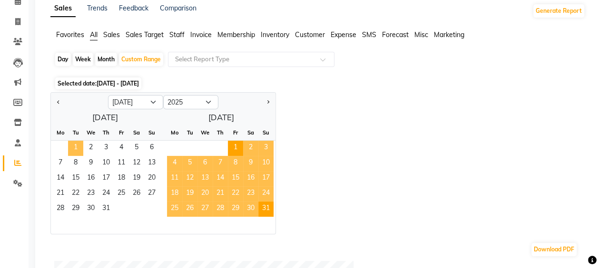
click at [76, 149] on span "1" at bounding box center [75, 148] width 15 height 15
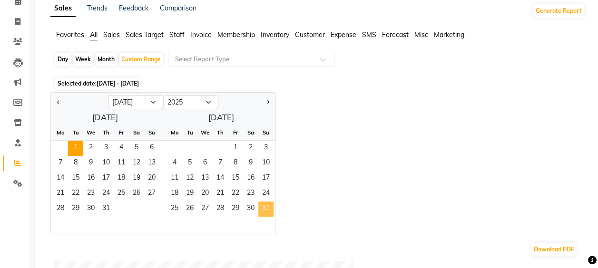
click at [268, 209] on span "31" at bounding box center [265, 209] width 15 height 15
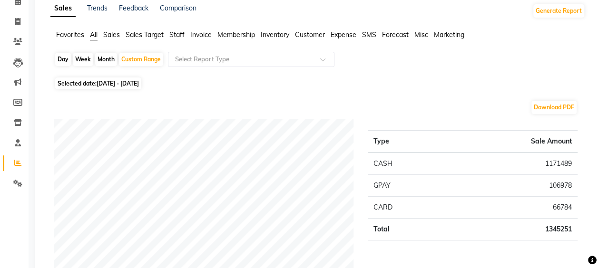
scroll to position [0, 0]
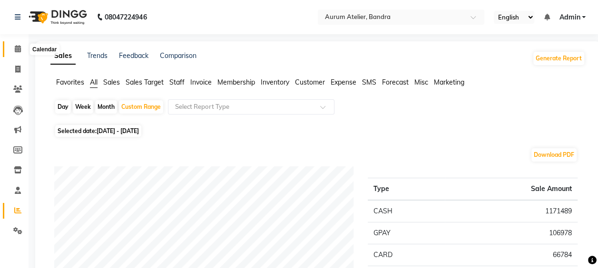
click at [17, 50] on icon at bounding box center [18, 48] width 6 height 7
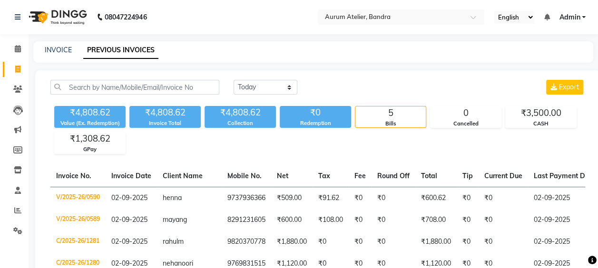
select select "7410"
select select "service"
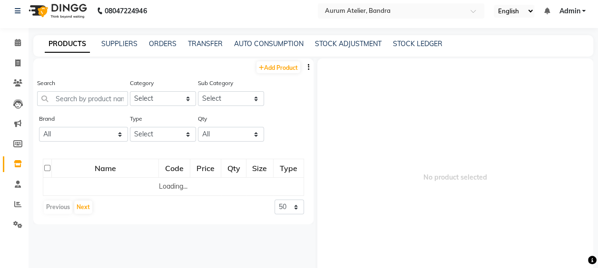
select select "7410"
select select "service"
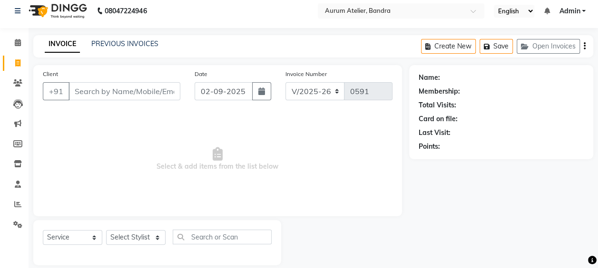
scroll to position [17, 0]
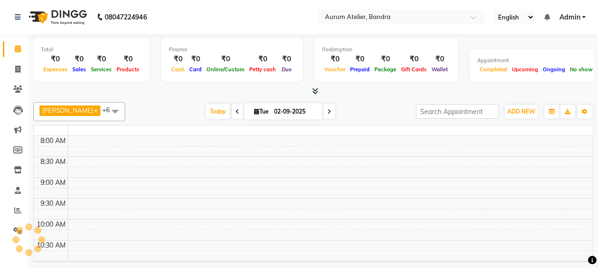
select select "service"
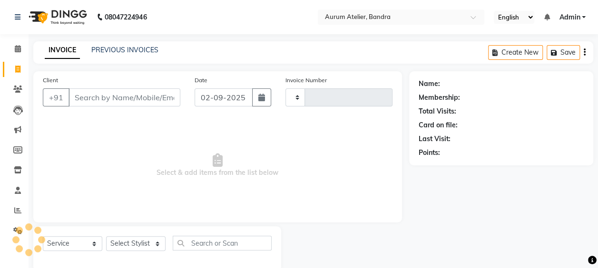
type input "0591"
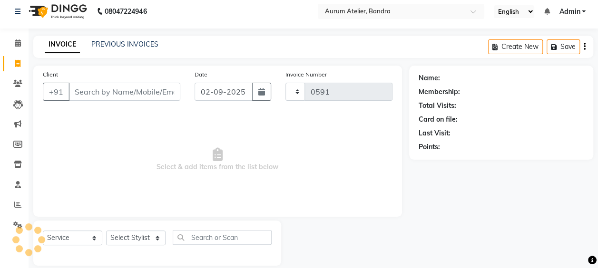
select select "7410"
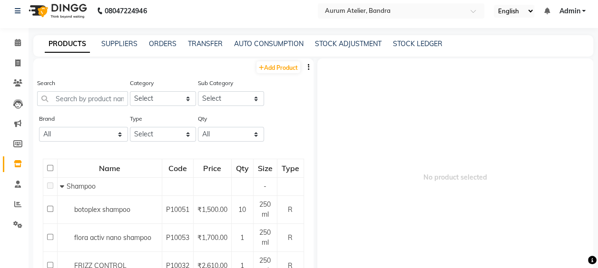
scroll to position [102, 0]
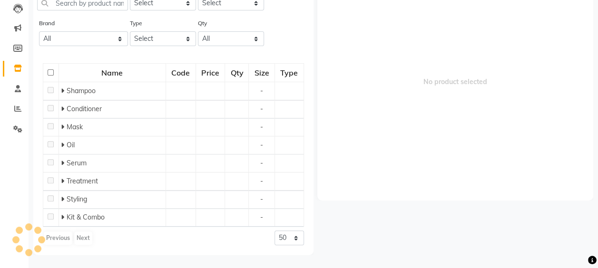
select select "service"
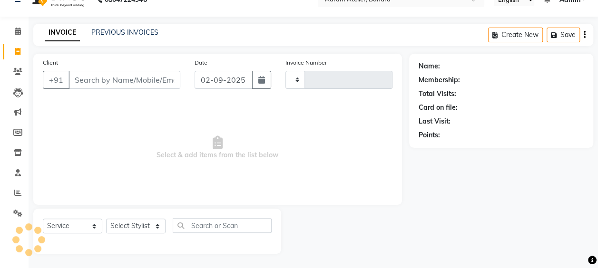
type input "0591"
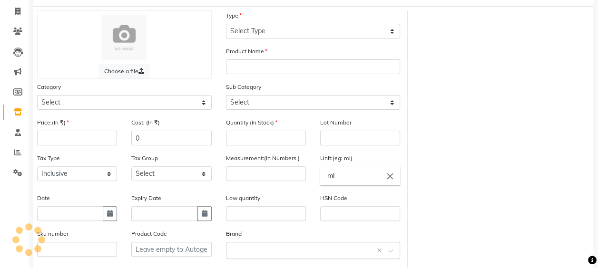
scroll to position [17, 0]
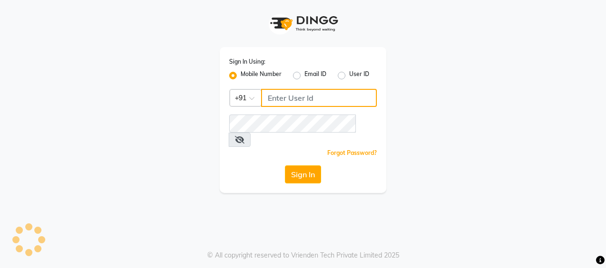
type input "7977244035"
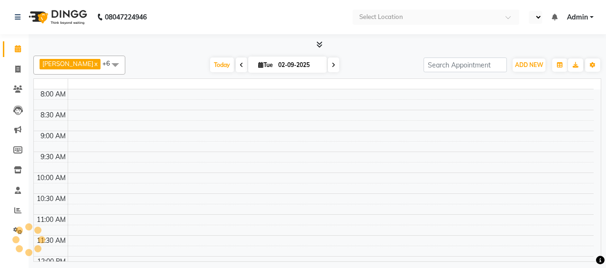
select select "en"
